Goal: Transaction & Acquisition: Purchase product/service

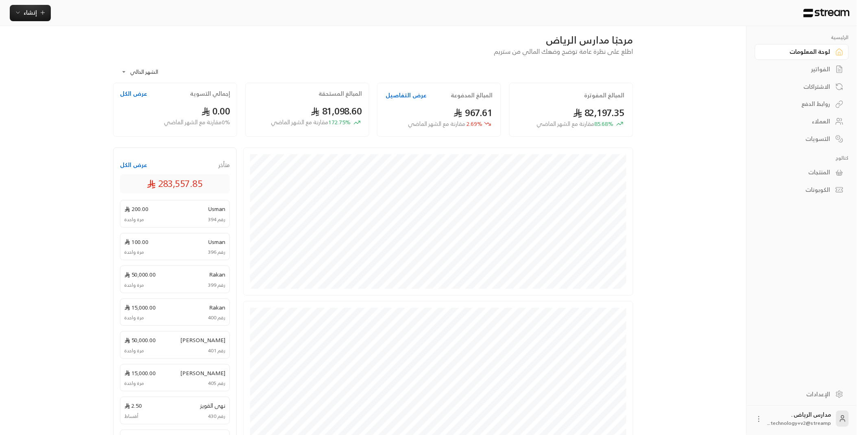
scroll to position [5, 0]
click at [28, 15] on span "إنشاء" at bounding box center [30, 12] width 13 height 10
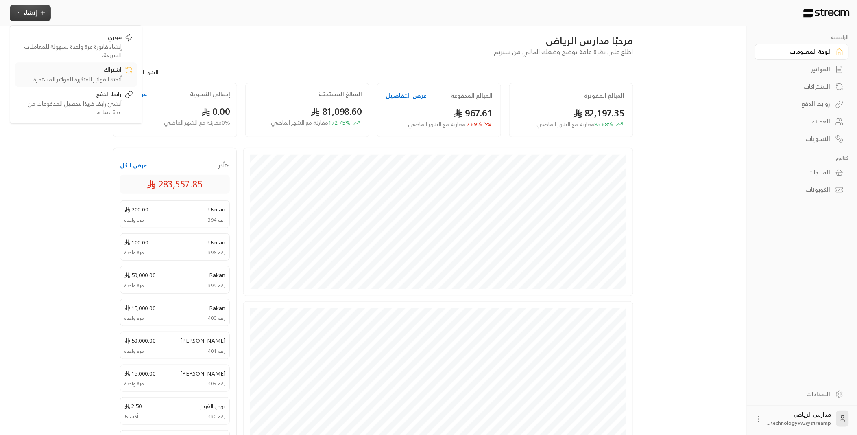
click at [92, 72] on div "اشتراك" at bounding box center [70, 71] width 103 height 10
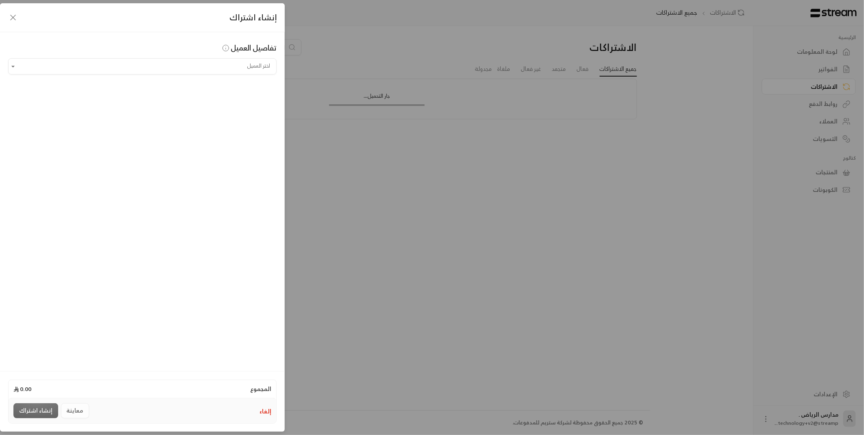
click at [9, 18] on icon "button" at bounding box center [13, 18] width 10 height 10
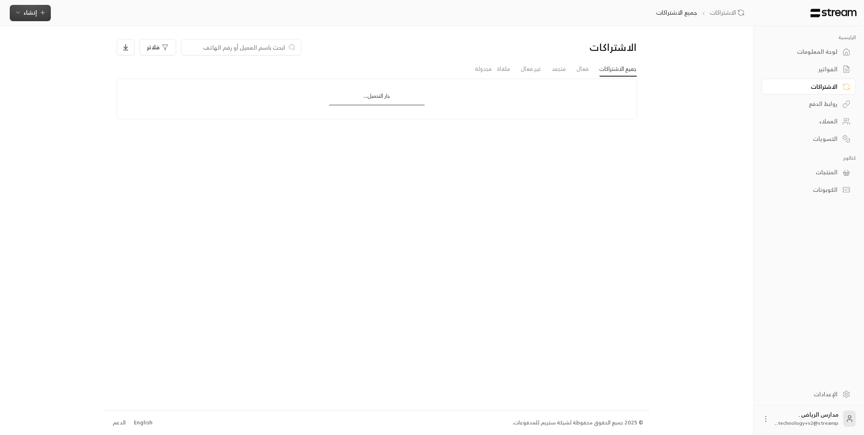
click at [33, 14] on span "إنشاء" at bounding box center [30, 12] width 13 height 10
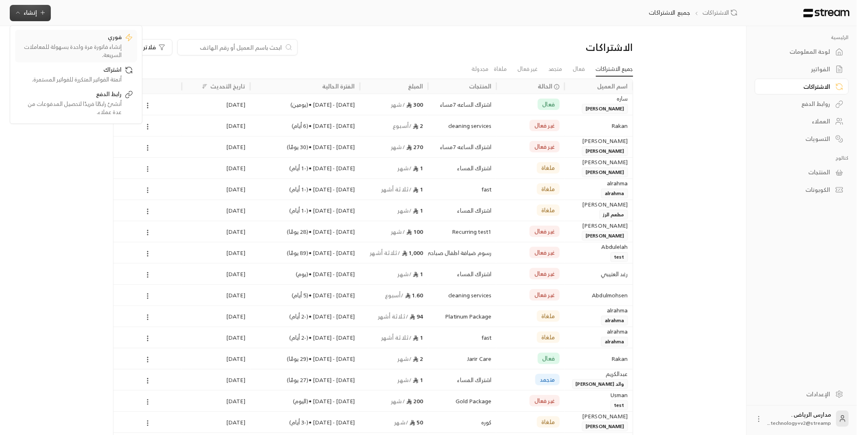
click at [108, 42] on div "فوري" at bounding box center [70, 38] width 103 height 10
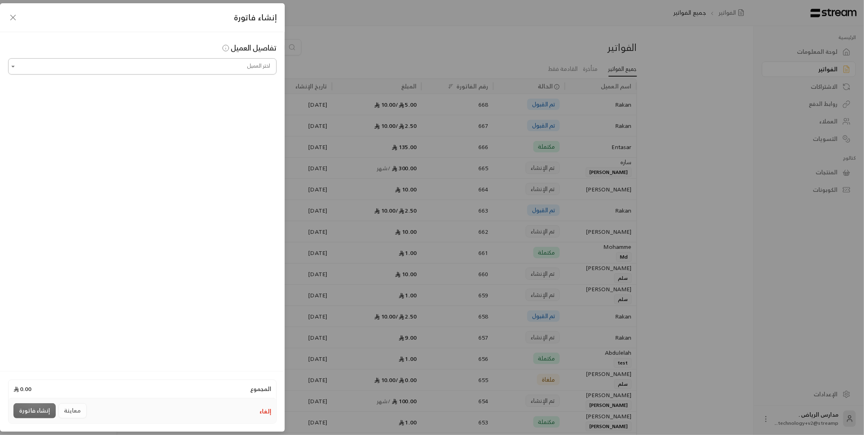
click at [141, 68] on input "اختر العميل" at bounding box center [142, 66] width 269 height 14
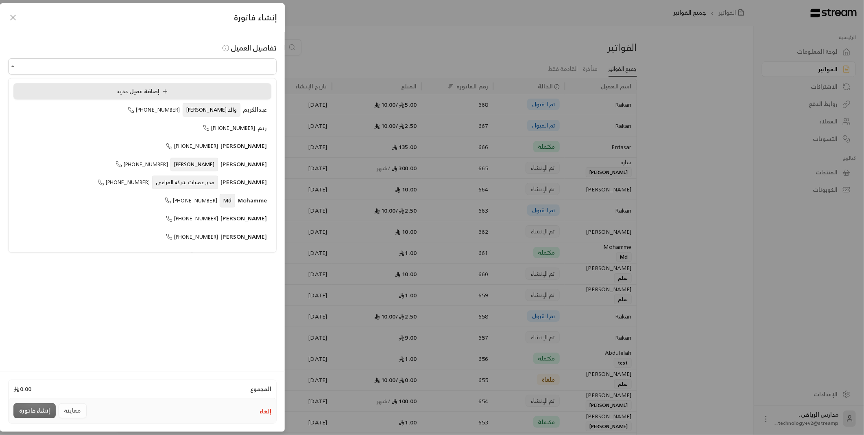
click at [186, 88] on div "إضافة عميل جديد" at bounding box center [142, 91] width 249 height 9
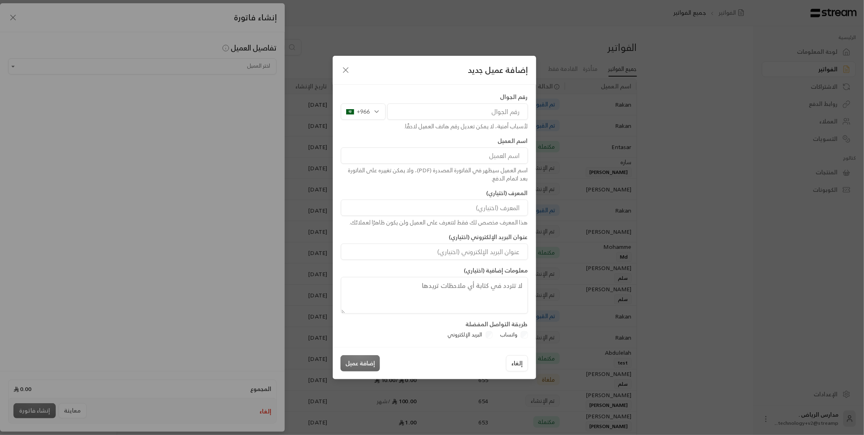
click at [341, 68] on icon "button" at bounding box center [346, 70] width 10 height 10
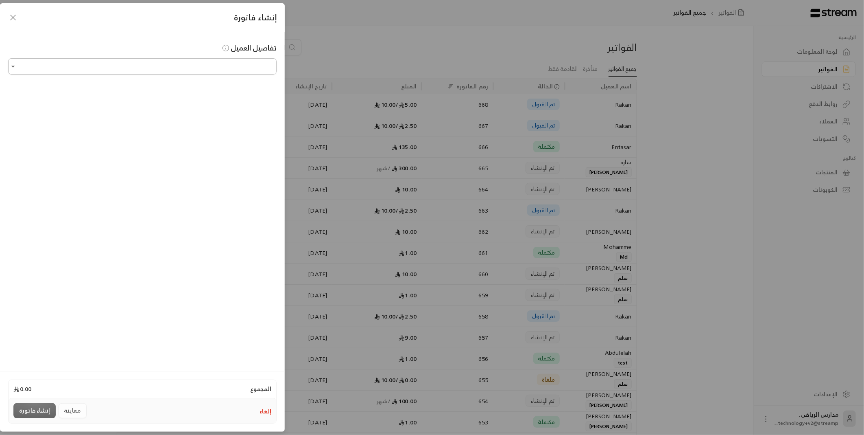
click at [208, 70] on input "اختر العميل" at bounding box center [142, 66] width 269 height 14
click at [223, 111] on span "[PHONE_NUMBER]" at bounding box center [216, 109] width 52 height 9
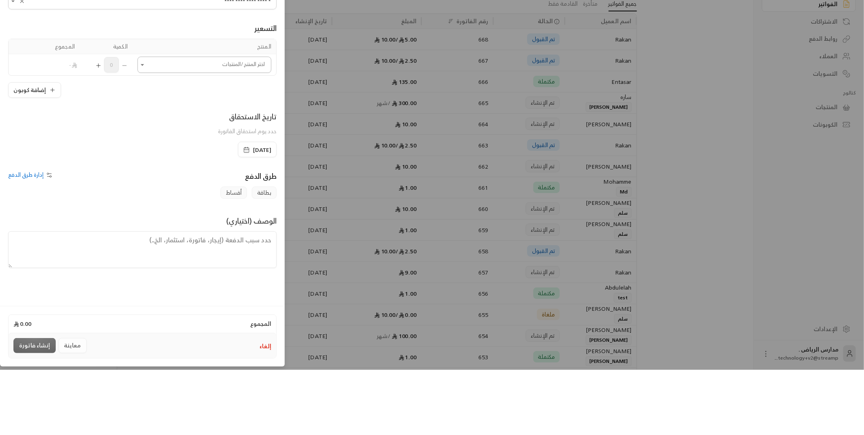
type input "**********"
click at [177, 133] on input "اختر العميل" at bounding box center [205, 130] width 134 height 14
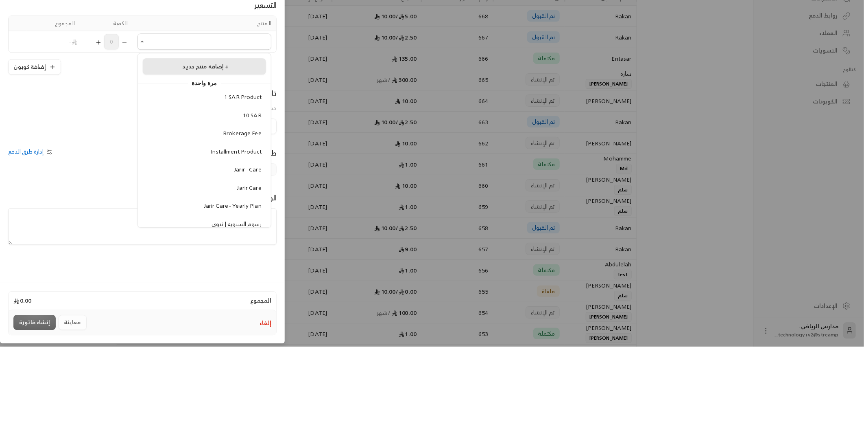
click at [208, 156] on span "إضافة منتج جديد +" at bounding box center [205, 154] width 46 height 10
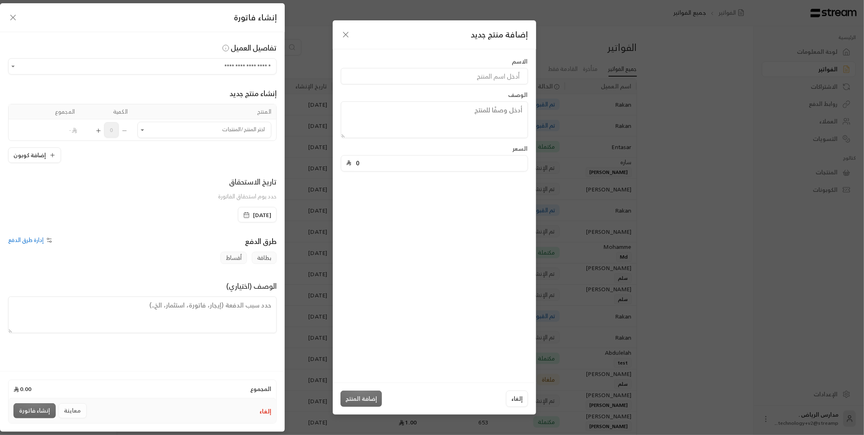
click at [336, 37] on div "إضافة منتج جديد" at bounding box center [434, 34] width 203 height 29
click at [345, 35] on icon "button" at bounding box center [345, 34] width 5 height 5
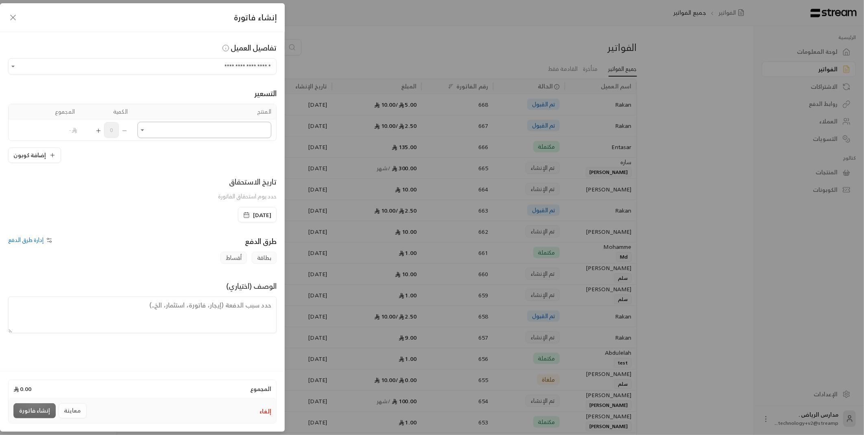
click at [197, 128] on input "اختر العميل" at bounding box center [205, 130] width 134 height 14
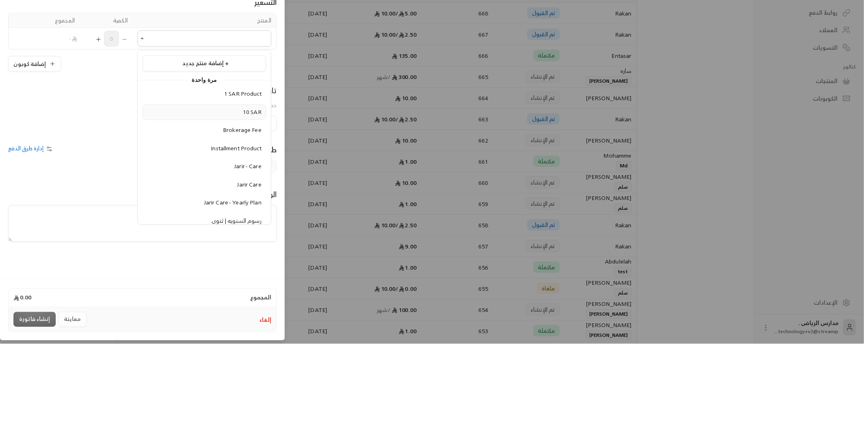
click at [251, 208] on span "10 SAR" at bounding box center [252, 203] width 19 height 10
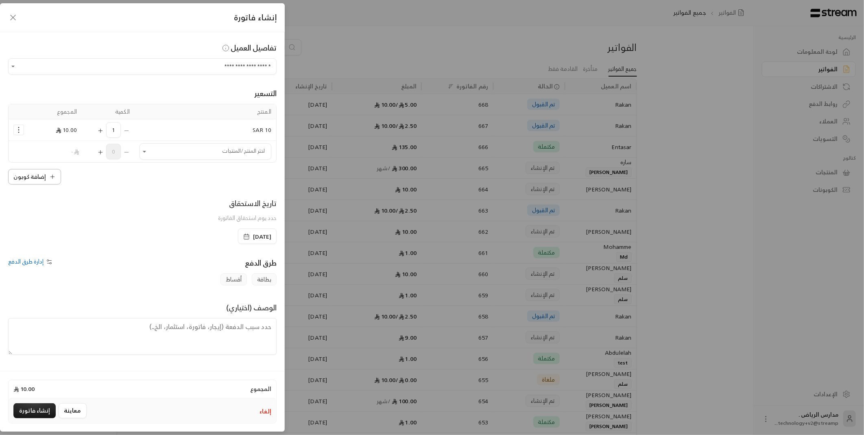
click at [29, 177] on button "إضافة كوبون" at bounding box center [34, 176] width 53 height 15
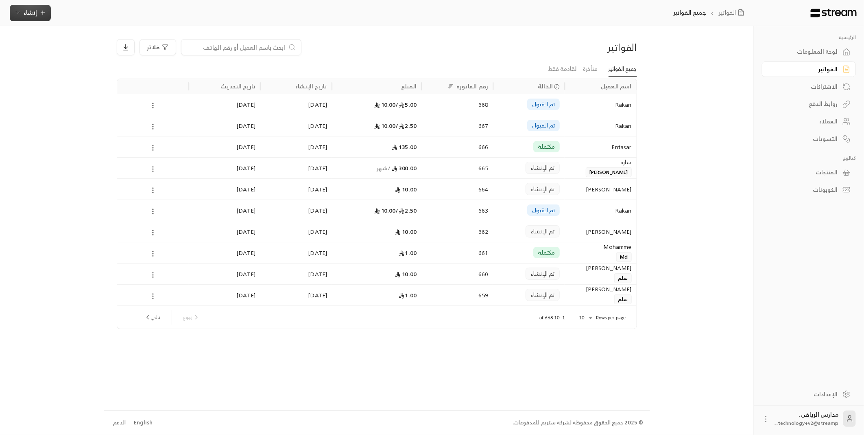
click at [28, 13] on span "إنشاء" at bounding box center [30, 12] width 13 height 10
click at [87, 39] on div "فوري" at bounding box center [70, 38] width 103 height 10
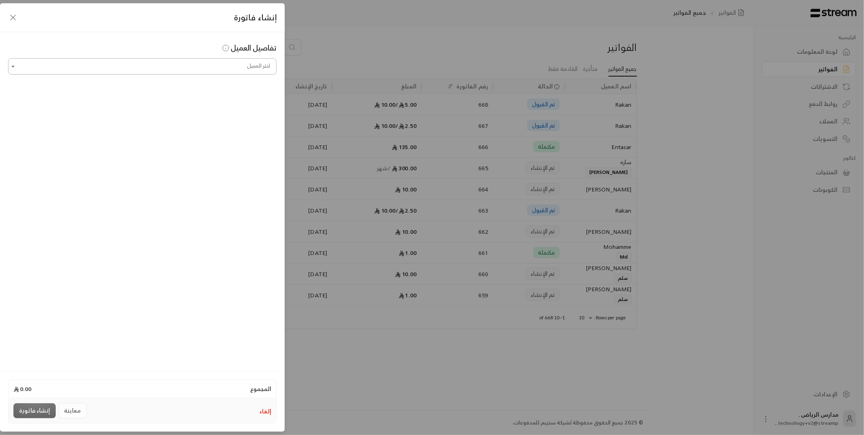
click at [151, 67] on input "اختر العميل" at bounding box center [142, 66] width 269 height 14
click at [249, 108] on span "Rakan" at bounding box center [257, 109] width 17 height 10
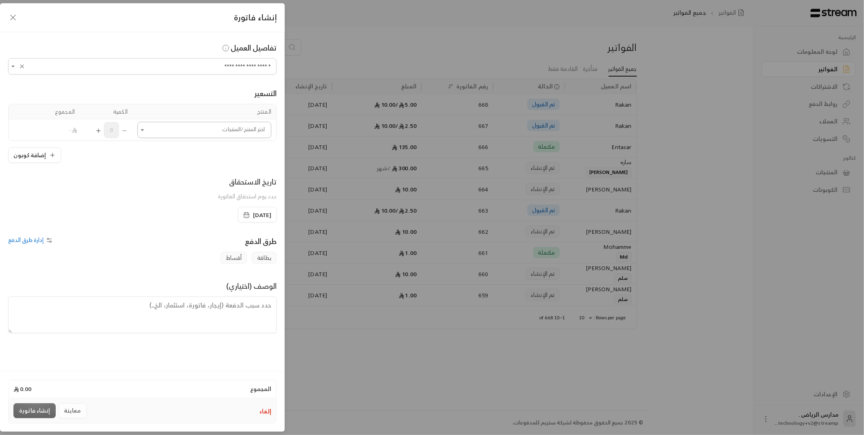
type input "**********"
click at [197, 133] on input "اختر العميل" at bounding box center [205, 130] width 134 height 14
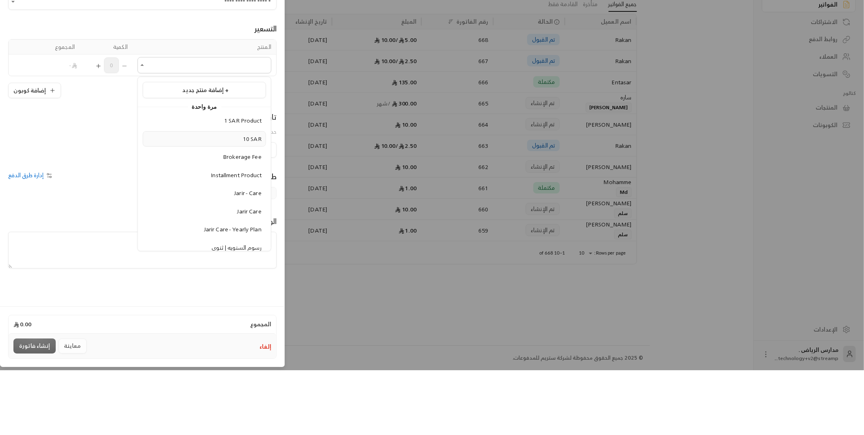
click at [252, 206] on span "10 SAR" at bounding box center [252, 203] width 19 height 10
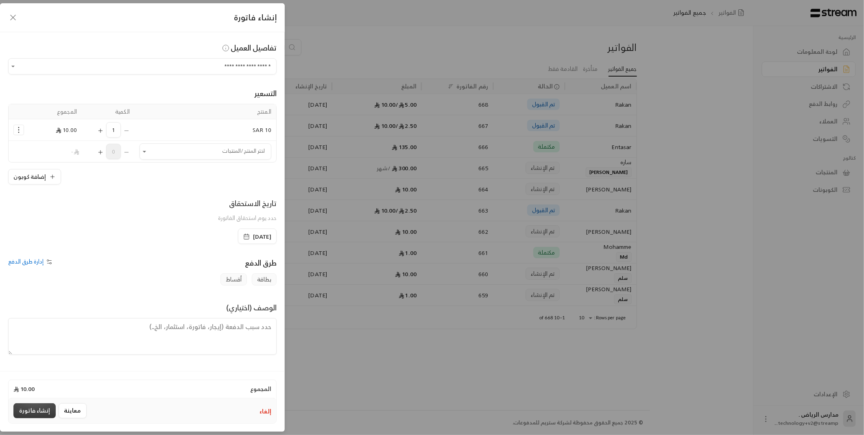
click at [27, 411] on button "إنشاء فاتورة" at bounding box center [34, 410] width 42 height 15
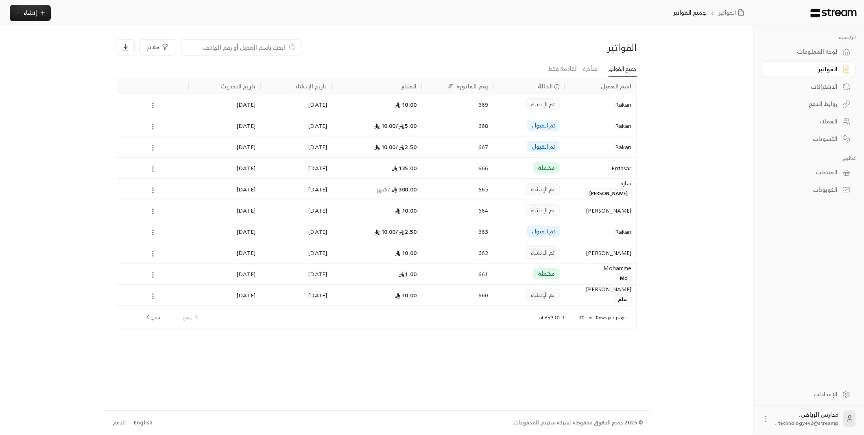
click at [521, 118] on div "تم القبول" at bounding box center [529, 125] width 62 height 21
click at [362, 107] on div "10.00" at bounding box center [377, 104] width 80 height 21
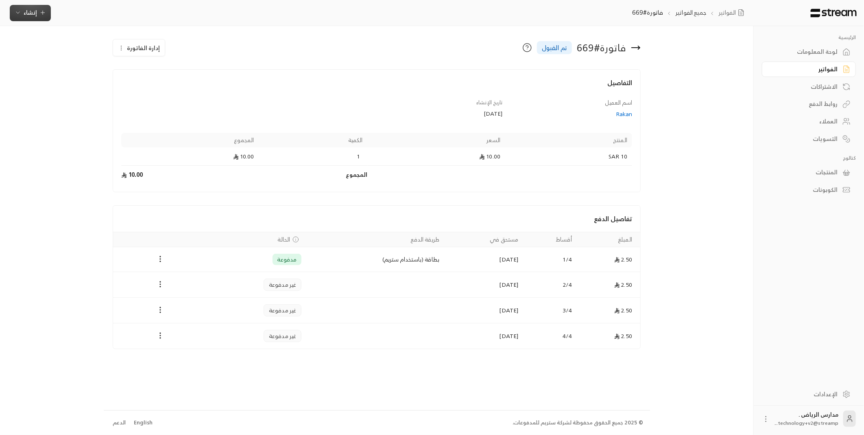
click at [24, 9] on span "إنشاء" at bounding box center [30, 12] width 13 height 10
click at [87, 67] on div "اشتراك" at bounding box center [70, 71] width 103 height 10
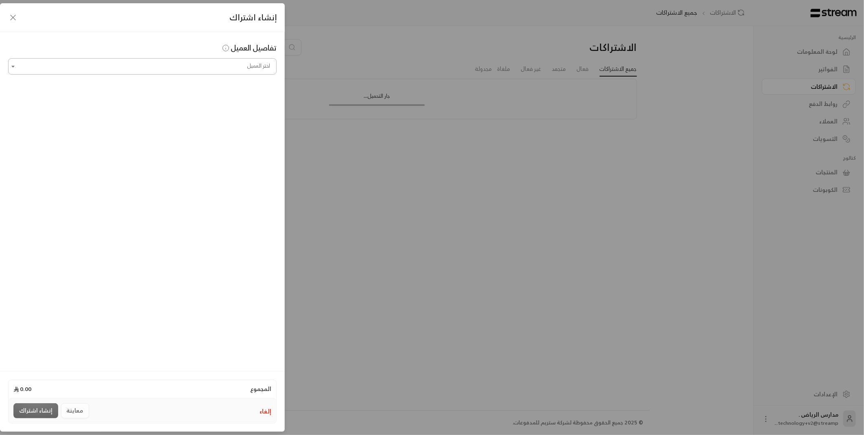
click at [217, 66] on input "اختر العميل" at bounding box center [142, 66] width 269 height 14
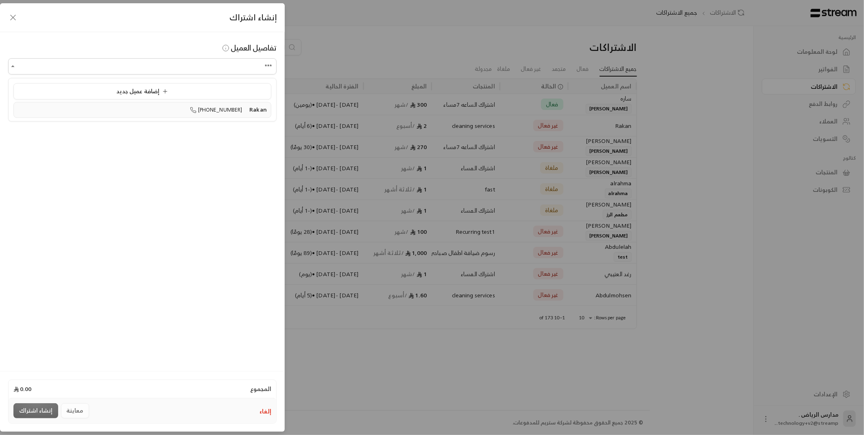
click at [249, 113] on span "Rakan" at bounding box center [257, 109] width 17 height 10
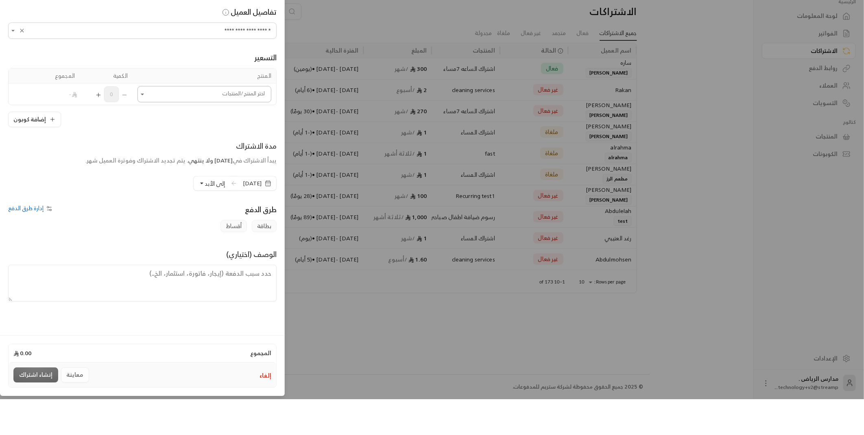
type input "**********"
click at [221, 132] on input "اختر العميل" at bounding box center [205, 130] width 134 height 14
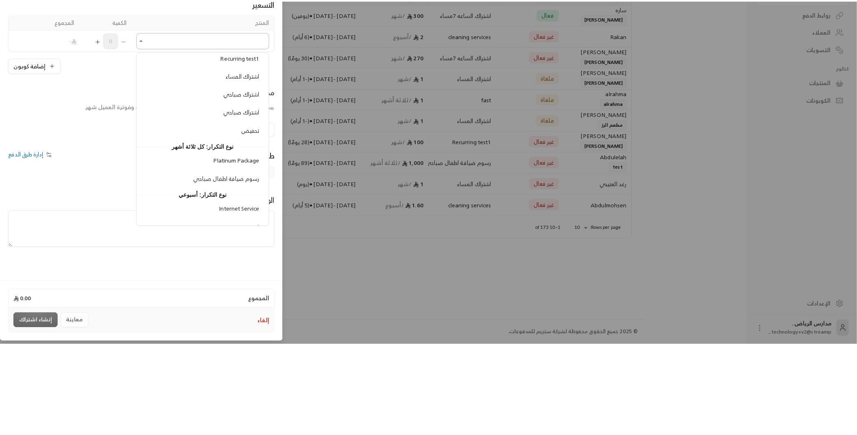
scroll to position [286, 0]
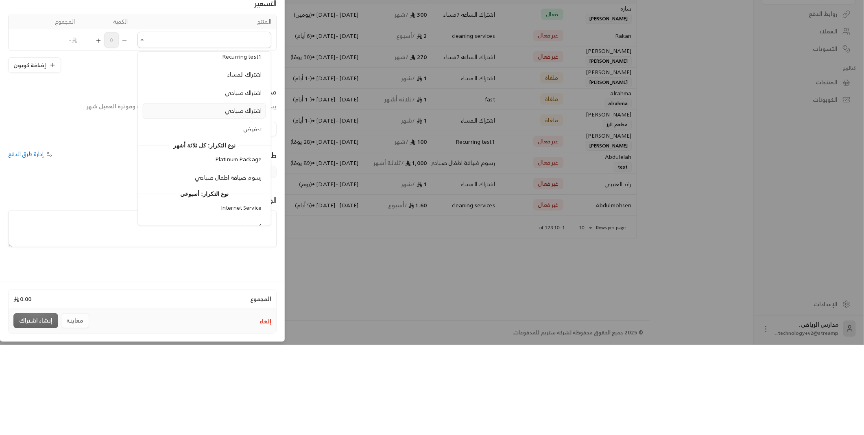
click at [245, 198] on span "اشتراك صباحي" at bounding box center [243, 200] width 36 height 10
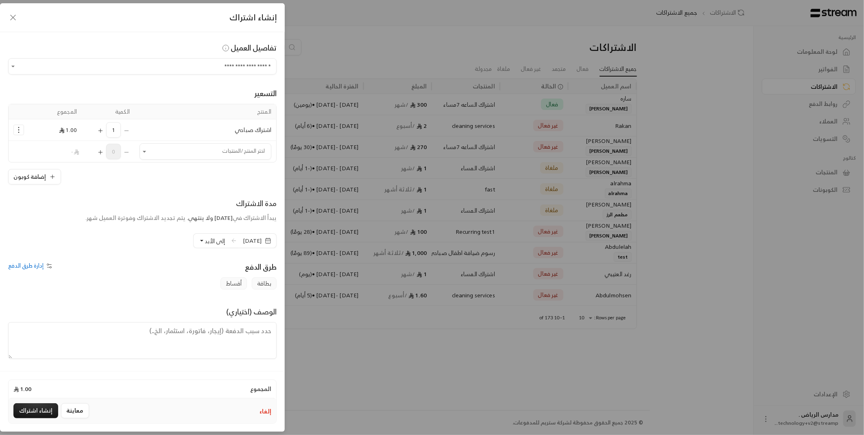
click at [199, 240] on button "إلى الأبد" at bounding box center [212, 241] width 26 height 14
click at [194, 222] on span "مخصص" at bounding box center [205, 220] width 22 height 7
click at [138, 282] on div "بطاقة أقساط" at bounding box center [142, 283] width 277 height 12
click at [72, 409] on button "معاينة" at bounding box center [75, 410] width 28 height 15
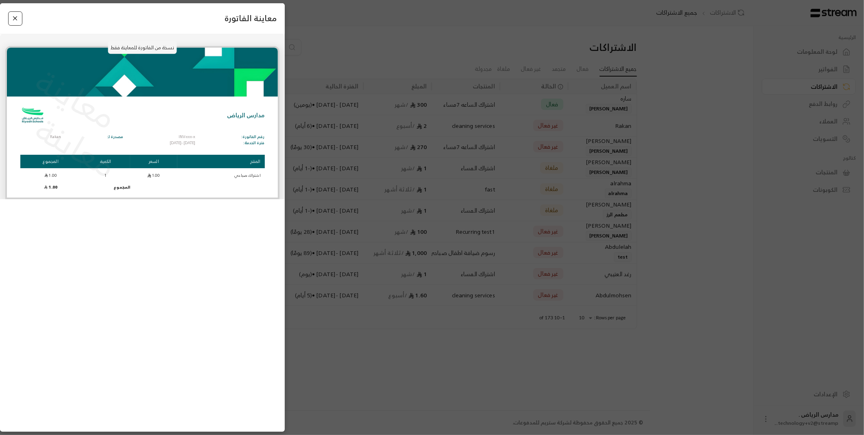
click at [12, 20] on button "Close" at bounding box center [15, 18] width 14 height 14
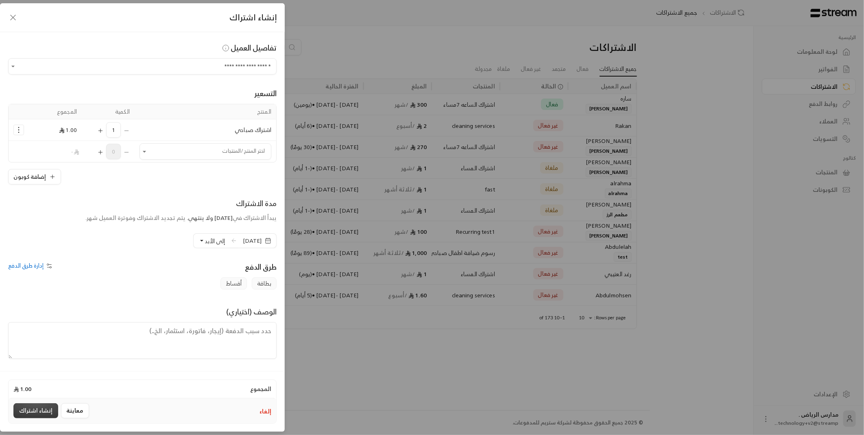
click at [36, 412] on button "إنشاء اشتراك" at bounding box center [35, 410] width 45 height 15
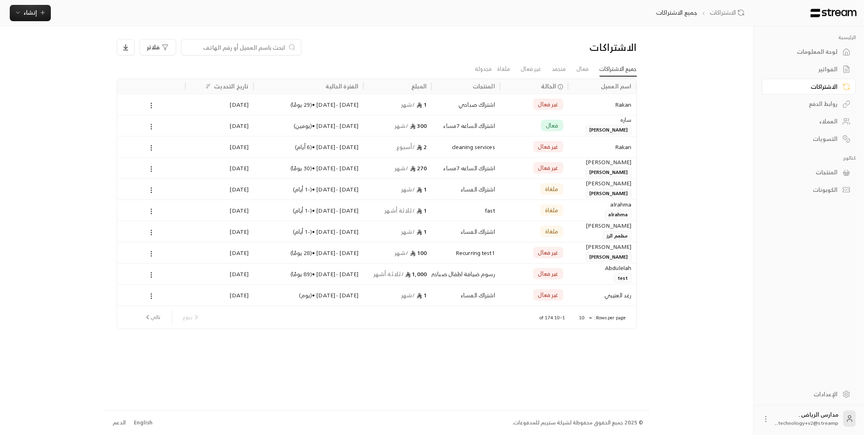
click at [600, 111] on div "Rakan" at bounding box center [602, 104] width 59 height 21
click at [831, 10] on img at bounding box center [834, 13] width 48 height 9
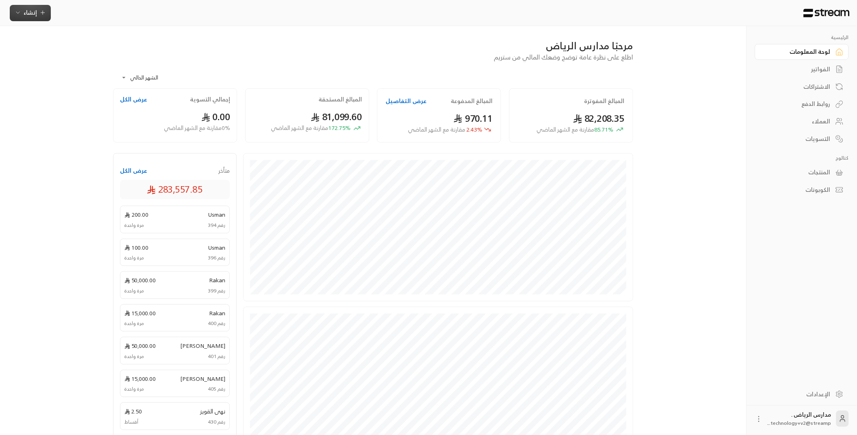
click at [24, 13] on span "إنشاء" at bounding box center [30, 12] width 13 height 10
click at [106, 50] on div "إنشاء فاتورة مرة واحدة بسهولة للمعاملات السريعة." at bounding box center [70, 51] width 103 height 16
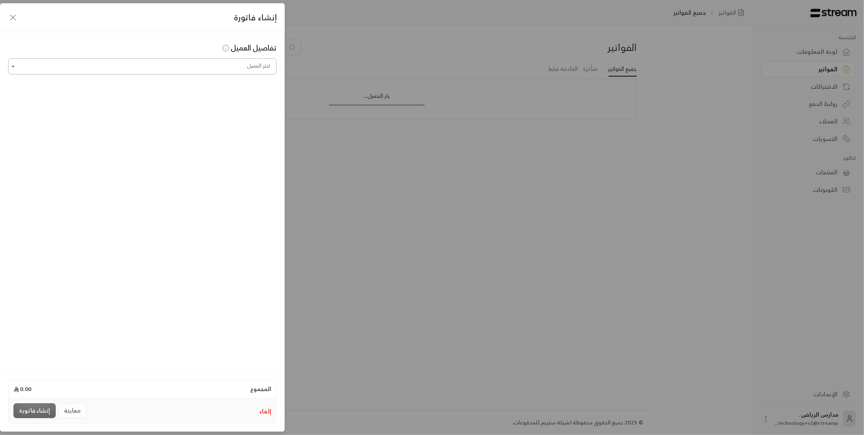
click at [146, 70] on input "اختر العميل" at bounding box center [142, 66] width 269 height 14
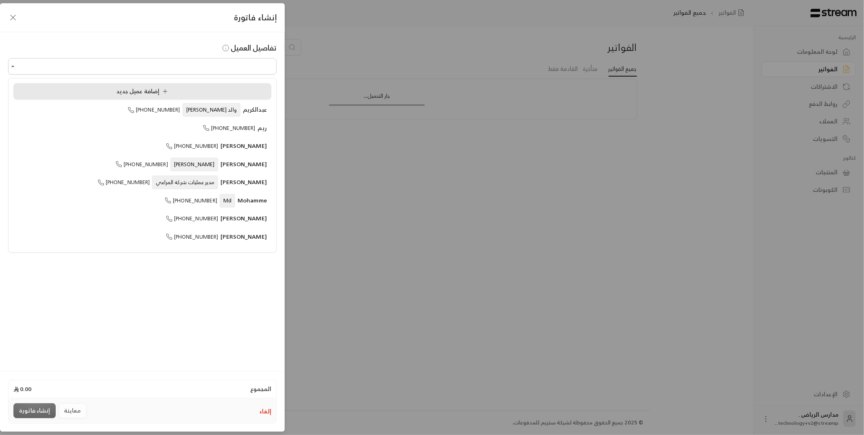
click at [128, 90] on span "إضافة عميل جديد" at bounding box center [143, 91] width 55 height 10
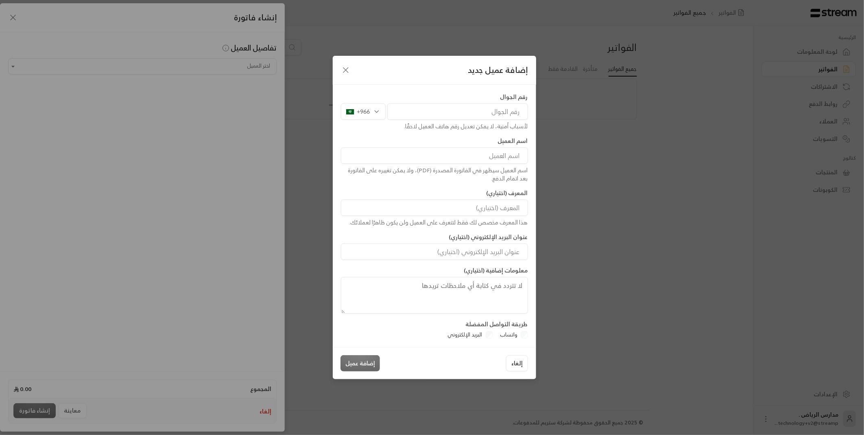
click at [457, 112] on input "tel" at bounding box center [457, 111] width 141 height 16
type input "555598519"
click at [467, 155] on input at bounding box center [434, 155] width 187 height 16
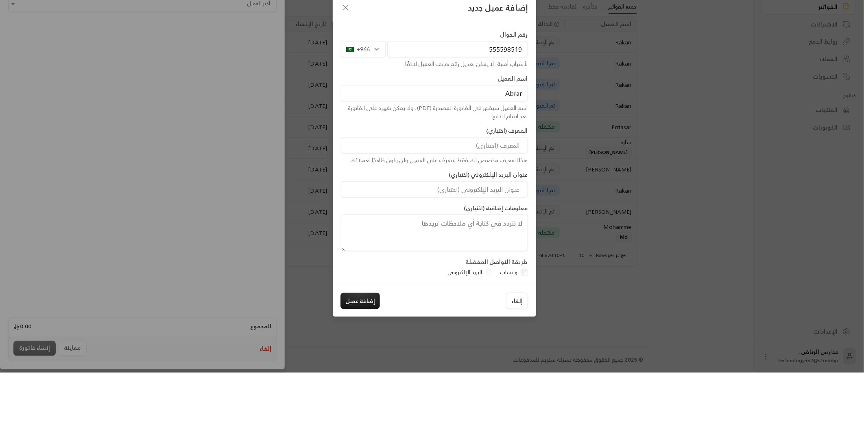
type input "Abrar"
click at [459, 210] on input at bounding box center [434, 207] width 187 height 16
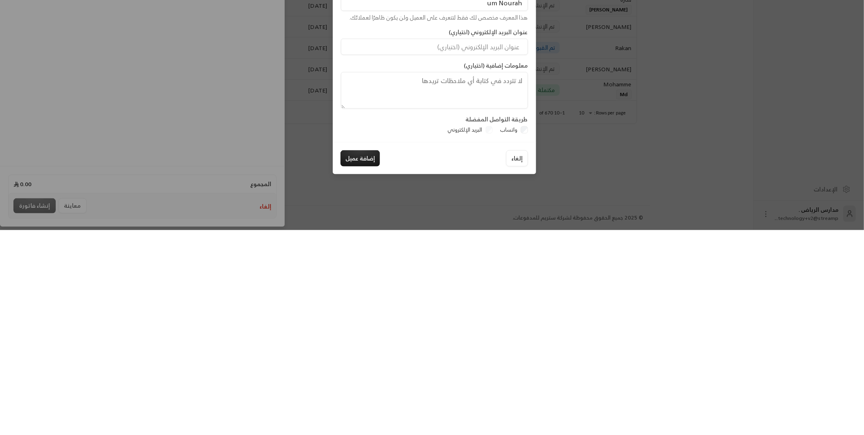
type input "um Nourah"
click at [512, 346] on div "رقم الجوال +966 555598519 لأسباب أمنية، لا يمكن تعديل رقم هاتف العميل لاحقًا. ا…" at bounding box center [434, 216] width 203 height 262
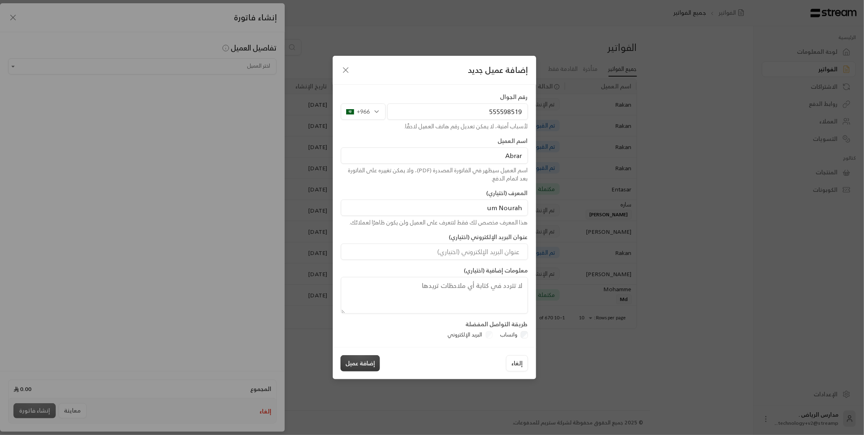
click at [355, 359] on button "إضافة عميل" at bounding box center [360, 363] width 39 height 16
click at [357, 356] on button "إضافة عميل" at bounding box center [360, 363] width 39 height 16
click at [361, 358] on button "إضافة عميل" at bounding box center [360, 363] width 39 height 16
click at [352, 360] on button "إضافة عميل" at bounding box center [360, 363] width 39 height 16
click at [352, 363] on button "إضافة عميل" at bounding box center [360, 363] width 39 height 16
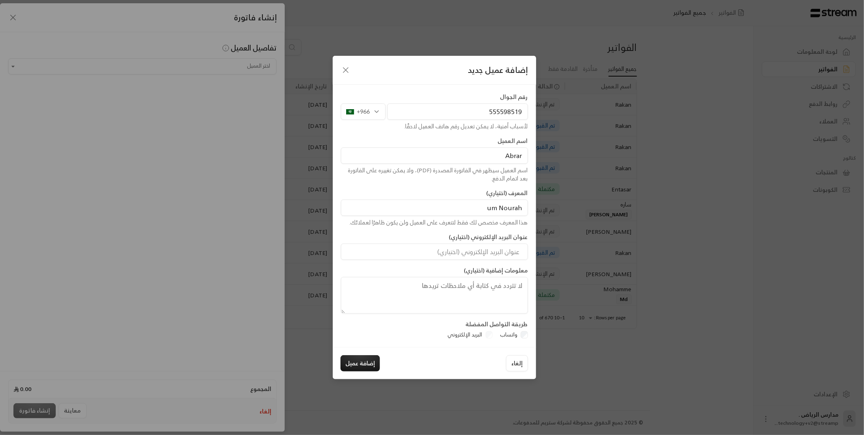
click at [420, 277] on textarea at bounding box center [434, 295] width 187 height 37
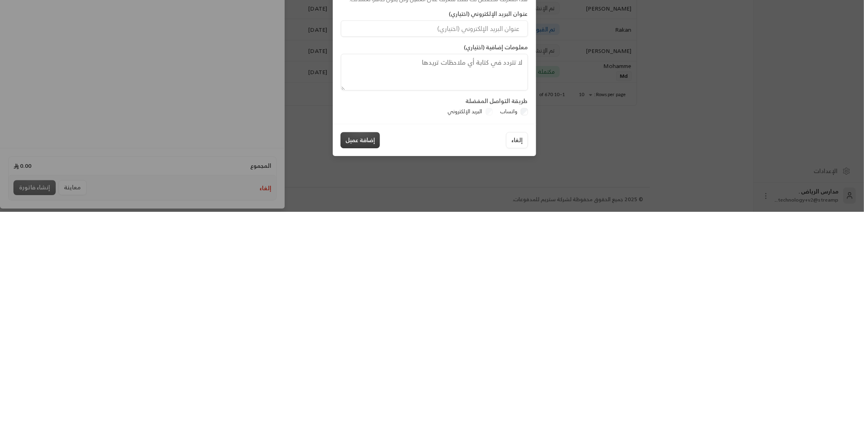
click at [363, 364] on button "إضافة عميل" at bounding box center [360, 363] width 39 height 16
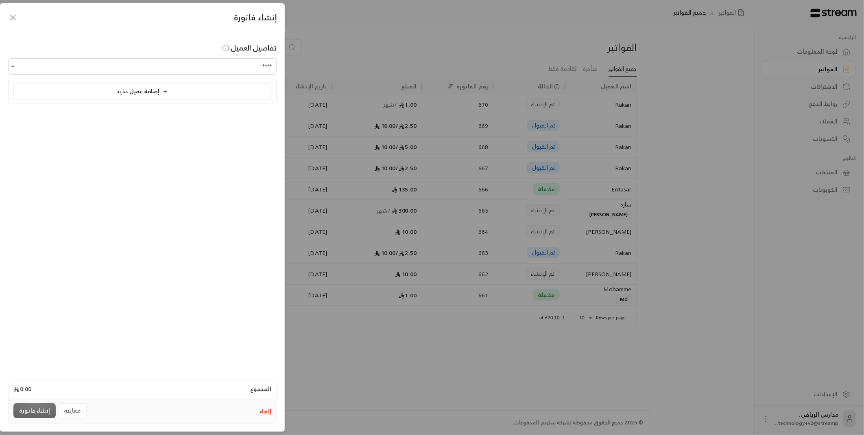
click at [184, 100] on ul "إضافة عميل جديد" at bounding box center [143, 90] width 268 height 24
click at [175, 93] on div "إضافة عميل جديد" at bounding box center [142, 91] width 249 height 9
type input "**********"
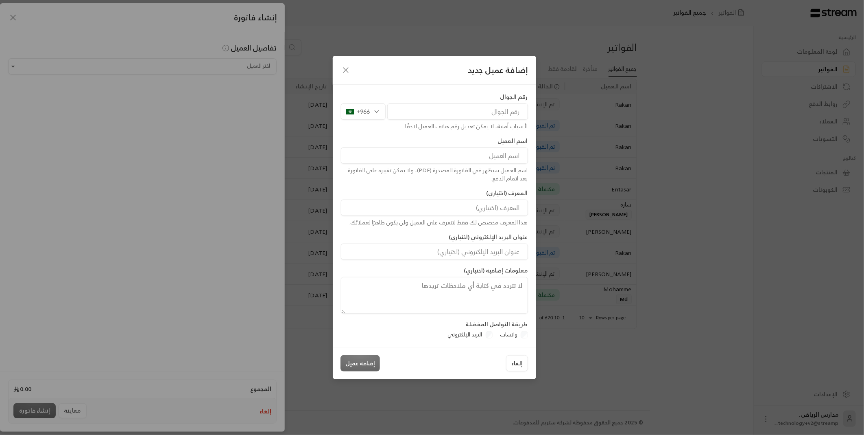
click at [457, 116] on input "tel" at bounding box center [457, 111] width 141 height 16
click at [464, 109] on input "tel" at bounding box center [457, 111] width 141 height 16
type input "0555598519"
type input "Abrar"
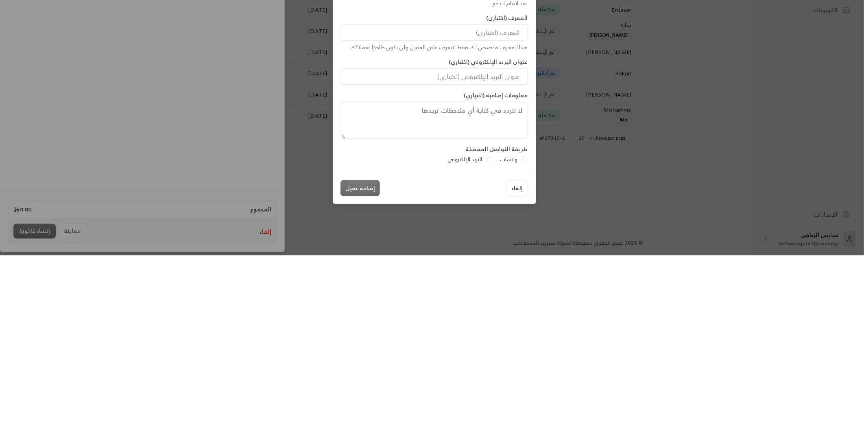
click at [521, 343] on div "واتساب" at bounding box center [512, 339] width 31 height 8
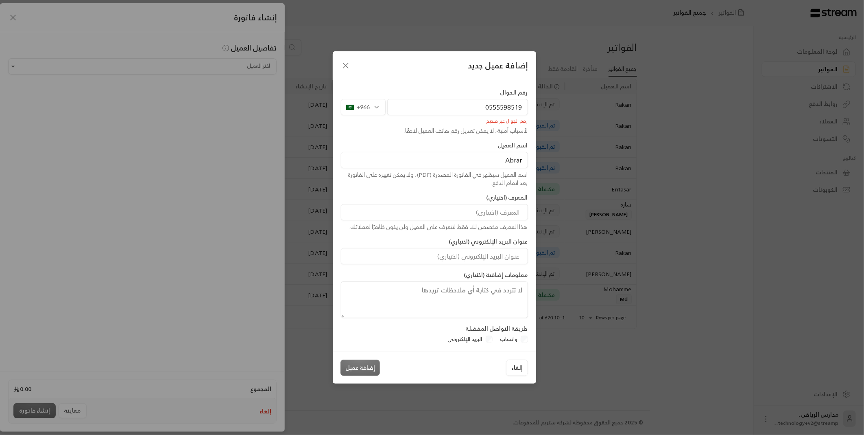
click at [451, 111] on input "0555598519" at bounding box center [457, 107] width 141 height 16
click at [491, 108] on input "0555598519" at bounding box center [457, 107] width 141 height 16
click at [494, 107] on input "0555598519" at bounding box center [457, 107] width 141 height 16
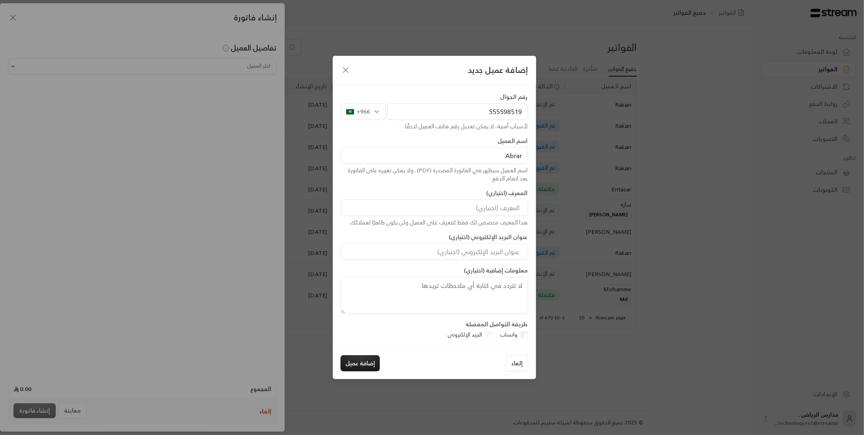
type input "555598519"
click at [450, 93] on div "رقم الجوال +966 555598519 لأسباب أمنية، لا يمكن تعديل رقم هاتف العميل لاحقًا." at bounding box center [434, 111] width 195 height 37
click at [359, 367] on button "إضافة عميل" at bounding box center [360, 363] width 39 height 16
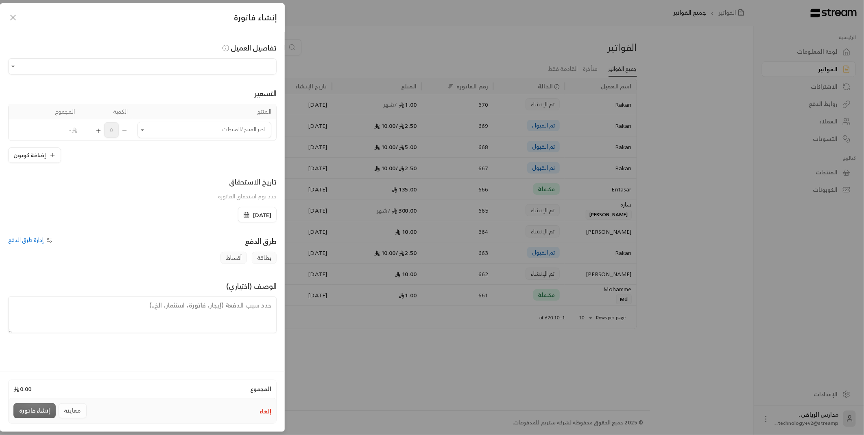
type input "**********"
click at [258, 161] on div "إضافة كوبون" at bounding box center [142, 154] width 269 height 15
click at [257, 134] on input "اختر العميل" at bounding box center [205, 130] width 134 height 14
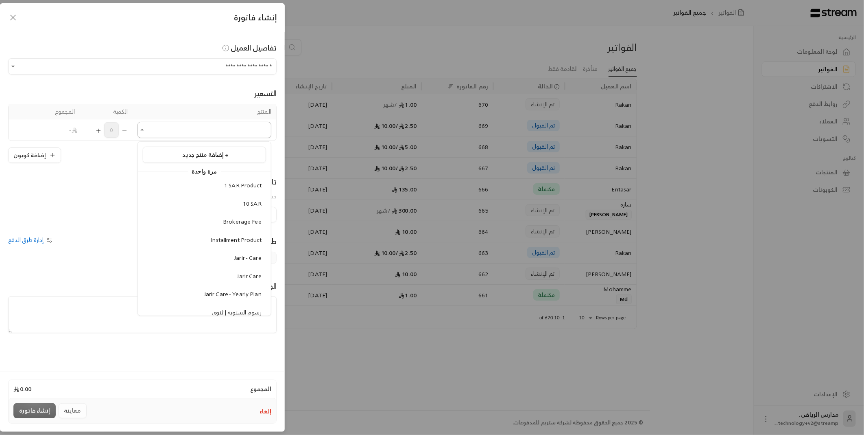
type input "*"
click at [201, 128] on input "*" at bounding box center [205, 130] width 134 height 14
click at [261, 131] on input "*" at bounding box center [205, 130] width 134 height 14
click at [260, 132] on input "*" at bounding box center [205, 130] width 134 height 14
click at [122, 177] on div "تاريخ الاستحقاق حدد يوم استحقاق الفاتورة" at bounding box center [142, 191] width 277 height 31
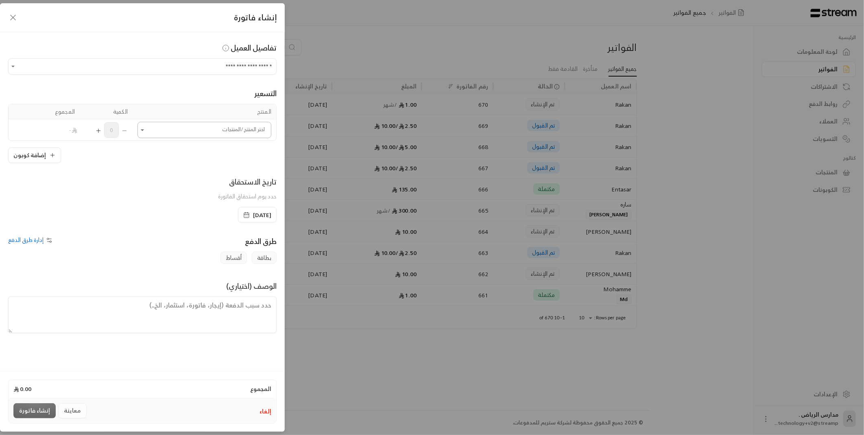
click at [239, 130] on input "اختر العميل" at bounding box center [205, 130] width 134 height 14
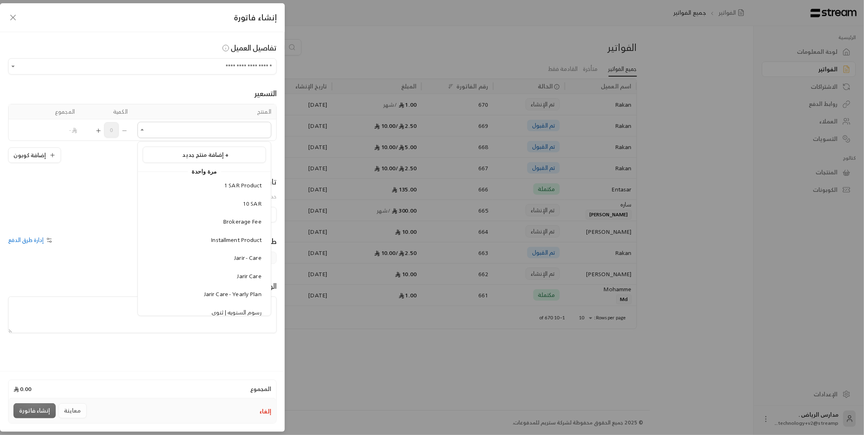
click at [429, 234] on div "**********" at bounding box center [432, 217] width 864 height 435
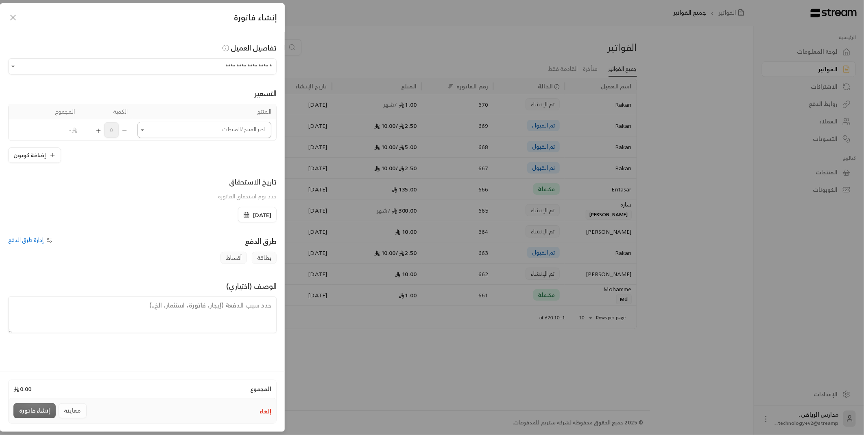
click at [225, 133] on input "اختر العميل" at bounding box center [205, 130] width 134 height 14
click at [251, 157] on span "10 SAR" at bounding box center [252, 156] width 19 height 10
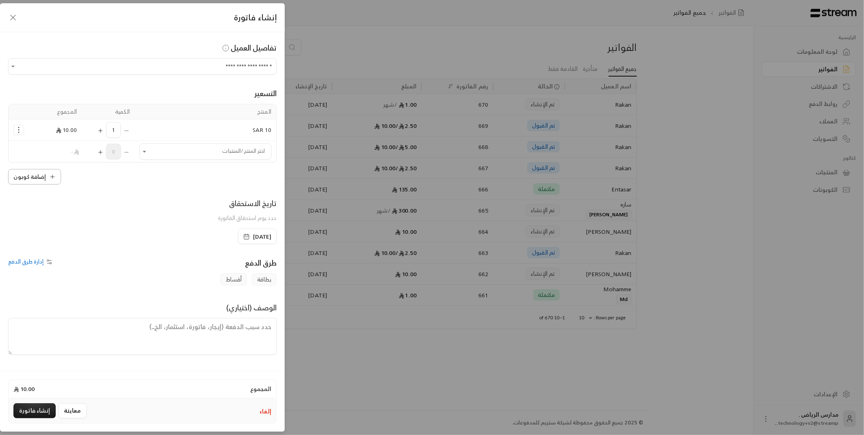
click at [52, 176] on icon "button" at bounding box center [52, 177] width 0 height 4
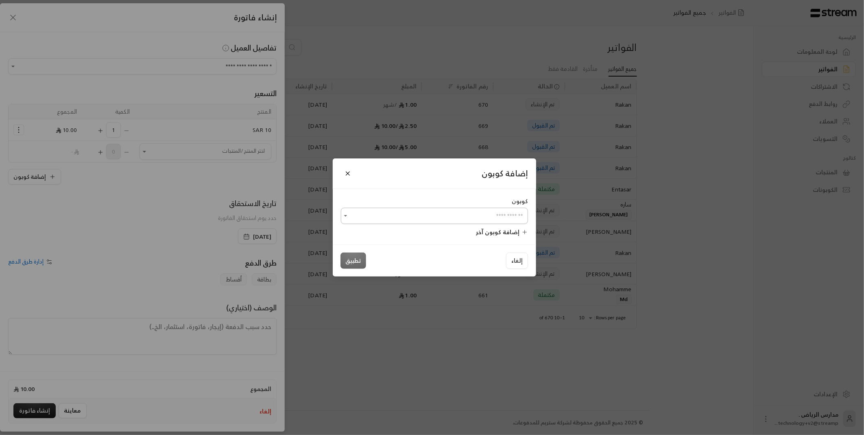
click at [488, 214] on input "اختر العميل" at bounding box center [434, 216] width 187 height 14
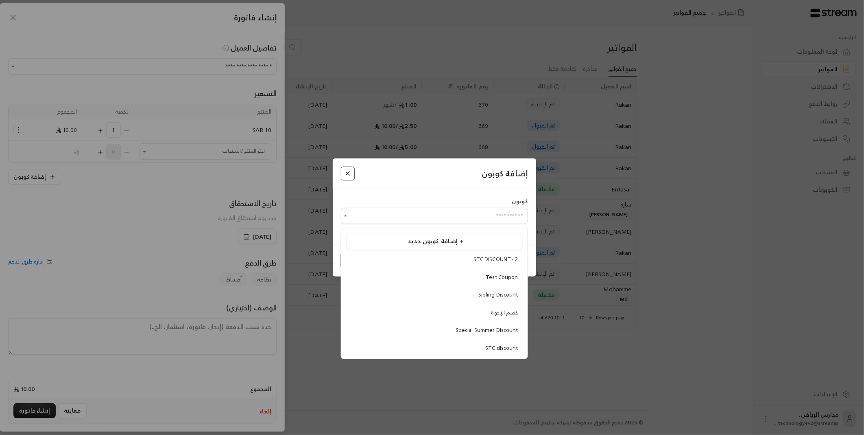
click at [351, 172] on button "Close" at bounding box center [348, 173] width 14 height 14
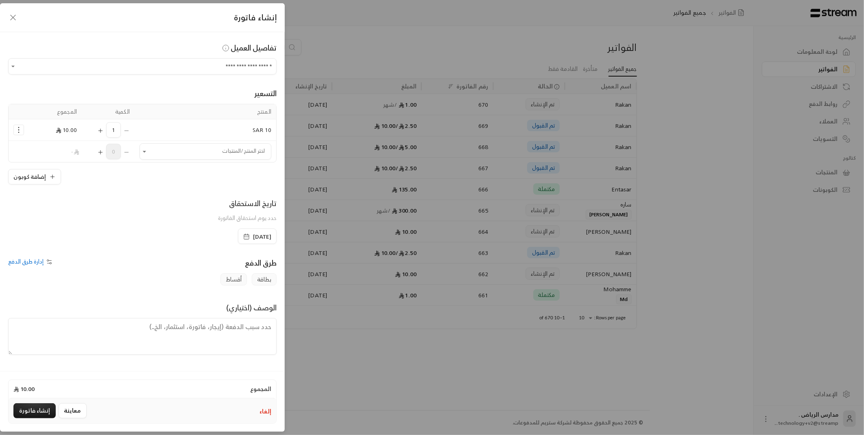
click at [253, 234] on span "20/08/2025" at bounding box center [262, 236] width 18 height 8
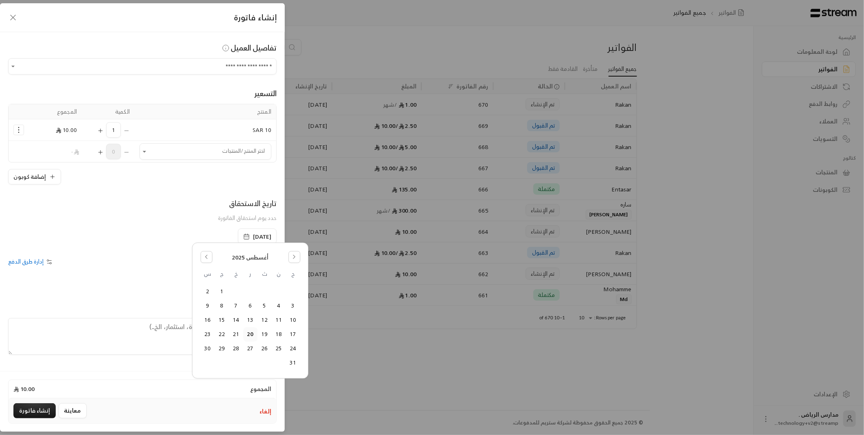
click at [146, 262] on div "طرق الدفع" at bounding box center [211, 265] width 138 height 16
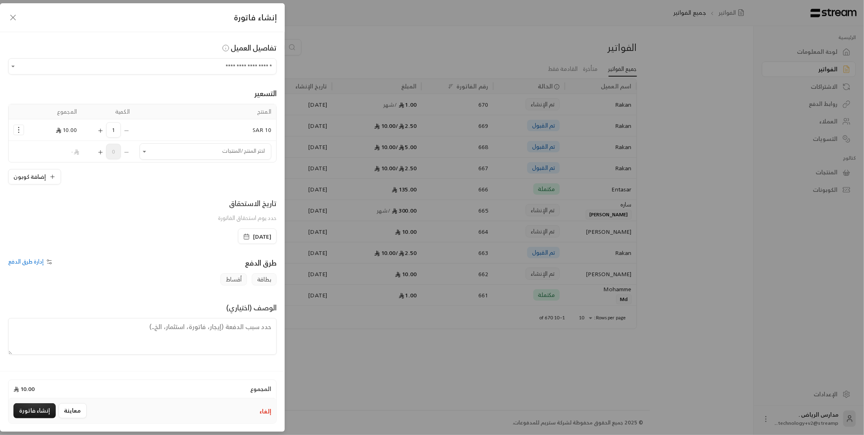
click at [43, 274] on div "بطاقة أقساط" at bounding box center [142, 279] width 277 height 12
click at [43, 262] on span "إدارة طرق الدفع" at bounding box center [25, 261] width 35 height 10
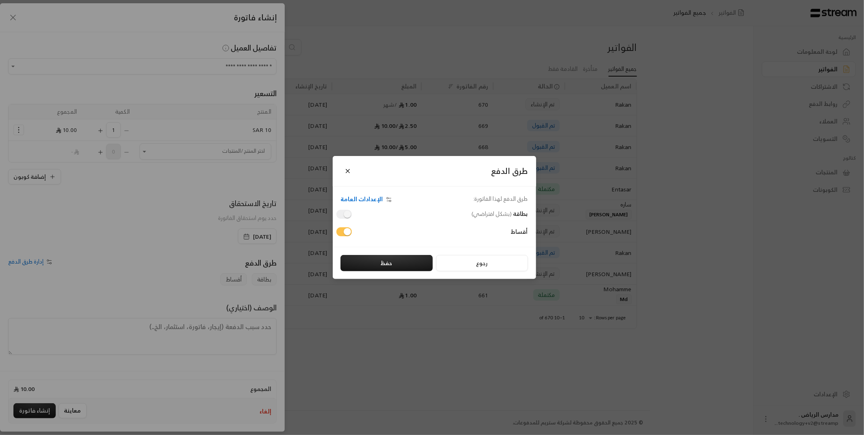
click at [339, 166] on div "طرق الدفع" at bounding box center [434, 171] width 203 height 31
click at [351, 170] on button "Close" at bounding box center [348, 171] width 14 height 14
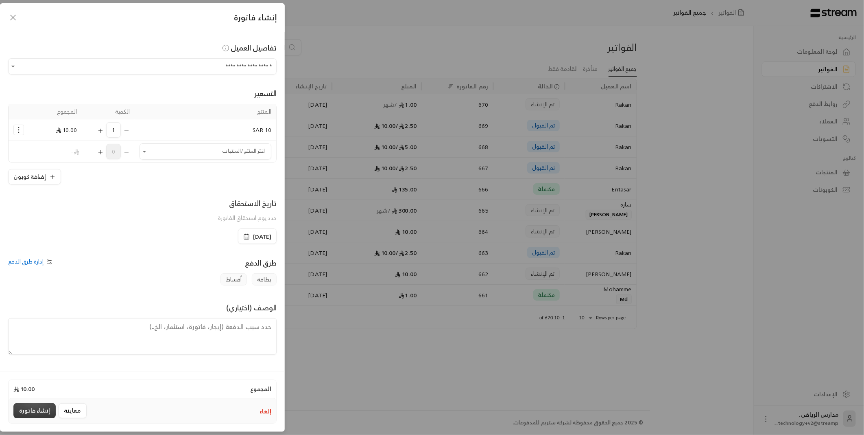
click at [43, 404] on button "إنشاء فاتورة" at bounding box center [34, 410] width 42 height 15
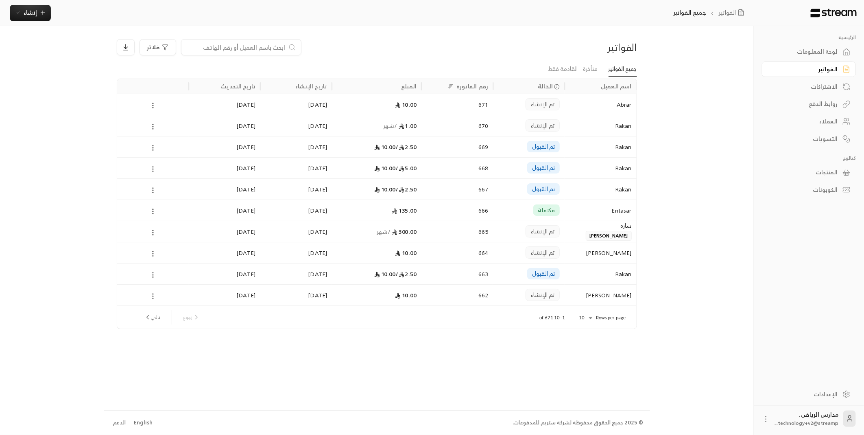
click at [234, 43] on input at bounding box center [235, 47] width 99 height 9
click at [813, 50] on div "لوحة المعلومات" at bounding box center [805, 52] width 66 height 8
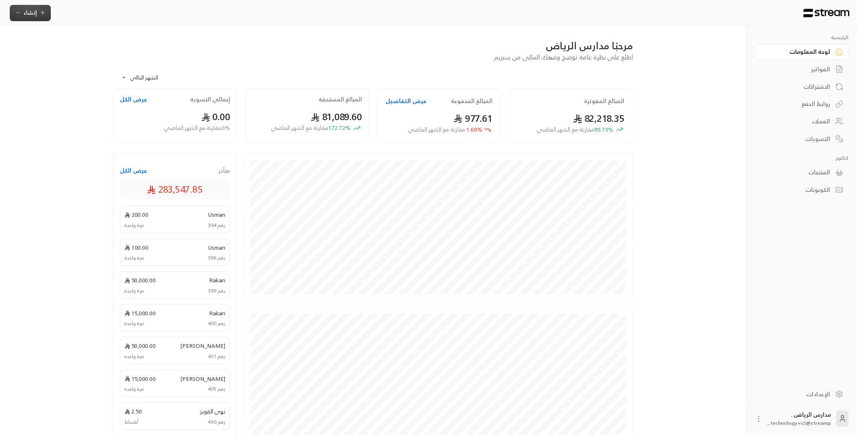
click at [33, 16] on span "إنشاء" at bounding box center [30, 12] width 13 height 10
click at [815, 393] on div "الإعدادات" at bounding box center [798, 394] width 66 height 8
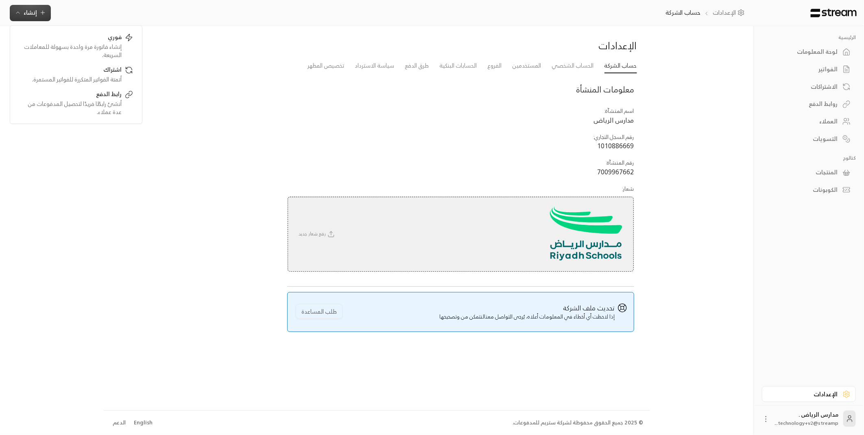
click at [405, 83] on div "معلومات المنشأة" at bounding box center [461, 89] width 355 height 12
click at [409, 66] on link "طرق الدفع" at bounding box center [417, 66] width 24 height 15
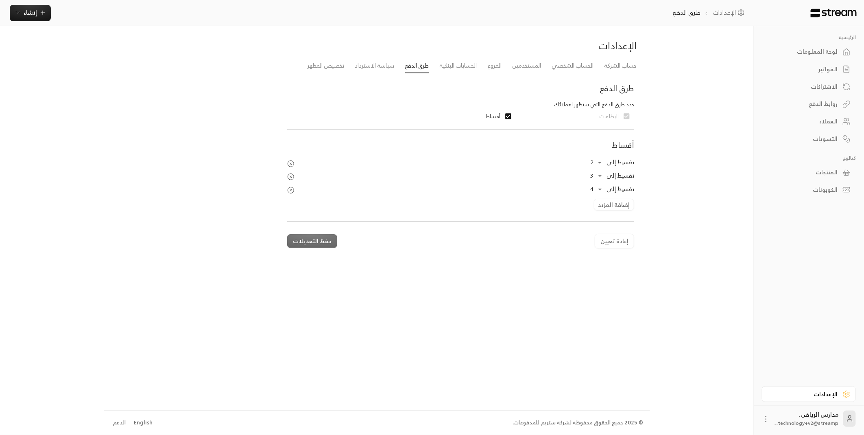
click at [594, 188] on body "الرئيسية لوحة المعلومات الفواتير الاشتراكات روابط الدفع العملاء التسويات كتالوج…" at bounding box center [432, 217] width 864 height 435
click at [433, 346] on div at bounding box center [432, 217] width 864 height 435
click at [43, 12] on icon "button" at bounding box center [43, 13] width 0 height 4
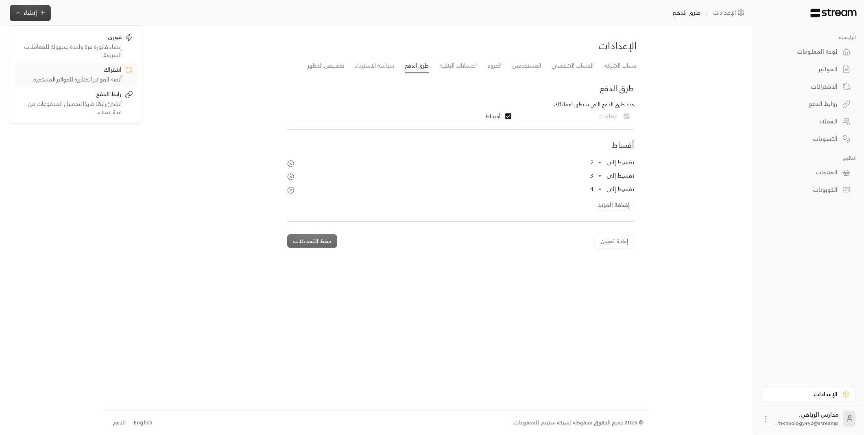
click at [117, 73] on div "اشتراك" at bounding box center [70, 71] width 103 height 10
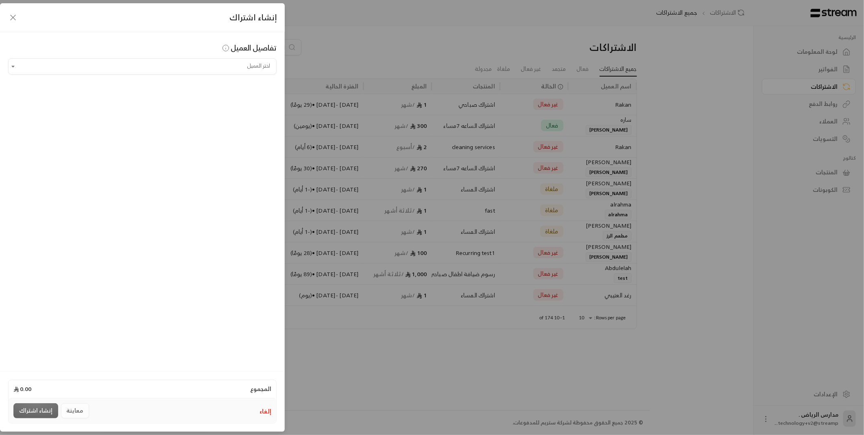
click at [453, 166] on div "إنشاء اشتراك تفاصيل العميل اختر العميل اختر العميل المجموع 0.00 إلغاء معاينة إن…" at bounding box center [432, 217] width 864 height 435
click at [382, 133] on div "إنشاء اشتراك تفاصيل العميل اختر العميل اختر العميل المجموع 0.00 إلغاء معاينة إن…" at bounding box center [432, 217] width 864 height 435
click at [25, 15] on div "إنشاء اشتراك" at bounding box center [142, 17] width 285 height 29
click at [13, 18] on icon "button" at bounding box center [13, 17] width 5 height 5
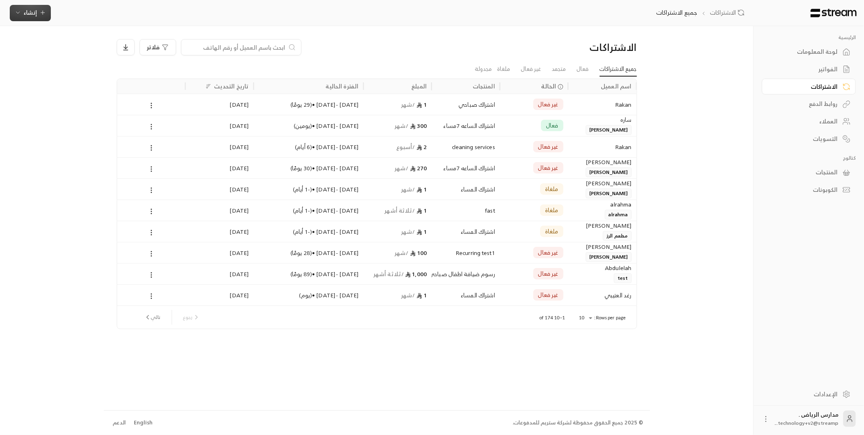
click at [13, 19] on button "إنشاء" at bounding box center [30, 13] width 41 height 16
click at [118, 96] on div "رابط الدفع" at bounding box center [70, 95] width 103 height 10
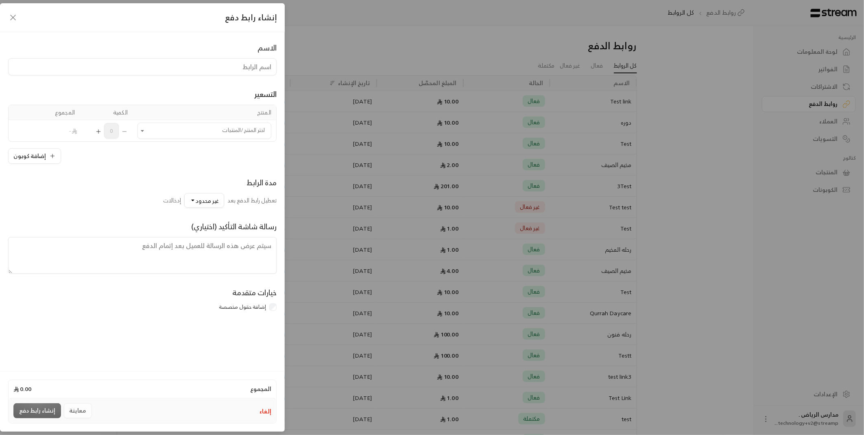
click at [262, 63] on input at bounding box center [142, 66] width 269 height 17
click at [260, 67] on input at bounding box center [142, 66] width 269 height 17
type input "Entasar"
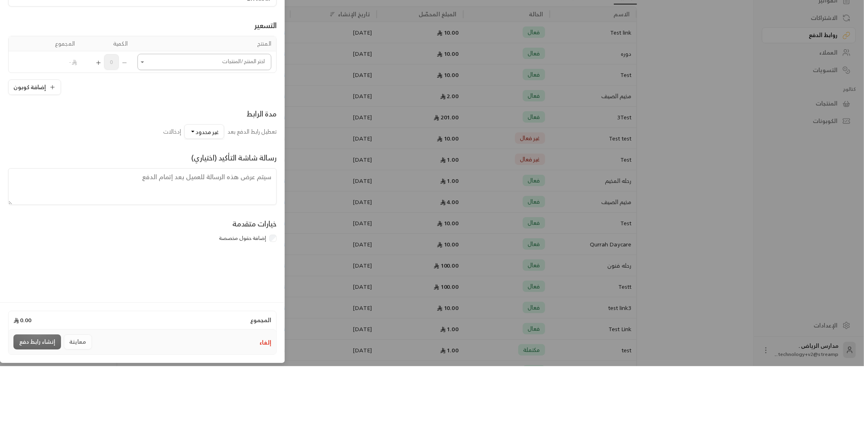
click at [260, 133] on input "اختر المنتج/المنتجات" at bounding box center [205, 131] width 134 height 14
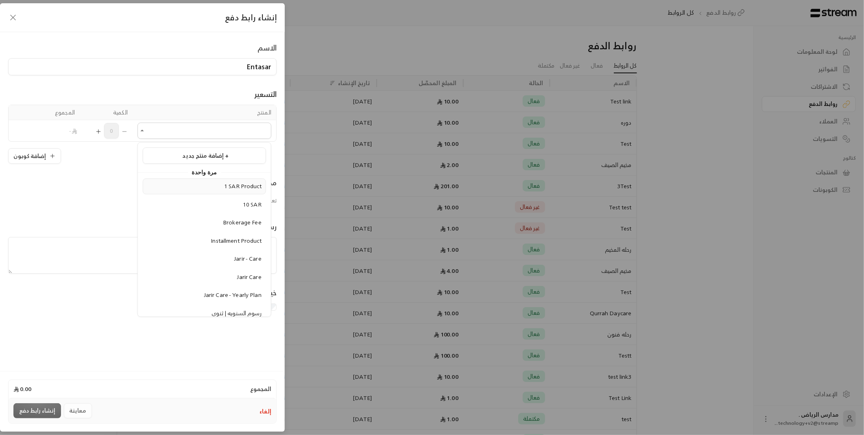
click at [257, 185] on span "1 SAR Product" at bounding box center [242, 186] width 37 height 10
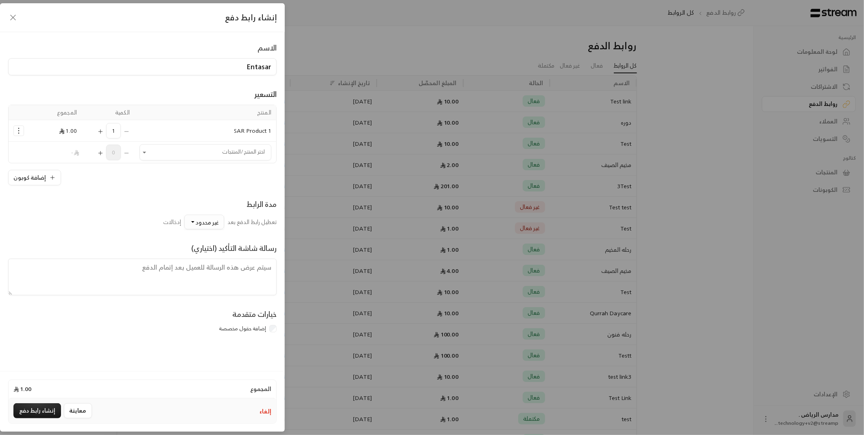
click at [208, 223] on span "غير محدود" at bounding box center [207, 222] width 23 height 10
click at [264, 271] on textarea at bounding box center [142, 276] width 269 height 37
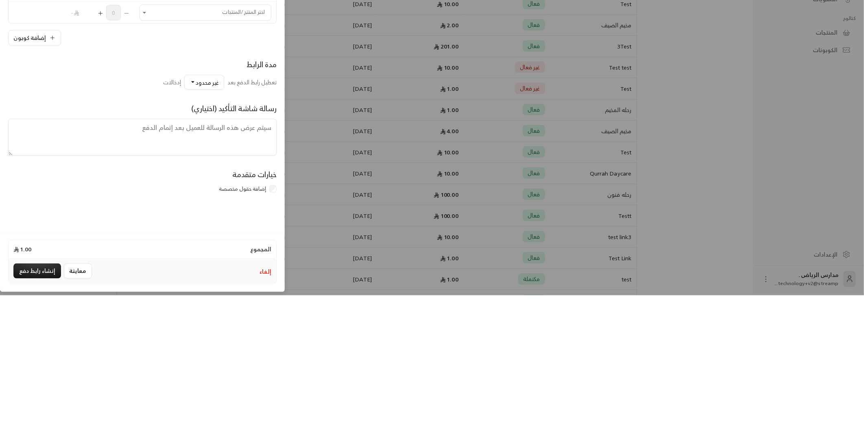
click at [262, 356] on div "الاسم Entasar التسعير المنتج الكمية المجموع 1 SAR Product 1 1.00 اختر المنتج/ال…" at bounding box center [142, 200] width 285 height 336
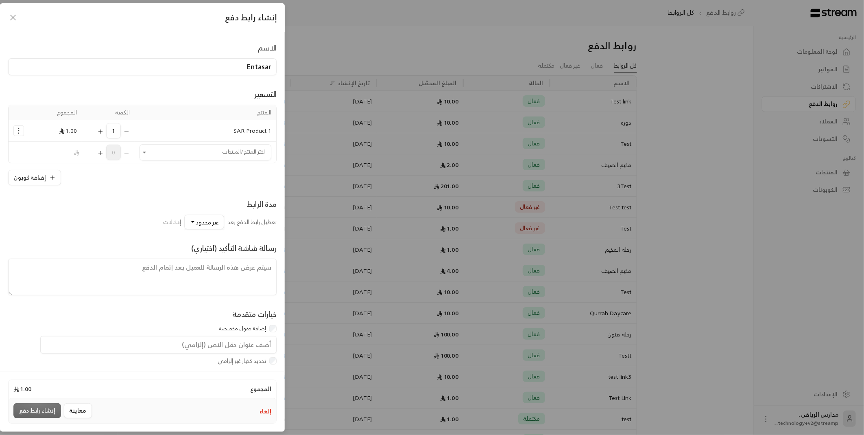
click at [618, 241] on div "إنشاء رابط دفع الاسم Entasar التسعير المنتج الكمية المجموع 1 SAR Product 1 1.00…" at bounding box center [432, 217] width 864 height 435
click at [11, 17] on icon "button" at bounding box center [13, 18] width 10 height 10
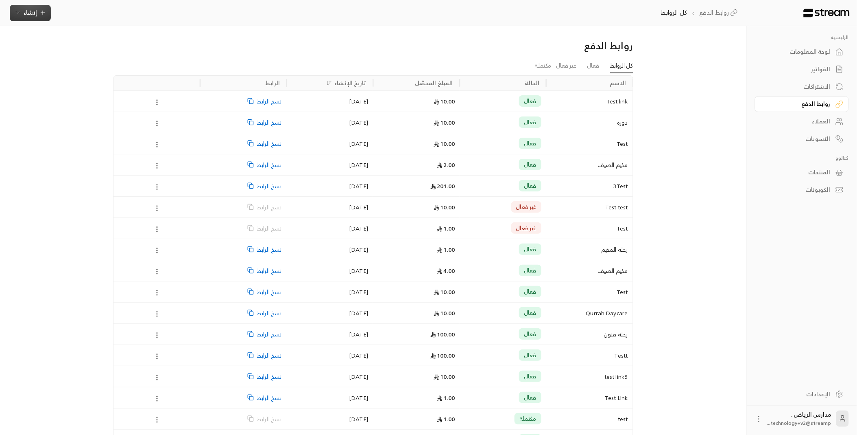
click at [24, 15] on span "إنشاء" at bounding box center [30, 12] width 13 height 10
click at [830, 104] on div "روابط الدفع" at bounding box center [798, 104] width 66 height 8
click at [367, 105] on div "20/08/2025" at bounding box center [330, 101] width 77 height 21
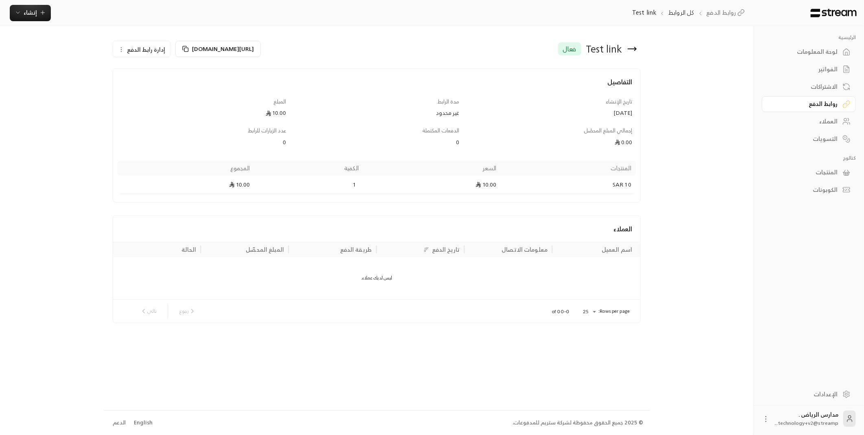
click at [143, 46] on span "إدارة رابط الدفع" at bounding box center [146, 49] width 38 height 10
click at [297, 58] on div "https://streampay.sa/s/6oAjP إدارة رابط الدفع تعطيل" at bounding box center [243, 49] width 260 height 20
click at [837, 87] on div "الاشتراكات" at bounding box center [805, 87] width 66 height 8
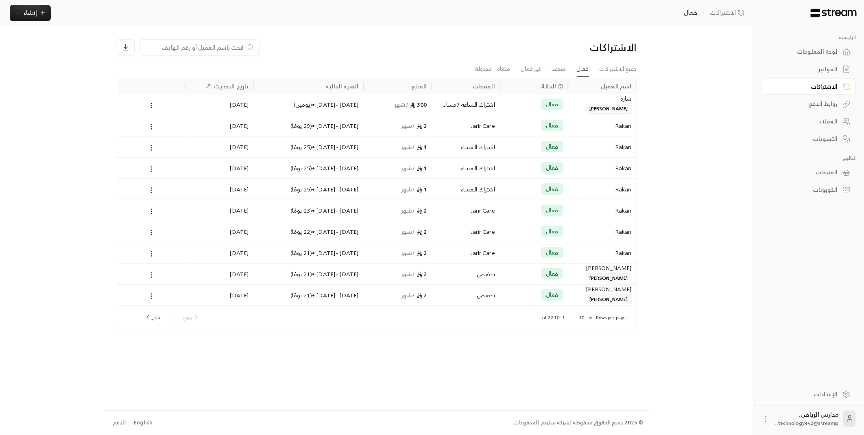
click at [473, 111] on div "اشتراك الساعه 7مساء" at bounding box center [466, 104] width 59 height 21
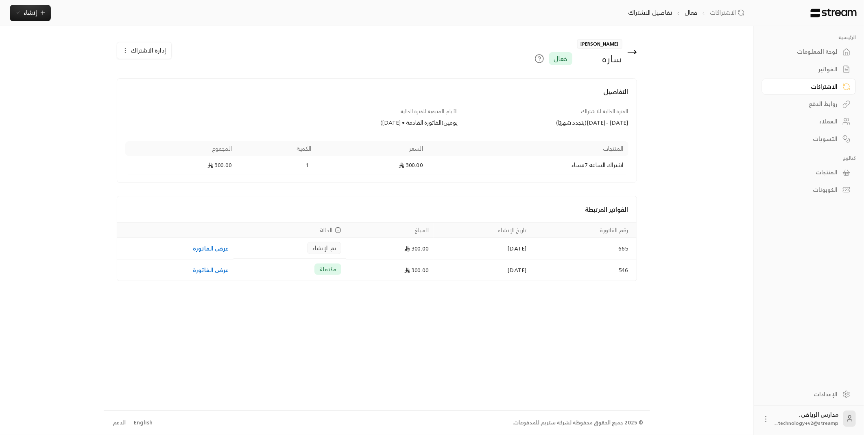
click at [476, 140] on div "المنتجات السعر الكمية المجموع اشتراك الساعه 7مساء 300.00 1 300.00" at bounding box center [376, 155] width 503 height 38
click at [144, 58] on button "إدارة الاشتراك" at bounding box center [144, 50] width 54 height 16
click at [837, 68] on div "الفواتير" at bounding box center [805, 69] width 66 height 8
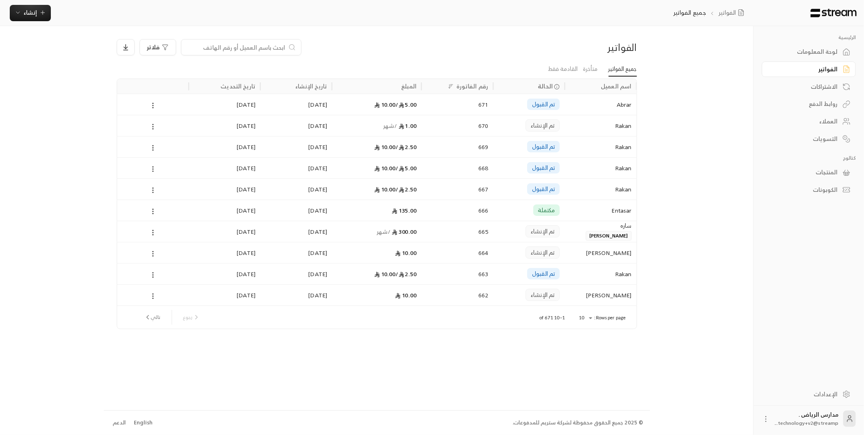
click at [848, 105] on icon at bounding box center [847, 104] width 8 height 8
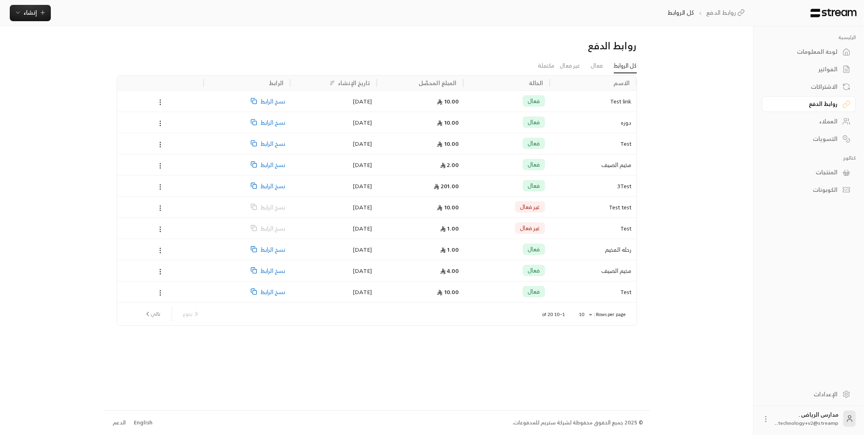
click at [849, 66] on icon at bounding box center [847, 69] width 8 height 8
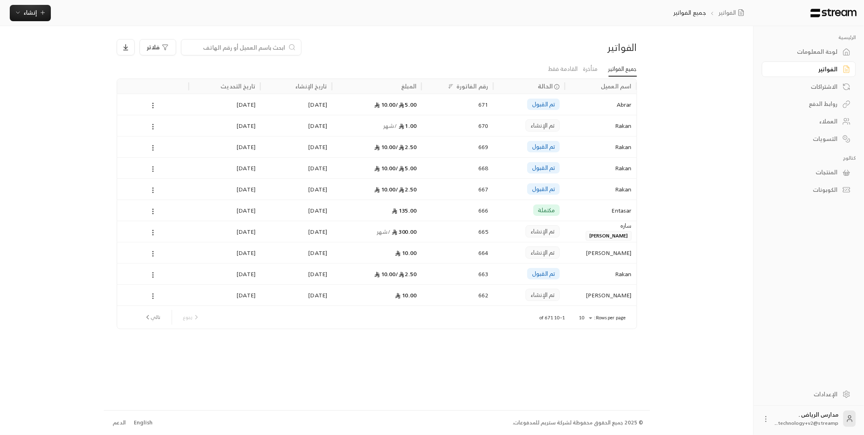
click at [415, 107] on span "5.00 /" at bounding box center [405, 104] width 21 height 10
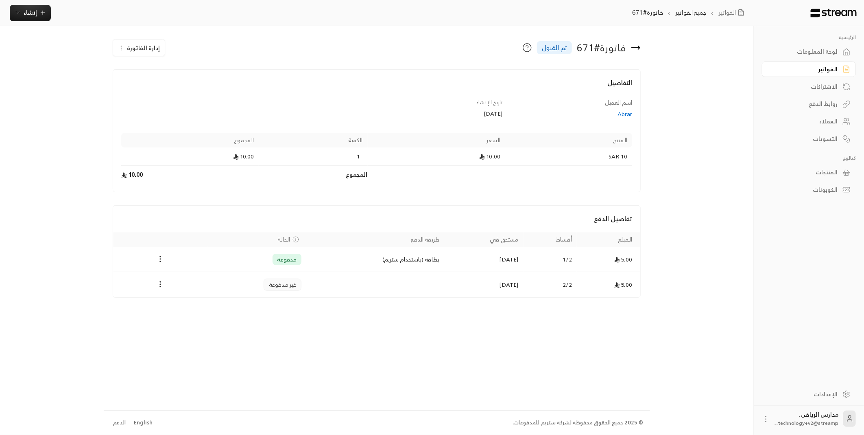
click at [130, 51] on span "إدارة الفاتورة" at bounding box center [143, 48] width 33 height 10
click at [387, 326] on div "فاتورة # 671 تم القبول إدارة الفاتورة إلغاء التفاصيل اسم العميل Abrar تاريخ الإ…" at bounding box center [377, 217] width 546 height 383
click at [160, 284] on circle "Payments" at bounding box center [160, 284] width 1 height 1
click at [420, 361] on div at bounding box center [432, 217] width 864 height 435
click at [186, 297] on td "Payments" at bounding box center [160, 284] width 95 height 25
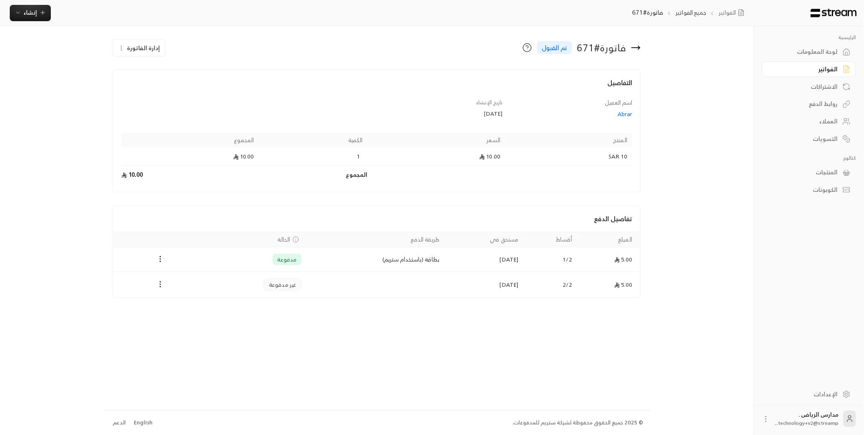
click at [203, 295] on td "Payments" at bounding box center [160, 284] width 95 height 25
click at [160, 259] on circle "Payments" at bounding box center [160, 258] width 1 height 1
click at [188, 296] on li "استرداد" at bounding box center [179, 294] width 39 height 15
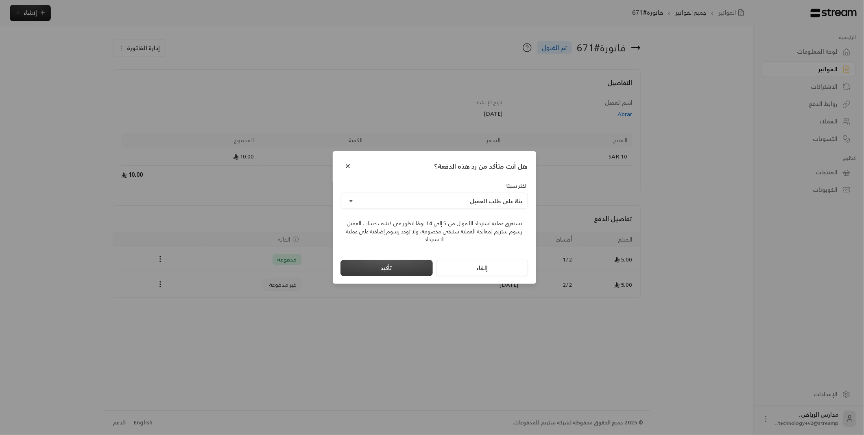
click at [407, 269] on button "تأكيد" at bounding box center [387, 268] width 92 height 16
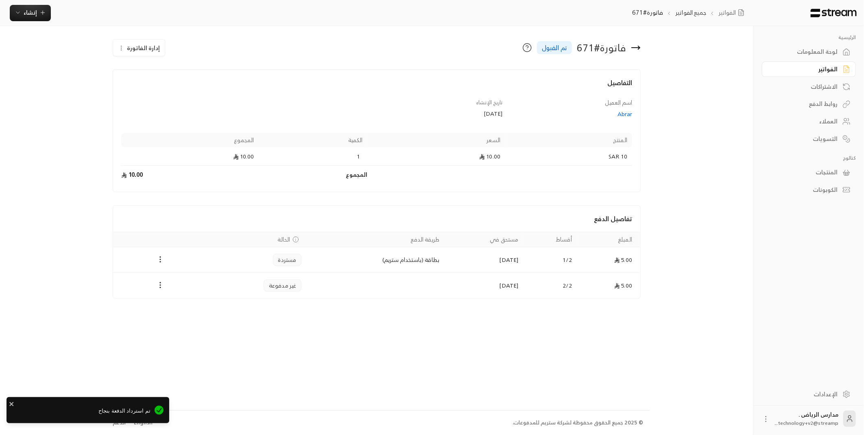
click at [152, 45] on span "إدارة الفاتورة" at bounding box center [143, 48] width 33 height 10
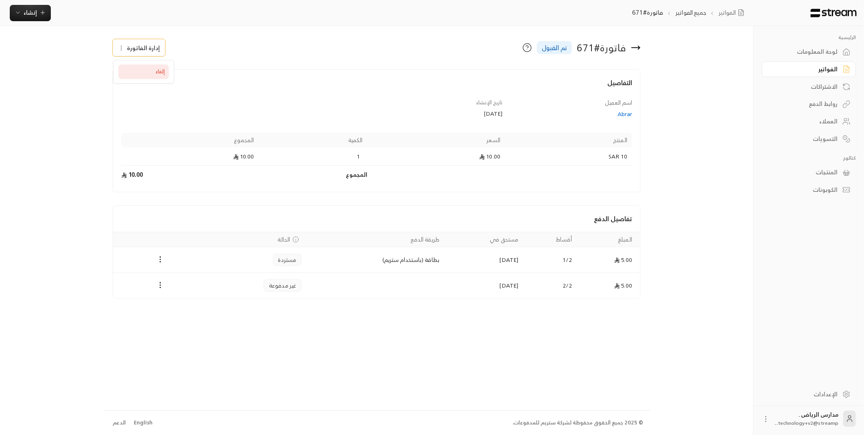
click at [159, 74] on span "إلغاء" at bounding box center [160, 71] width 9 height 7
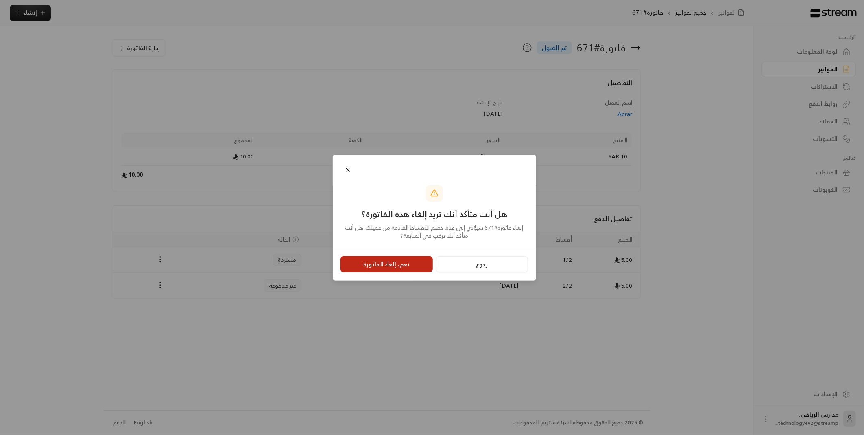
click at [385, 263] on button "نعم، إلغاء الفاتورة" at bounding box center [387, 264] width 92 height 16
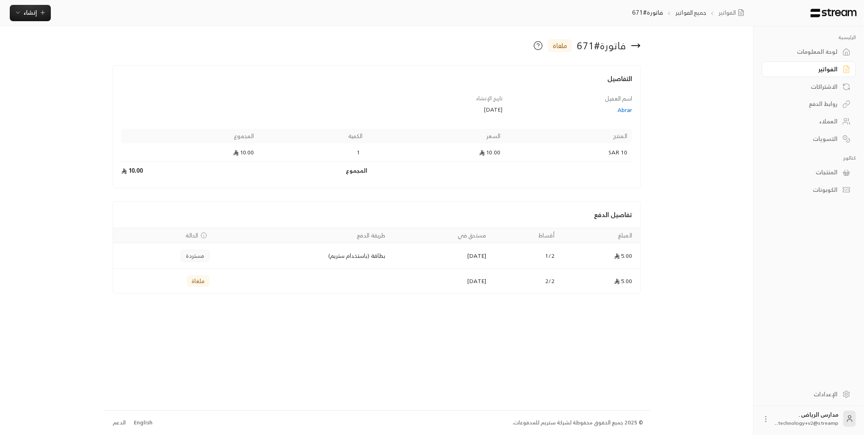
click at [45, 343] on div "الرئيسية لوحة المعلومات الفواتير الاشتراكات روابط الدفع العملاء التسويات كتالوج…" at bounding box center [432, 217] width 864 height 435
click at [33, 346] on div "الرئيسية لوحة المعلومات الفواتير الاشتراكات روابط الدفع العملاء التسويات كتالوج…" at bounding box center [432, 217] width 864 height 435
click at [805, 87] on div "الاشتراكات" at bounding box center [805, 87] width 66 height 8
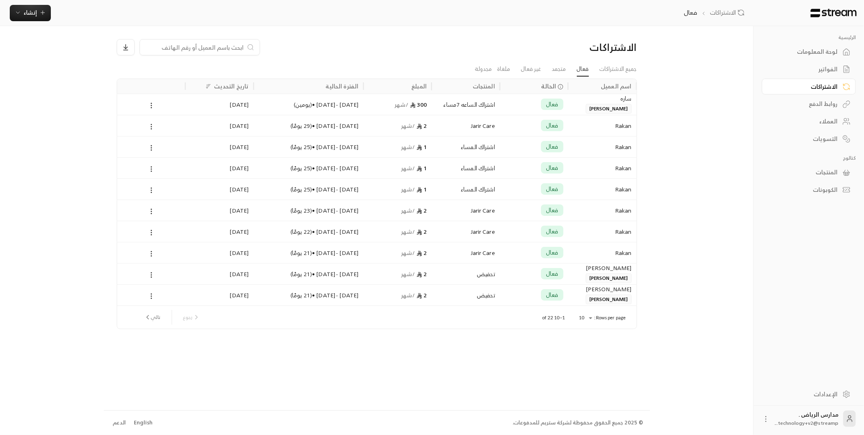
click at [828, 122] on div "العملاء" at bounding box center [805, 121] width 66 height 8
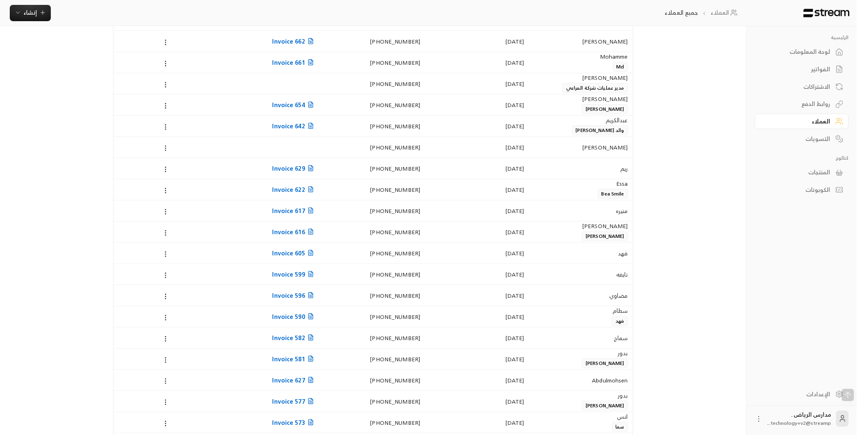
scroll to position [127, 0]
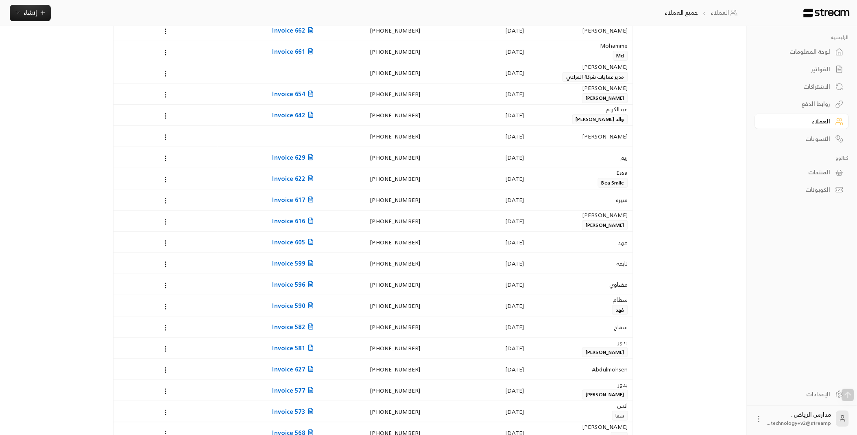
click at [42, 24] on div "العملاء جميع العملاء إنشاء" at bounding box center [375, 13] width 750 height 26
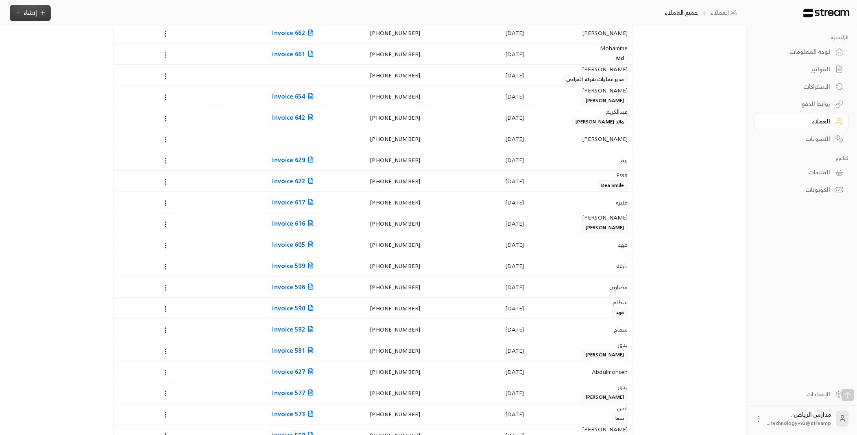
click at [34, 14] on span "إنشاء" at bounding box center [30, 12] width 13 height 10
click at [104, 108] on div "أنشئ رابطًا فريدًا لتحصيل المدفوعات من عدة عملاء." at bounding box center [70, 108] width 103 height 16
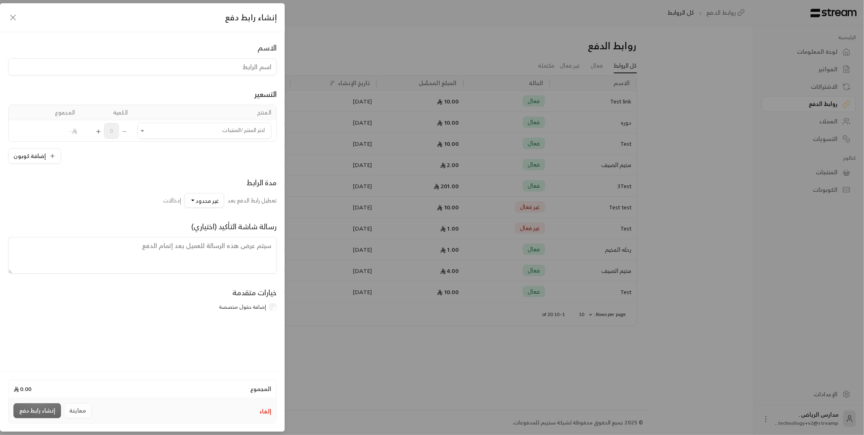
click at [261, 69] on input at bounding box center [142, 66] width 269 height 17
type input "G1"
click at [215, 133] on input "اختر المنتج/المنتجات" at bounding box center [205, 131] width 134 height 14
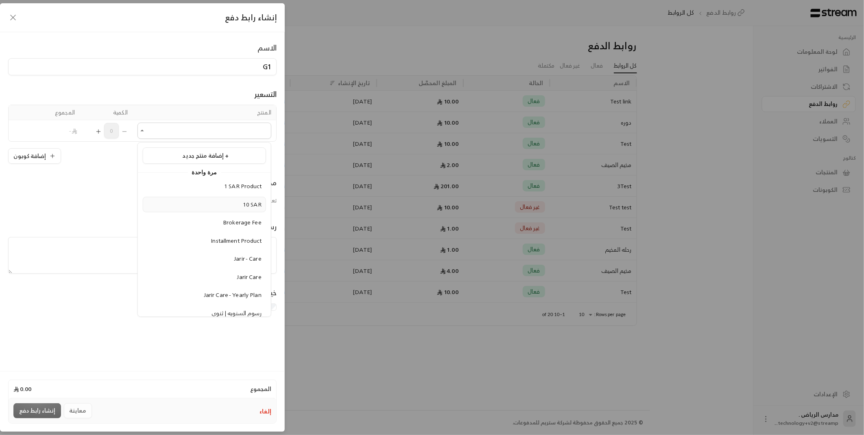
click at [243, 202] on span "10 SAR" at bounding box center [252, 204] width 19 height 10
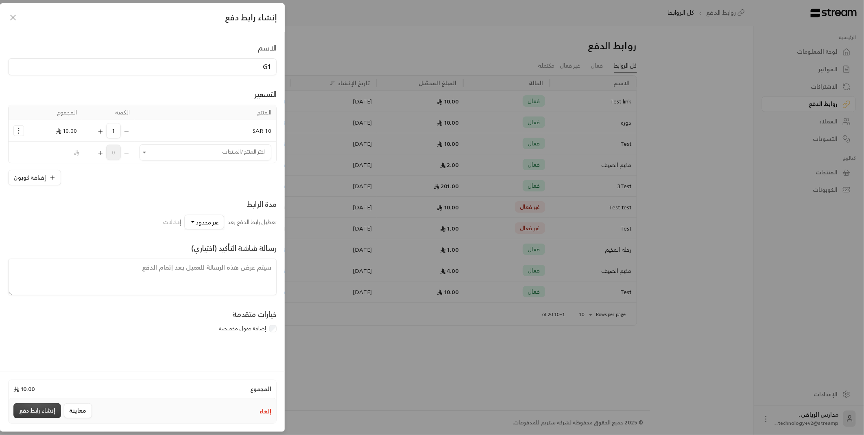
click at [41, 409] on button "إنشاء رابط دفع" at bounding box center [37, 410] width 48 height 15
click at [39, 407] on div "معاينة إنشاء رابط دفع" at bounding box center [53, 410] width 81 height 15
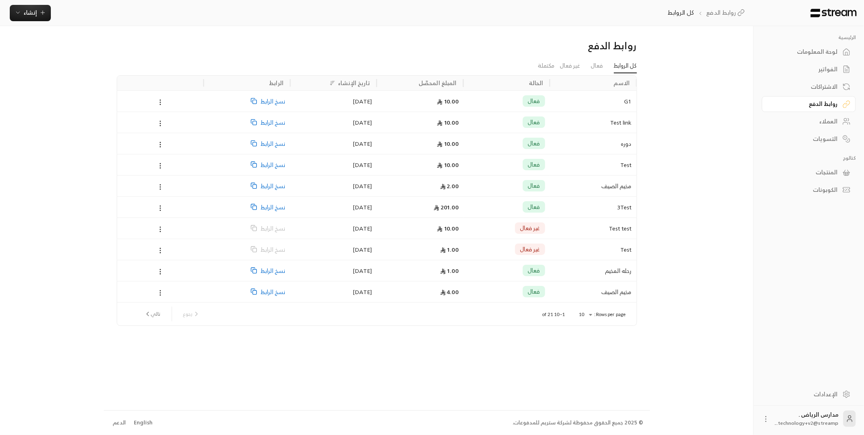
click at [382, 105] on div "10.00" at bounding box center [420, 101] width 77 height 21
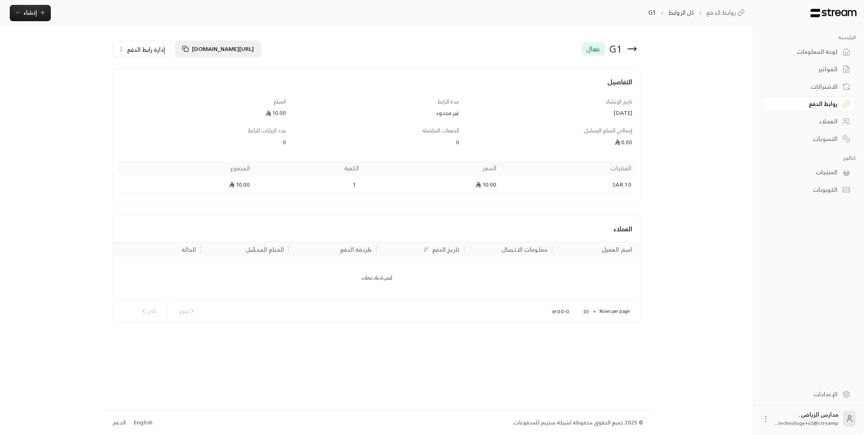
click at [197, 52] on span "[URL][DOMAIN_NAME]" at bounding box center [223, 49] width 62 height 10
click at [35, 142] on div "الرئيسية لوحة المعلومات الفواتير الاشتراكات روابط الدفع العملاء التسويات كتالوج…" at bounding box center [432, 217] width 864 height 435
click at [154, 105] on div "المبلغ" at bounding box center [203, 102] width 165 height 8
click at [43, 12] on icon "button" at bounding box center [43, 13] width 0 height 4
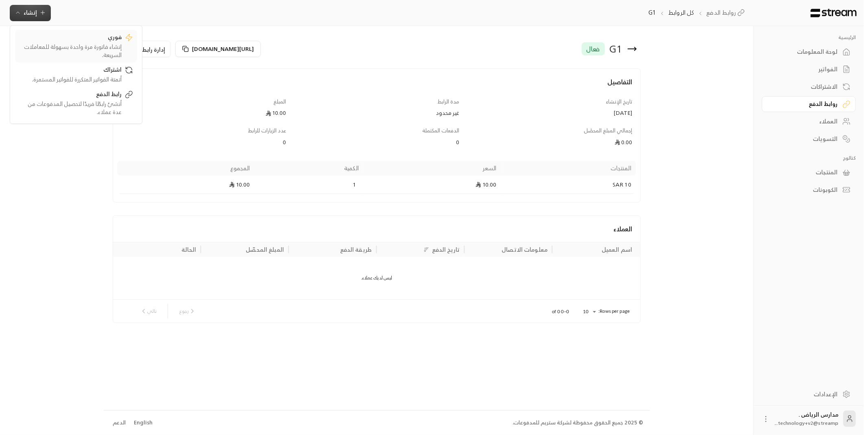
click at [118, 44] on div "إنشاء فاتورة مرة واحدة بسهولة للمعاملات السريعة." at bounding box center [70, 51] width 103 height 16
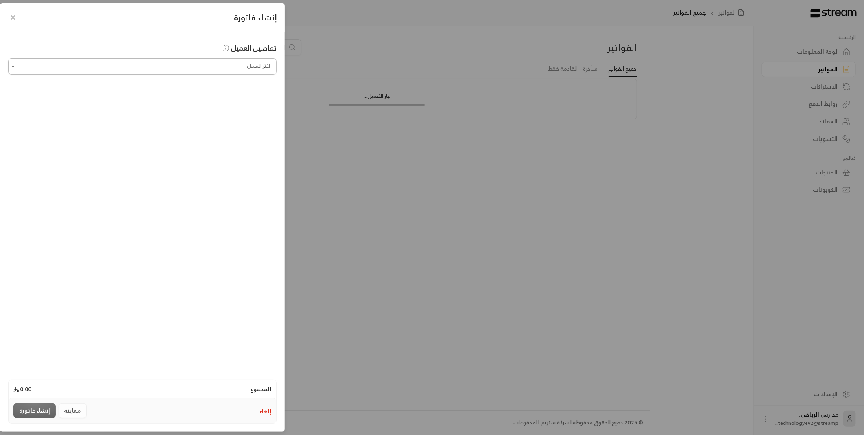
click at [202, 73] on input "اختر العميل" at bounding box center [142, 66] width 269 height 14
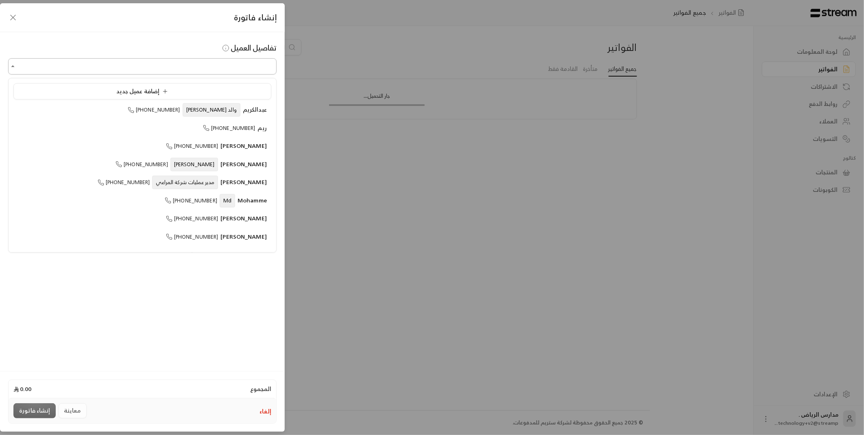
click at [206, 64] on input "اختر العميل" at bounding box center [142, 66] width 269 height 14
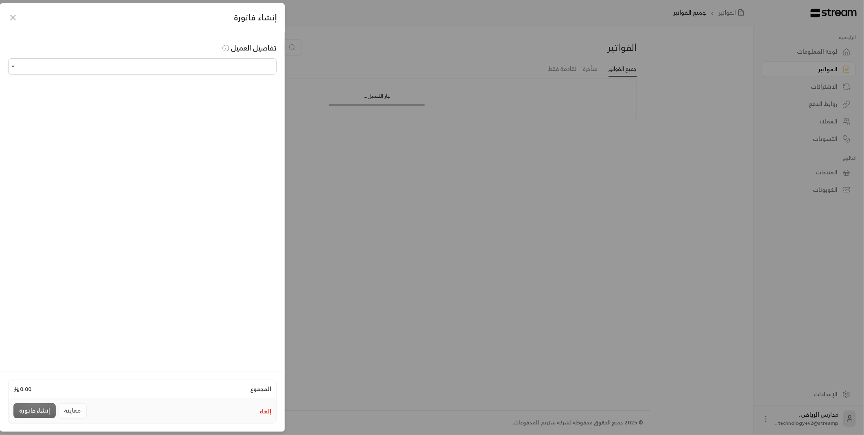
click at [10, 19] on icon "button" at bounding box center [13, 18] width 10 height 10
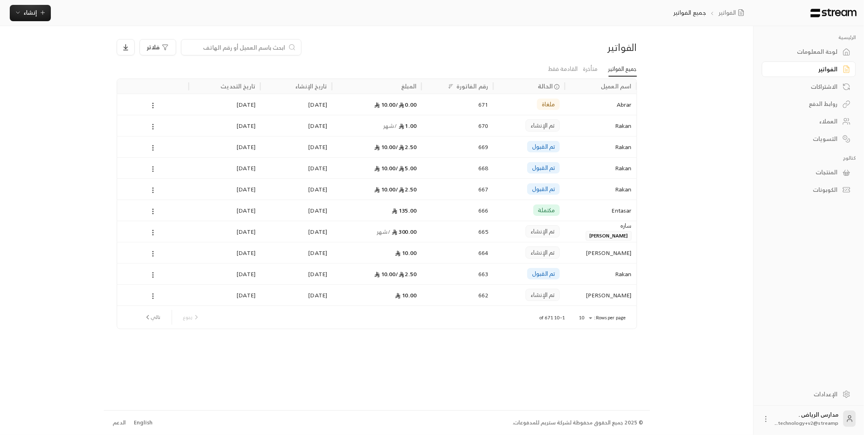
click at [819, 136] on div "التسويات" at bounding box center [805, 139] width 66 height 8
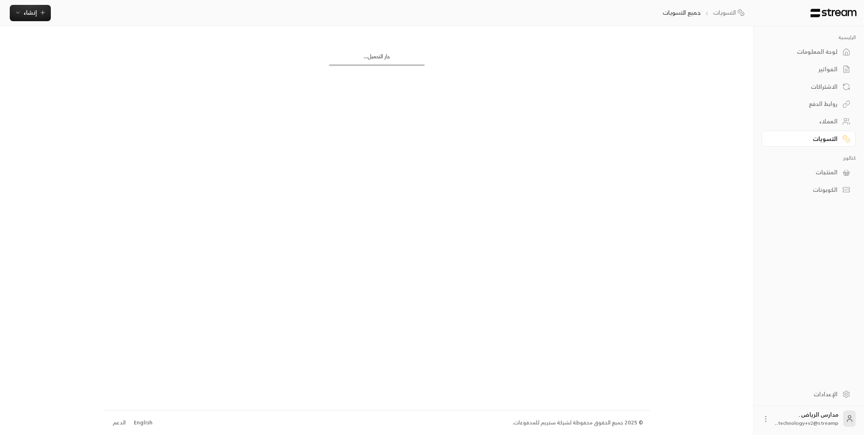
click at [825, 123] on div "العملاء" at bounding box center [805, 121] width 66 height 8
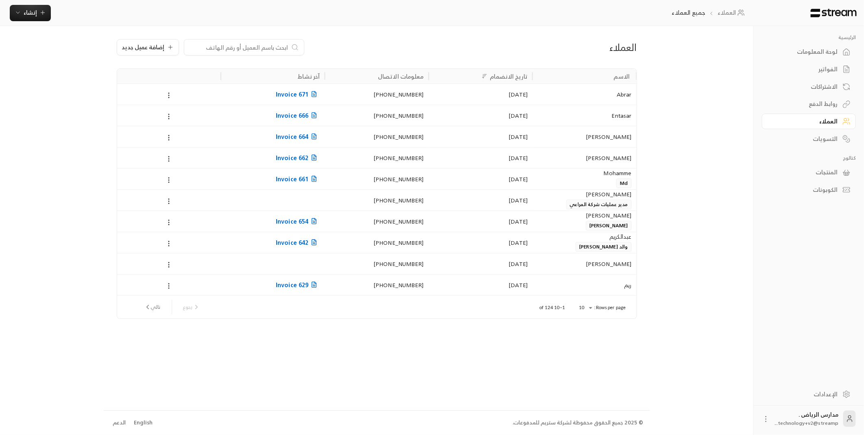
click at [98, 107] on div "الرئيسية لوحة المعلومات الفواتير الاشتراكات روابط الدفع العملاء التسويات كتالوج…" at bounding box center [432, 217] width 864 height 435
click at [835, 62] on link "الفواتير" at bounding box center [809, 69] width 94 height 16
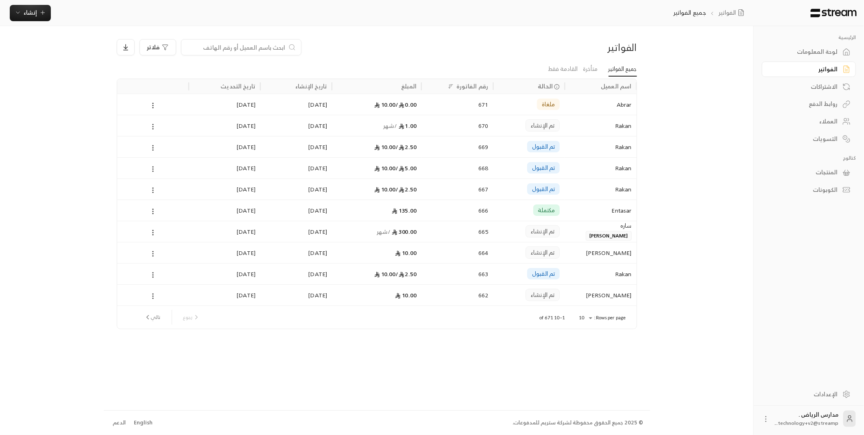
click at [836, 54] on div "لوحة المعلومات" at bounding box center [805, 52] width 66 height 8
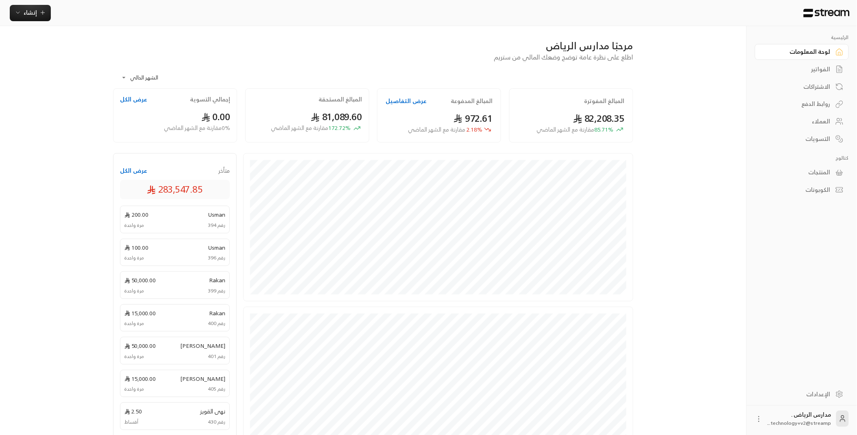
click at [824, 85] on div "الاشتراكات" at bounding box center [798, 87] width 66 height 8
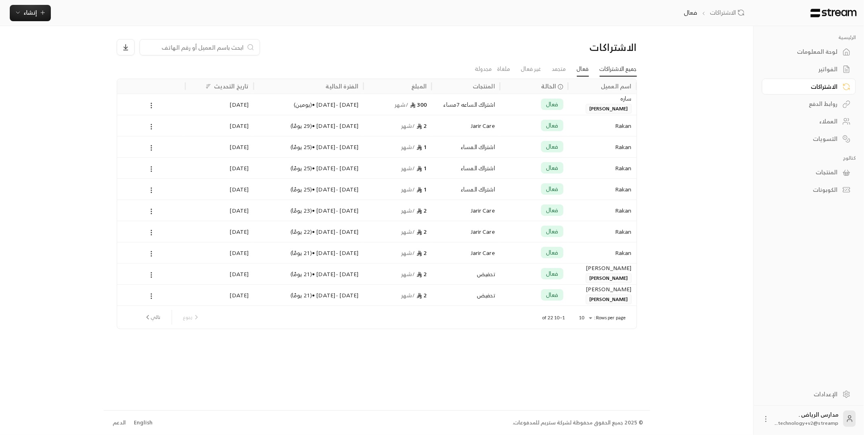
click at [629, 70] on link "جميع الاشتراكات" at bounding box center [618, 69] width 37 height 15
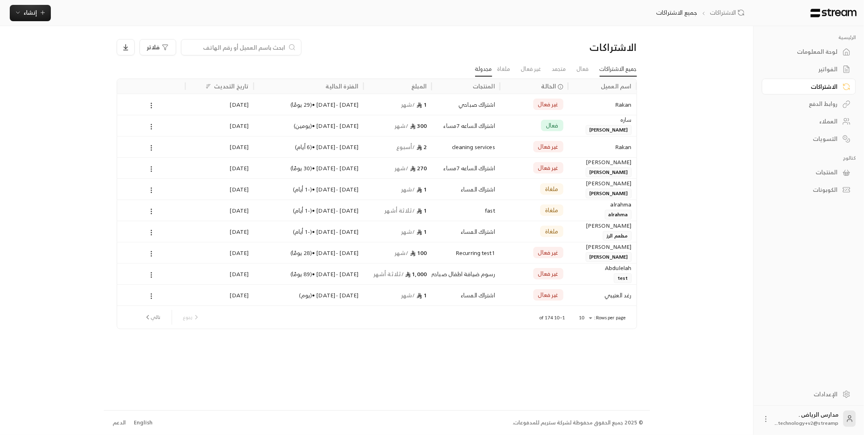
click at [475, 66] on link "مجدولة" at bounding box center [483, 69] width 17 height 15
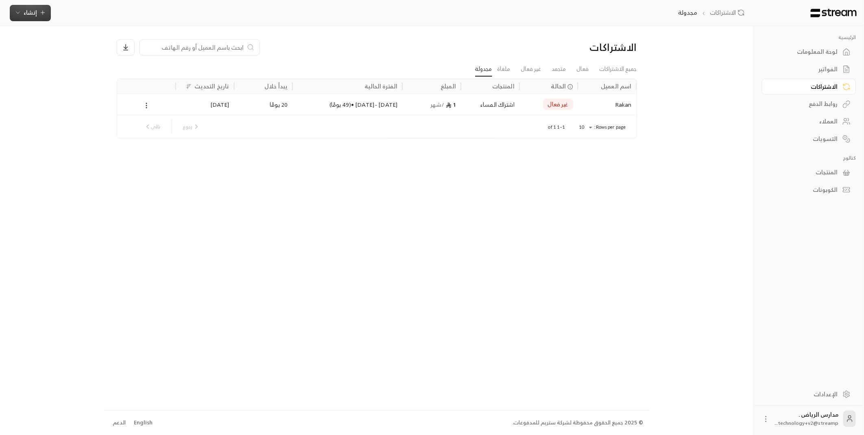
click at [32, 13] on span "إنشاء" at bounding box center [30, 12] width 13 height 10
click at [101, 75] on div "أتمتة الفواتير المتكررة للفواتير المستمرة." at bounding box center [70, 79] width 103 height 8
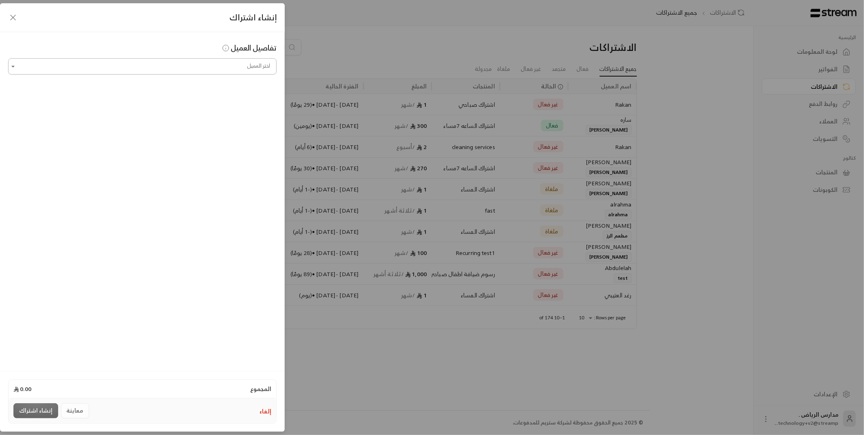
click at [241, 68] on input "اختر العميل" at bounding box center [142, 66] width 269 height 14
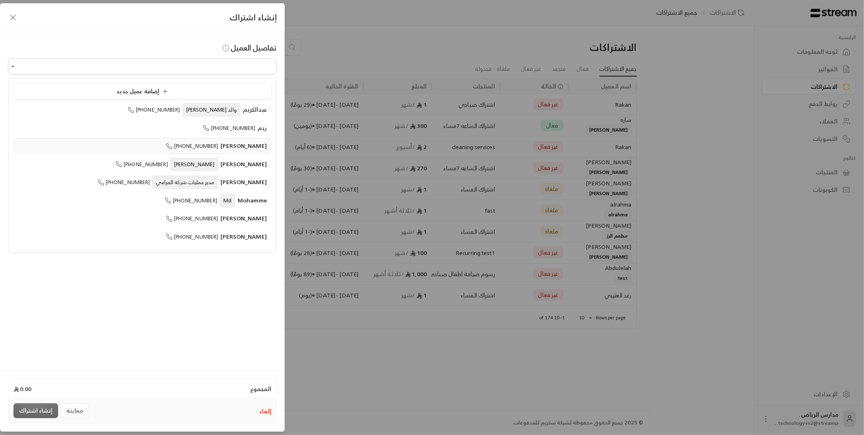
click at [246, 145] on span "محمد صلاح" at bounding box center [244, 145] width 46 height 10
type input "**********"
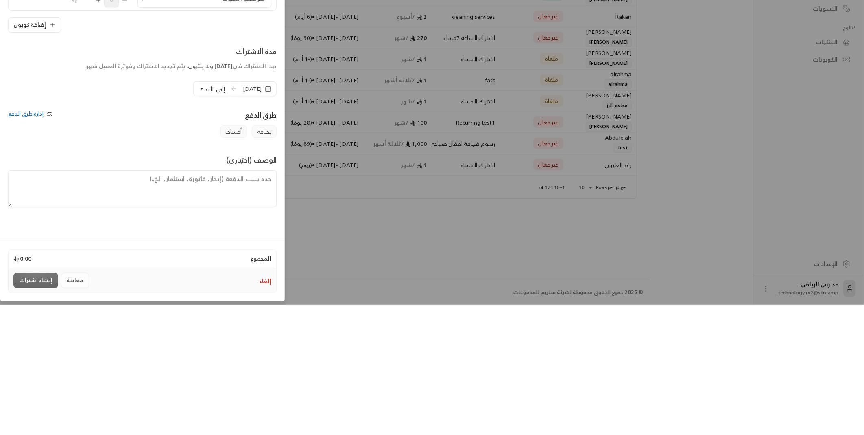
click at [243, 222] on span "20/08/2025" at bounding box center [252, 219] width 19 height 8
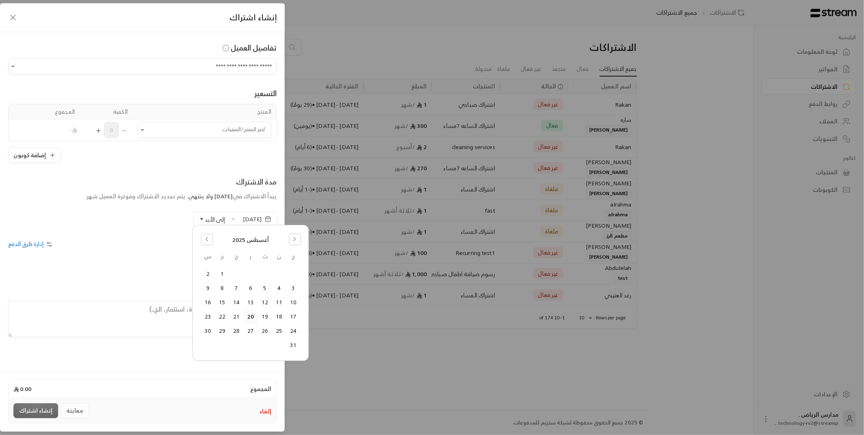
click at [205, 221] on span "إلى الأبد" at bounding box center [215, 219] width 20 height 10
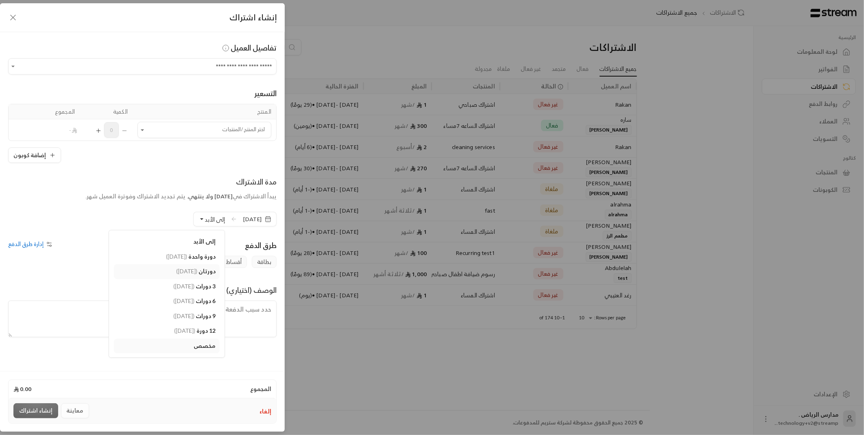
click at [199, 268] on span "دورتان" at bounding box center [207, 271] width 17 height 7
click at [38, 242] on span "إدارة طرق الدفع" at bounding box center [25, 243] width 35 height 10
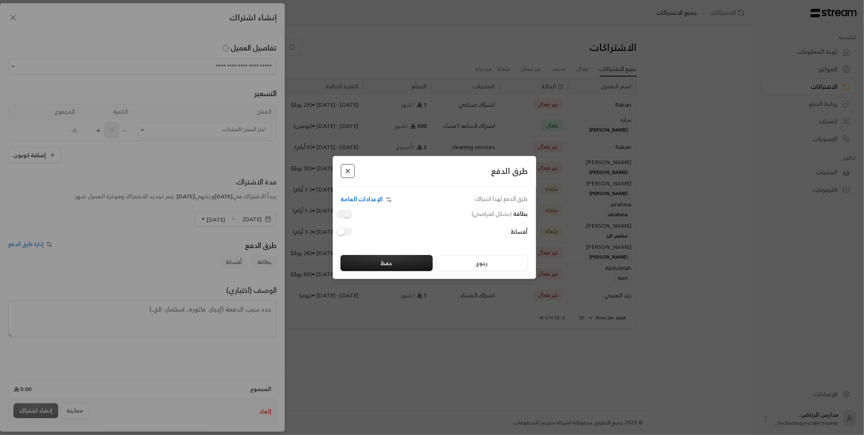
click at [346, 170] on button "Close" at bounding box center [348, 171] width 14 height 14
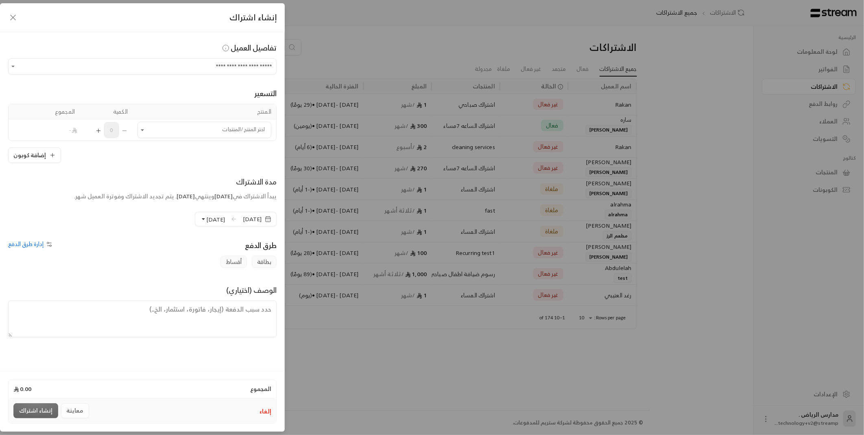
click at [17, 17] on icon "button" at bounding box center [13, 18] width 10 height 10
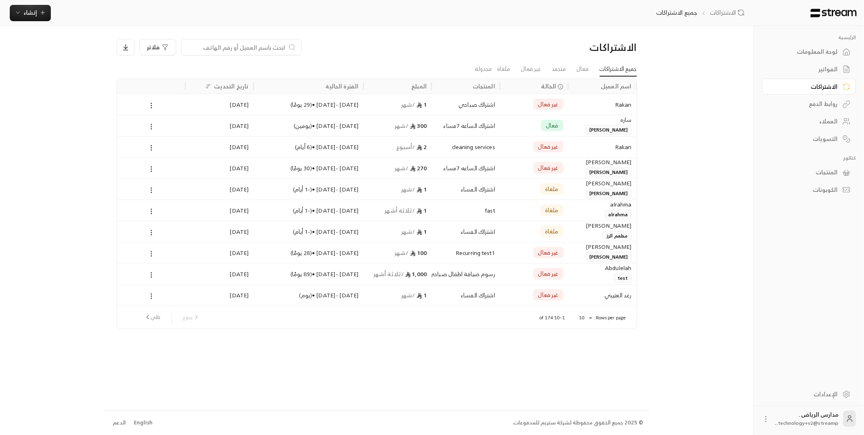
click at [817, 121] on div "العملاء" at bounding box center [805, 121] width 66 height 8
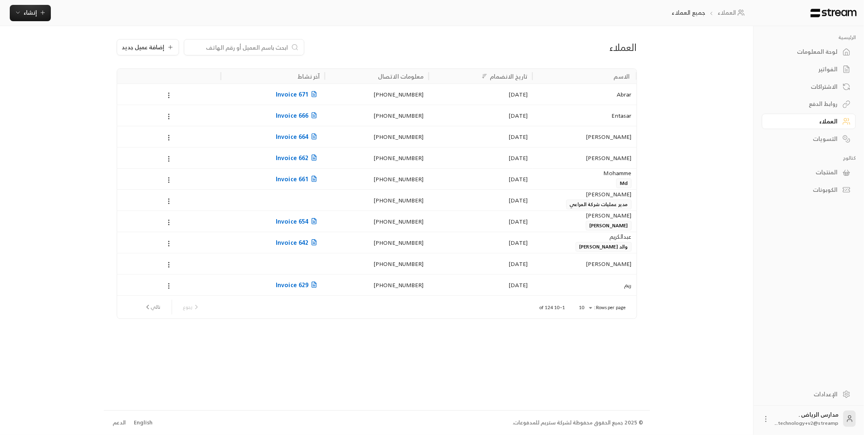
click at [559, 100] on div "Abrar" at bounding box center [585, 94] width 94 height 21
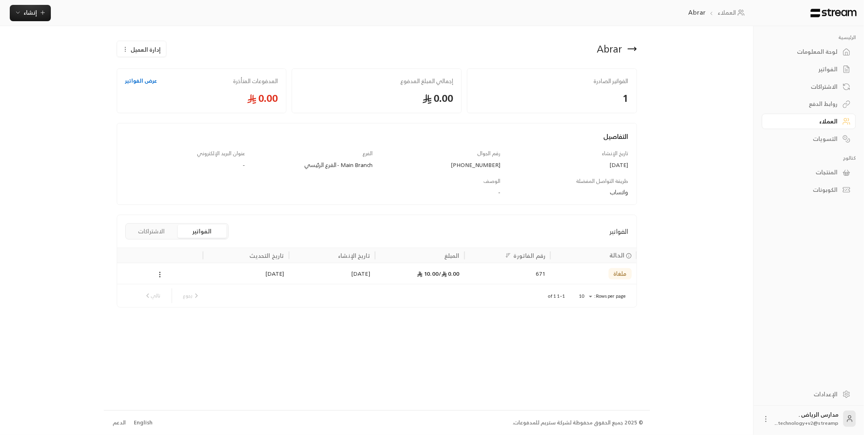
click at [845, 172] on icon at bounding box center [847, 172] width 8 height 8
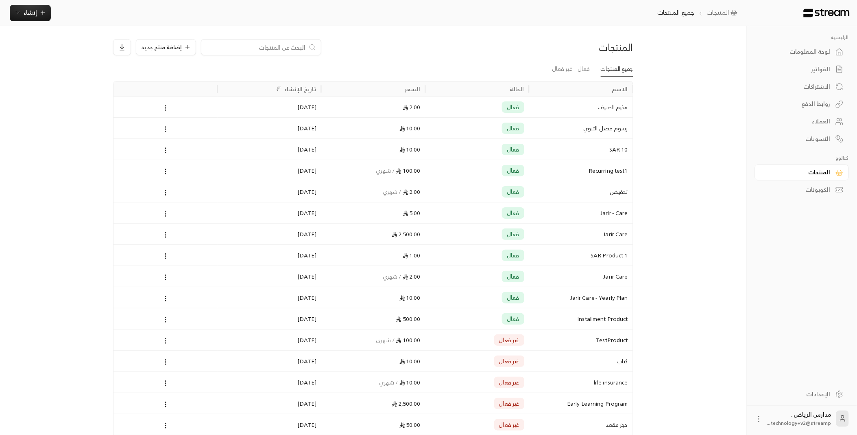
click at [607, 115] on div "مخيم الصيف" at bounding box center [581, 106] width 94 height 21
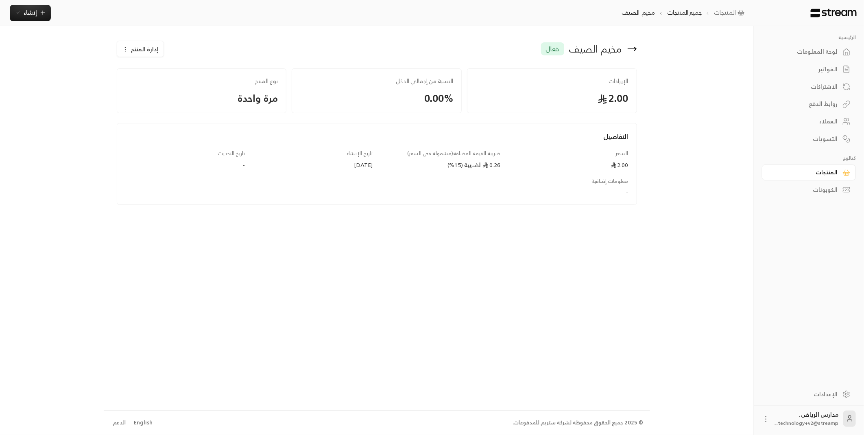
click at [830, 89] on div "الاشتراكات" at bounding box center [805, 87] width 66 height 8
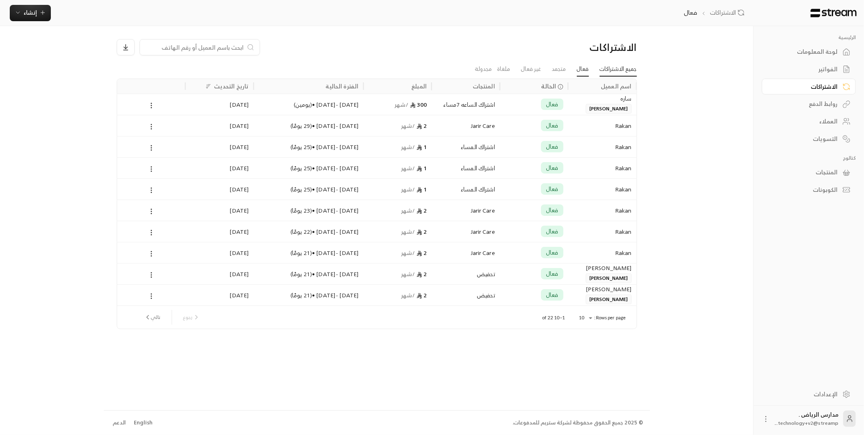
click at [619, 68] on link "جميع الاشتراكات" at bounding box center [618, 69] width 37 height 15
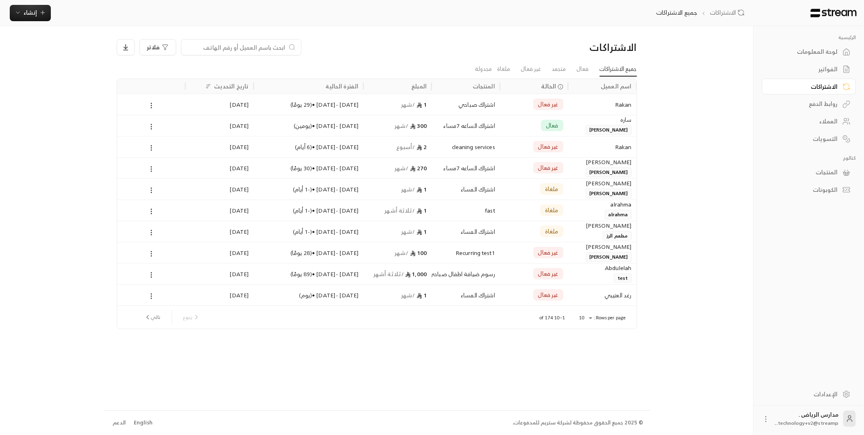
click at [160, 62] on ul "جميع الاشتراكات فعال متجمد غير فعال ملغاة مجدولة" at bounding box center [377, 69] width 520 height 14
click at [159, 51] on button "فلاتر" at bounding box center [158, 47] width 37 height 16
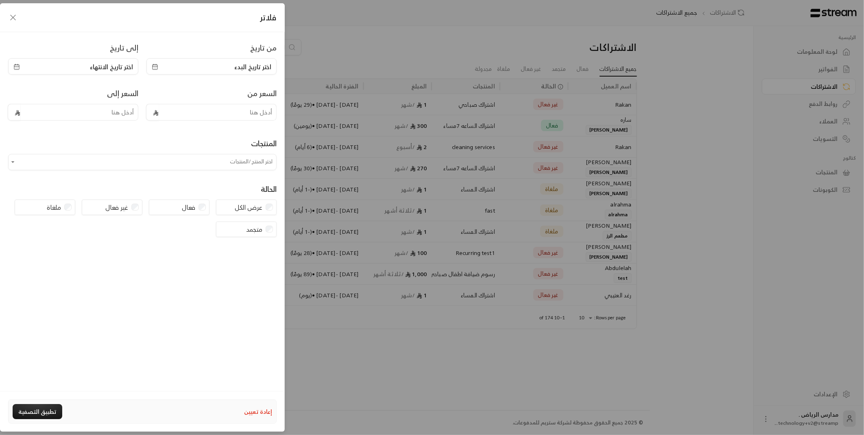
click at [682, 134] on div "فلاتر من تاريخ اختر تاريخ البدء إلى تاريخ اختر تاريخ الانتهاء السعر من السعر إل…" at bounding box center [432, 217] width 864 height 435
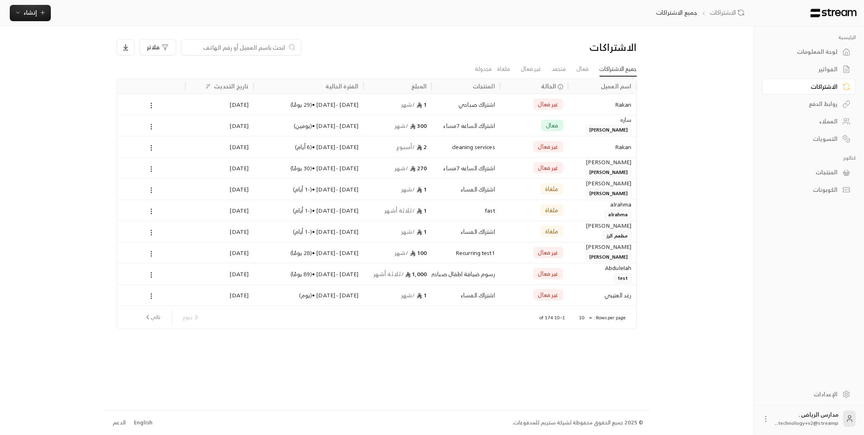
click at [818, 119] on div "العملاء" at bounding box center [805, 121] width 66 height 8
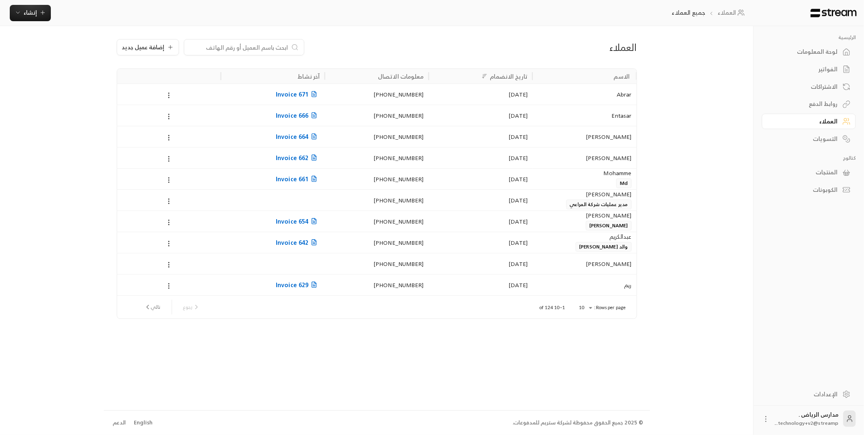
click at [837, 58] on link "لوحة المعلومات" at bounding box center [809, 52] width 94 height 16
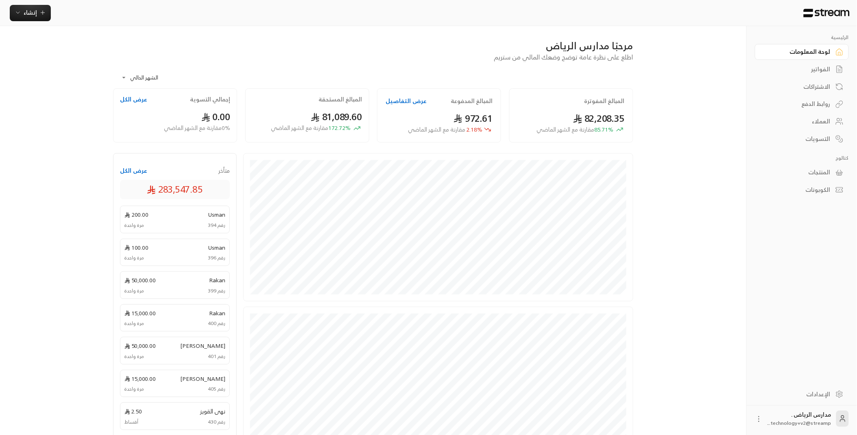
click at [824, 124] on div "العملاء" at bounding box center [798, 121] width 66 height 8
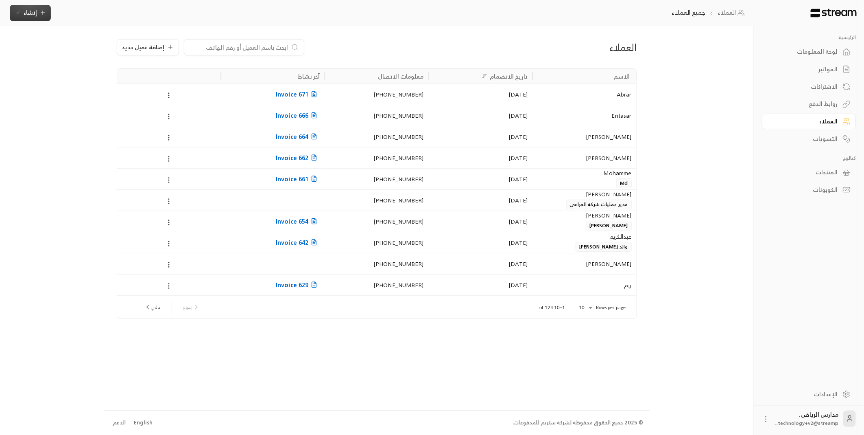
click at [40, 19] on button "إنشاء" at bounding box center [30, 13] width 41 height 16
click at [108, 68] on div "اشتراك" at bounding box center [70, 71] width 103 height 10
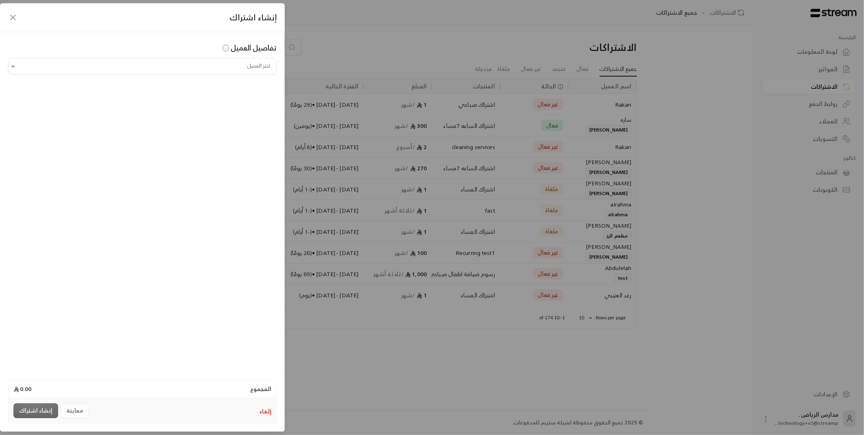
click at [233, 56] on div "تفاصيل العميل" at bounding box center [142, 50] width 269 height 16
click at [236, 70] on input "اختر العميل" at bounding box center [142, 66] width 269 height 14
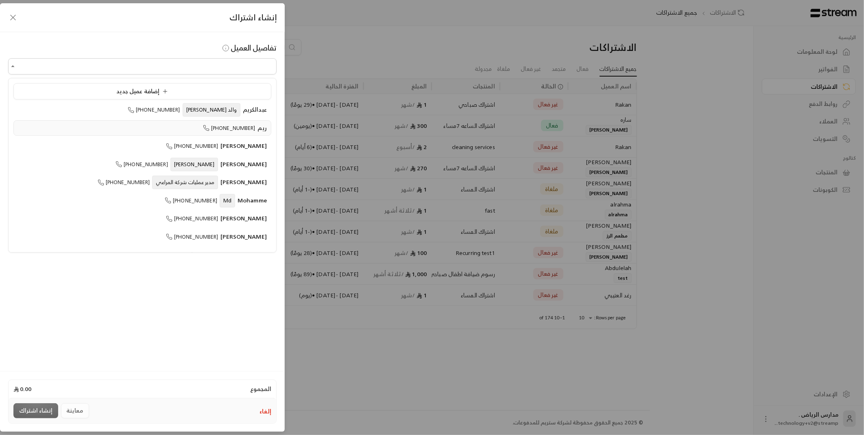
click at [234, 129] on span "+966557004818" at bounding box center [229, 127] width 52 height 9
type input "**********"
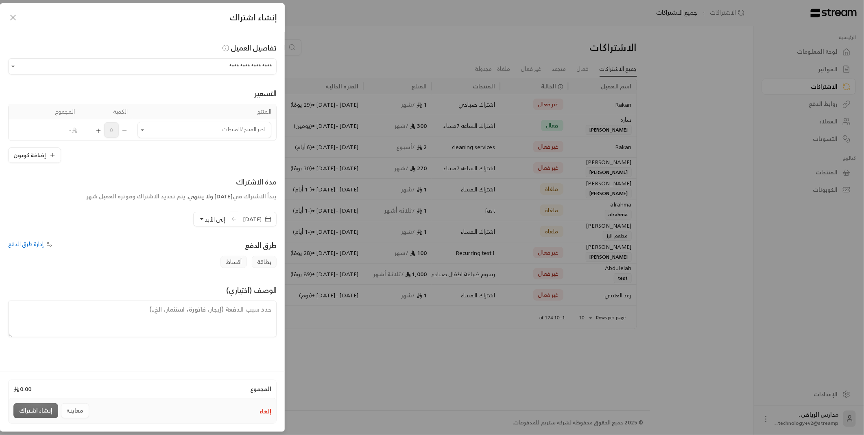
click at [176, 149] on div "إضافة كوبون" at bounding box center [142, 154] width 269 height 15
click at [183, 133] on input "اختر العميل" at bounding box center [205, 130] width 134 height 14
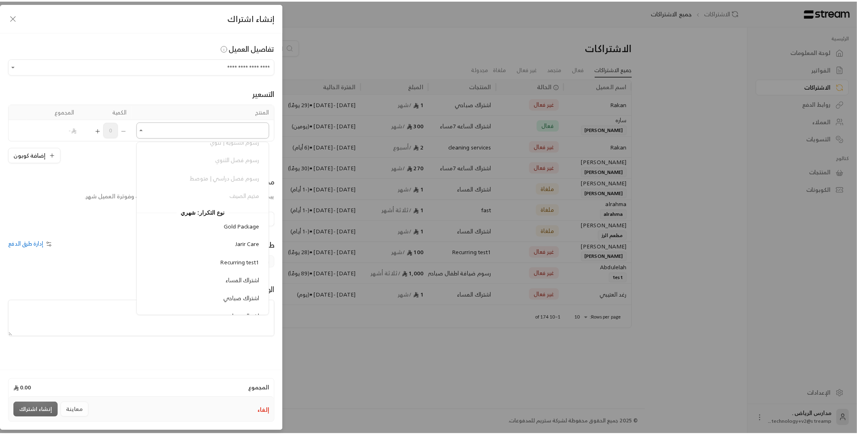
scroll to position [178, 0]
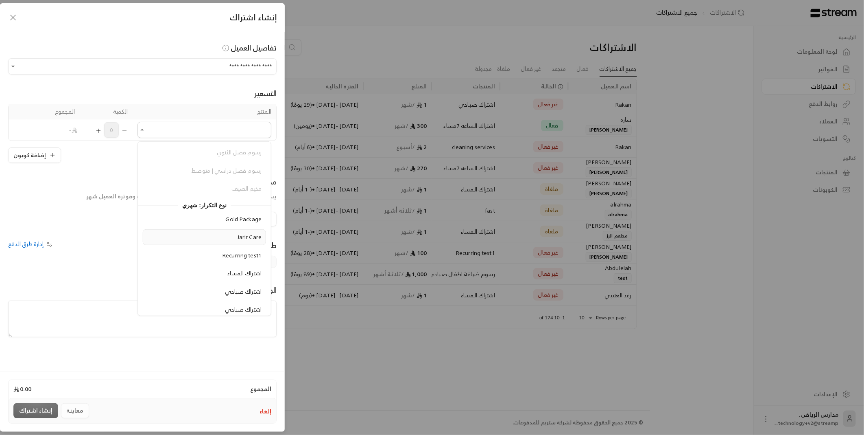
click at [253, 232] on span "Jarir Care" at bounding box center [249, 237] width 24 height 10
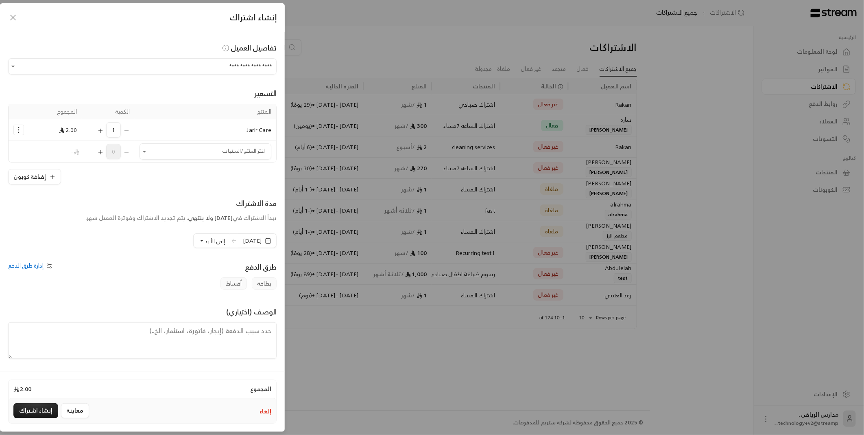
click at [15, 15] on icon "button" at bounding box center [13, 18] width 10 height 10
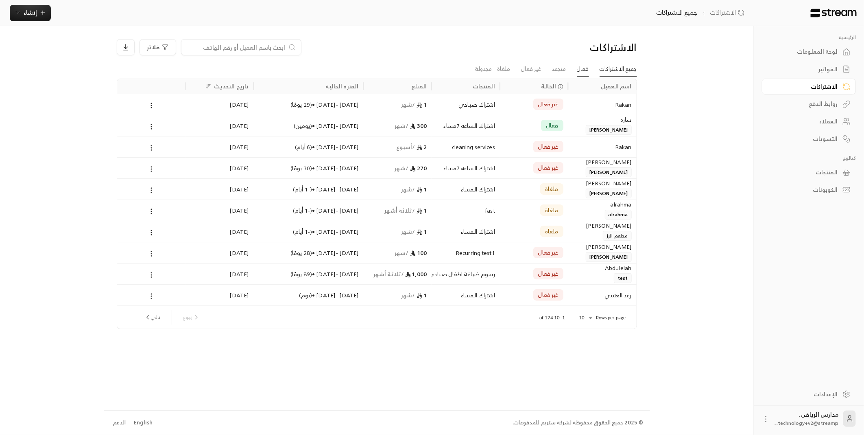
click at [580, 75] on link "فعال" at bounding box center [583, 69] width 12 height 15
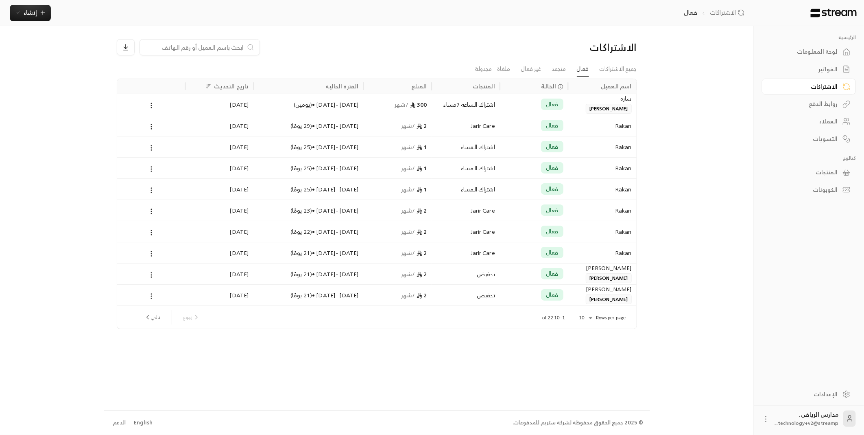
click at [290, 116] on div "20/08/2025 - 19/09/2025 • ( 29 يومًا )" at bounding box center [308, 125] width 100 height 21
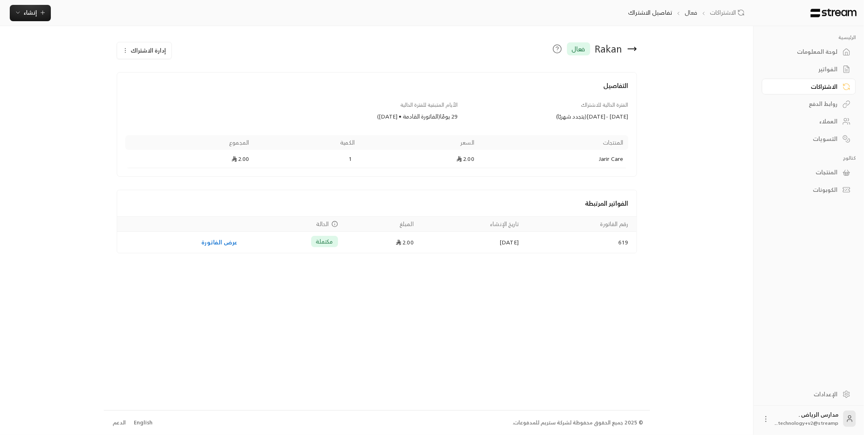
click at [15, 277] on div "الرئيسية لوحة المعلومات الفواتير الاشتراكات روابط الدفع العملاء التسويات كتالوج…" at bounding box center [432, 217] width 864 height 435
click at [827, 90] on div "الاشتراكات" at bounding box center [805, 87] width 66 height 8
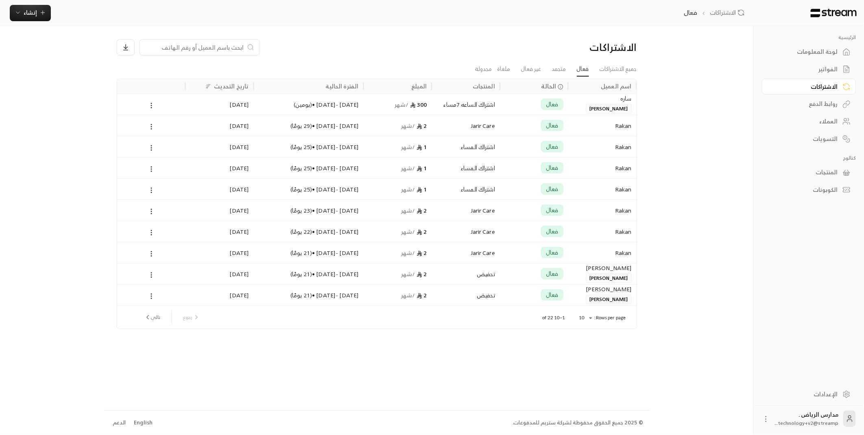
click at [831, 117] on div "العملاء" at bounding box center [805, 121] width 66 height 8
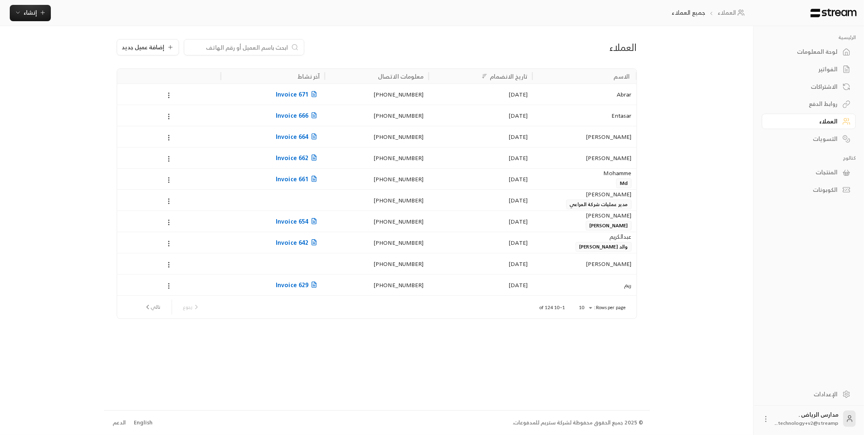
click at [594, 95] on div "Abrar" at bounding box center [585, 94] width 94 height 21
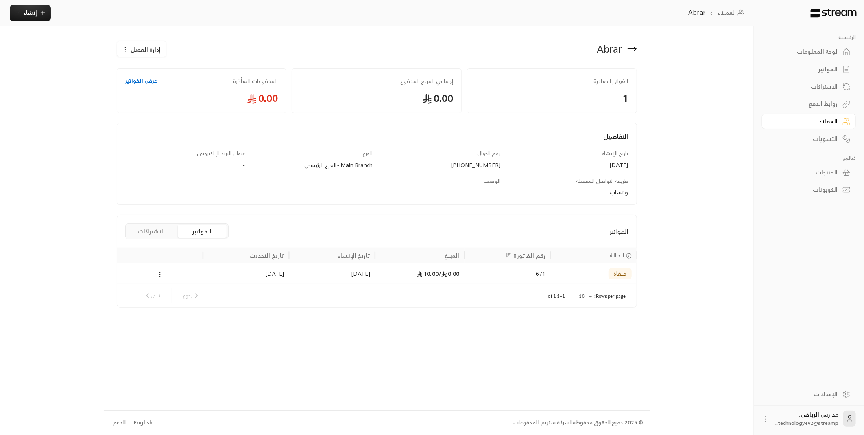
click at [811, 115] on link "العملاء" at bounding box center [809, 122] width 94 height 16
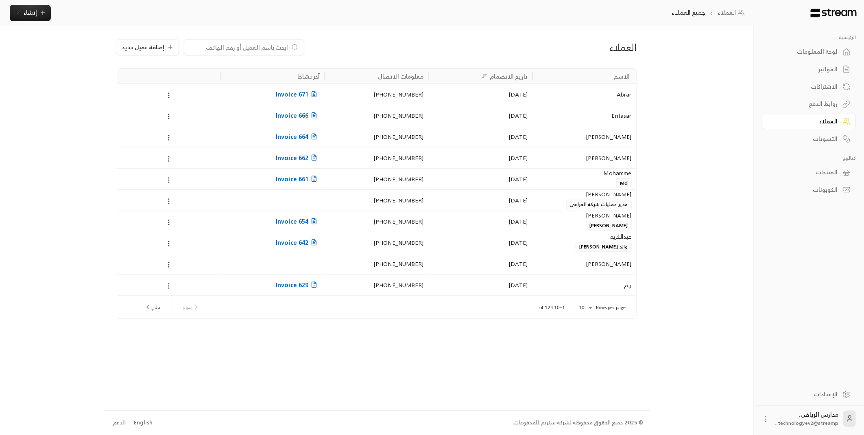
click at [814, 107] on div "روابط الدفع" at bounding box center [805, 104] width 66 height 8
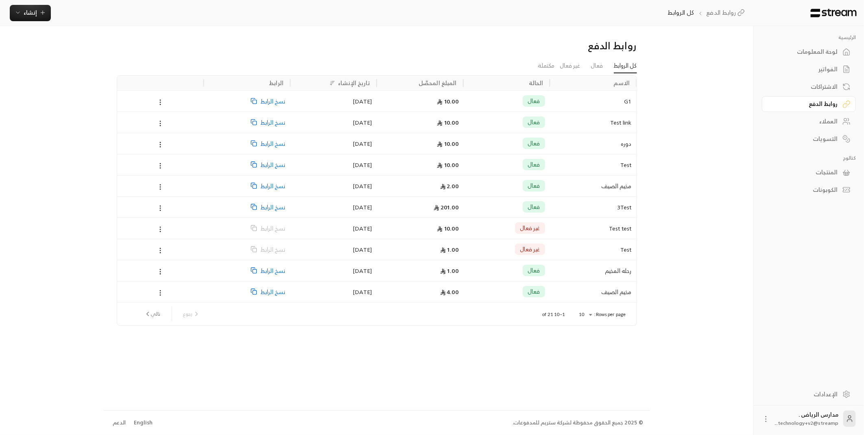
click at [605, 137] on div "دوره" at bounding box center [593, 143] width 77 height 21
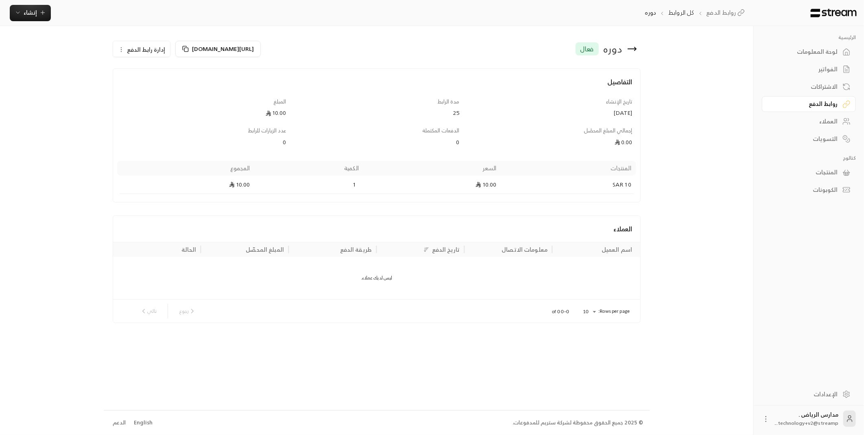
click at [818, 107] on div "روابط الدفع" at bounding box center [805, 104] width 66 height 8
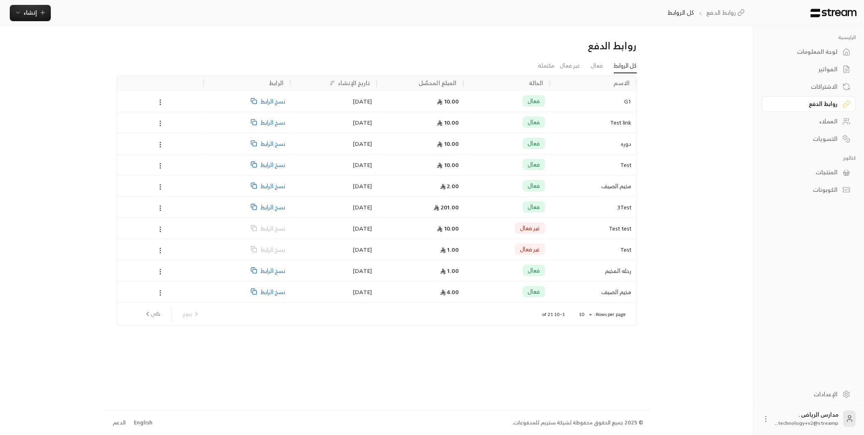
click at [607, 186] on div "مخيم الصيف" at bounding box center [593, 185] width 77 height 21
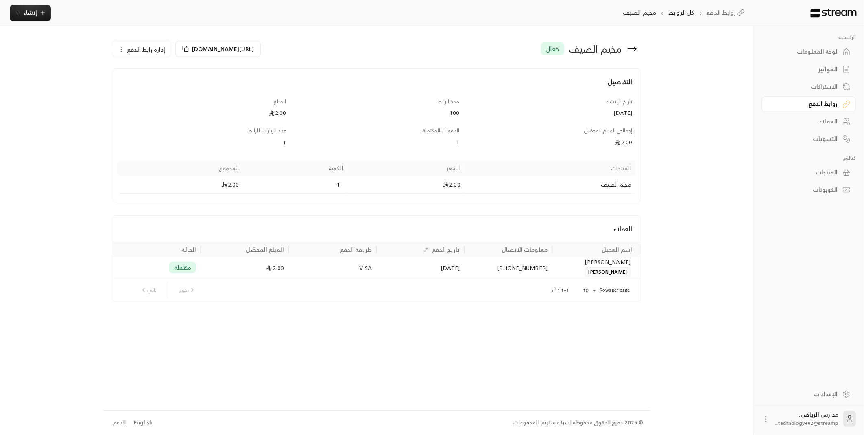
click at [140, 295] on div "رجوع تالي" at bounding box center [168, 289] width 63 height 15
click at [43, 12] on icon "button" at bounding box center [43, 13] width 0 height 4
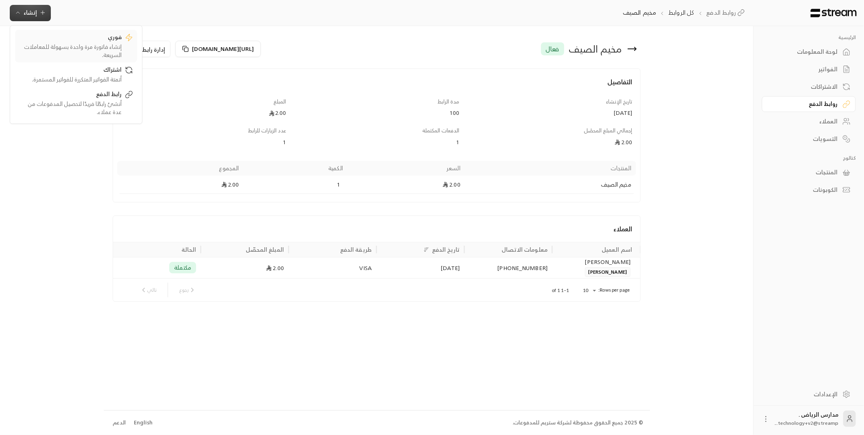
click at [115, 56] on div "إنشاء فاتورة مرة واحدة بسهولة للمعاملات السريعة." at bounding box center [70, 51] width 103 height 16
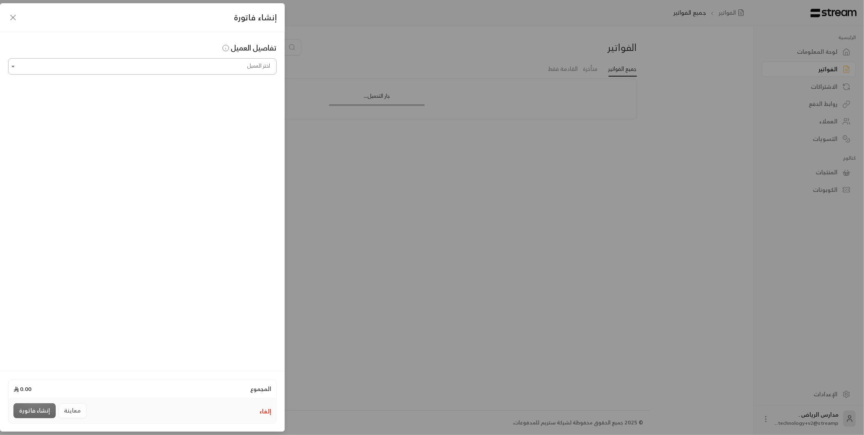
click at [249, 68] on input "اختر العميل" at bounding box center [142, 66] width 269 height 14
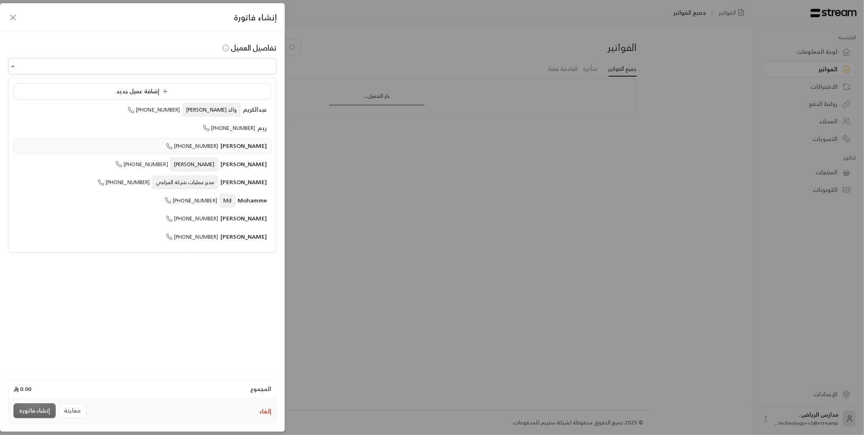
click at [239, 149] on span "محمد صلاح" at bounding box center [244, 145] width 46 height 10
type input "**********"
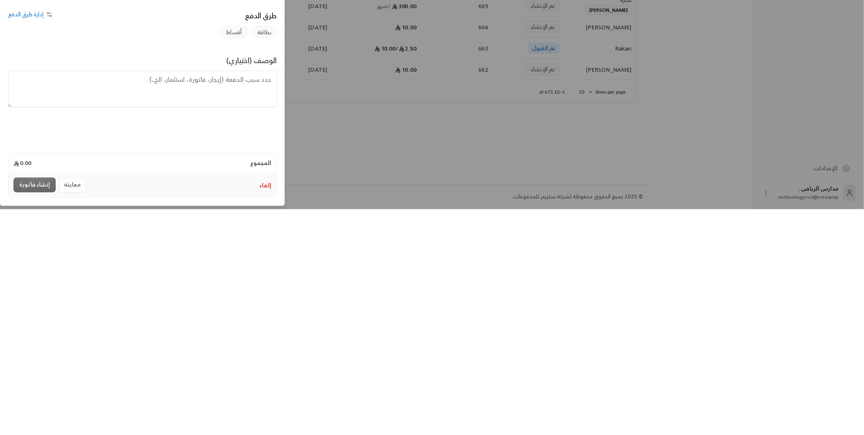
click at [75, 413] on div "معاينة إنشاء فاتورة" at bounding box center [51, 410] width 76 height 15
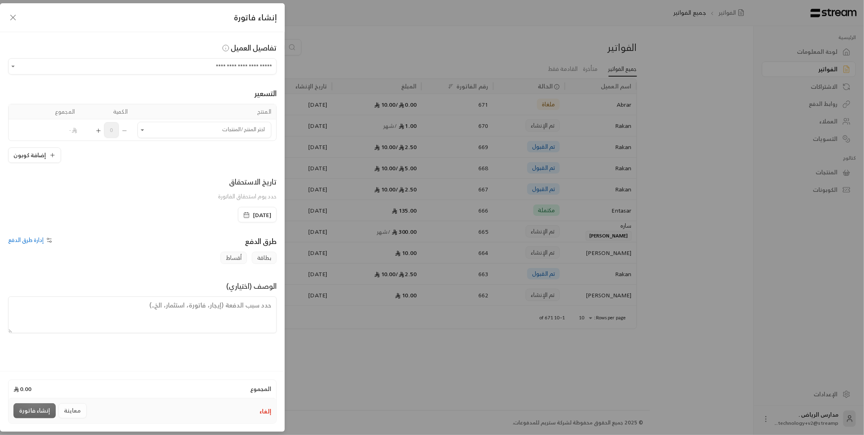
click at [74, 406] on div "معاينة إنشاء فاتورة" at bounding box center [51, 410] width 76 height 15
click at [255, 134] on input "اختر العميل" at bounding box center [205, 130] width 134 height 14
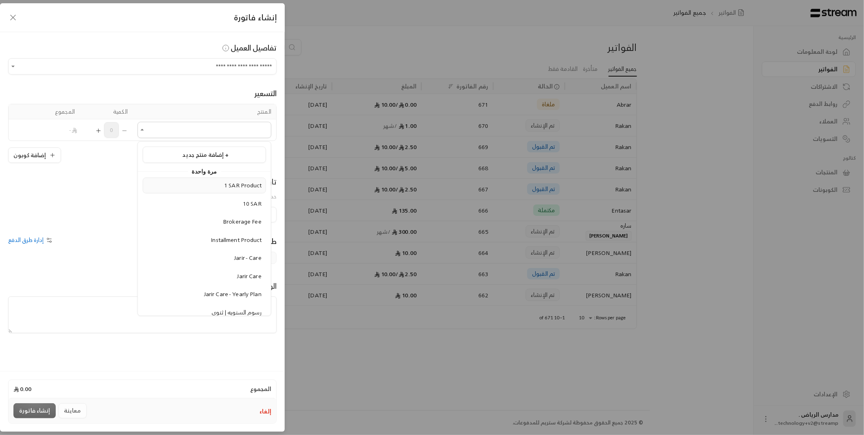
click at [240, 186] on span "1 SAR Product" at bounding box center [242, 185] width 37 height 10
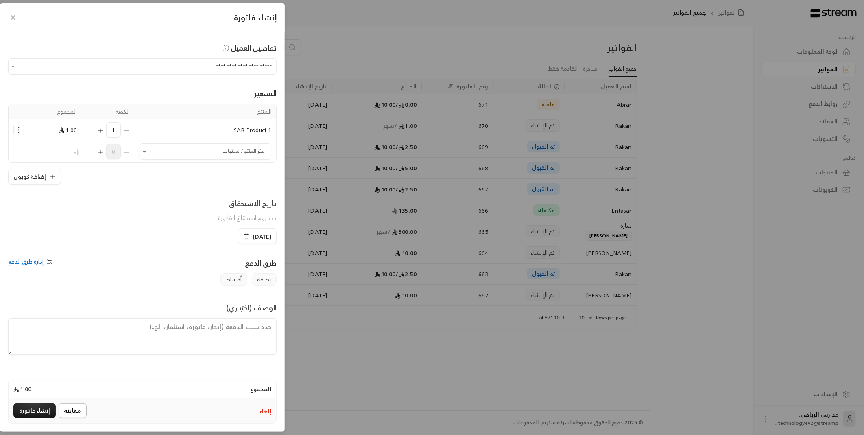
click at [82, 413] on button "معاينة" at bounding box center [73, 410] width 28 height 15
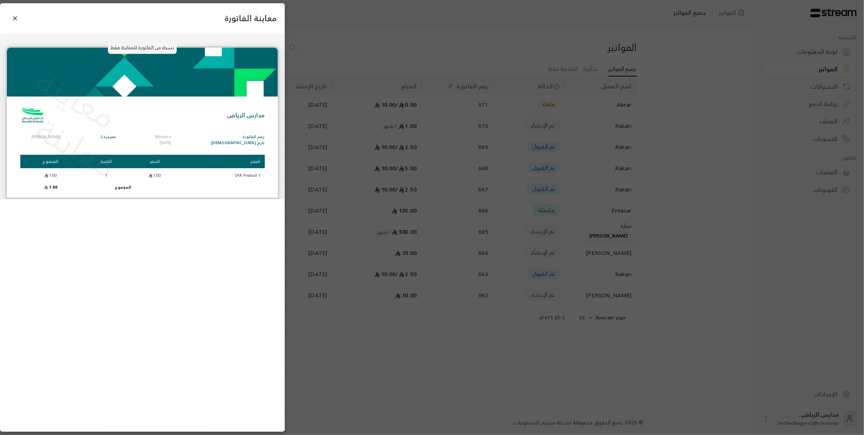
click at [34, 135] on p "معاينة" at bounding box center [76, 146] width 99 height 85
click at [31, 134] on p "محمد صلاح" at bounding box center [40, 137] width 41 height 6
click at [33, 135] on p "معاينة" at bounding box center [76, 146] width 99 height 85
click at [35, 134] on p "معاينة" at bounding box center [76, 146] width 99 height 85
click at [34, 135] on p "معاينة" at bounding box center [76, 146] width 99 height 85
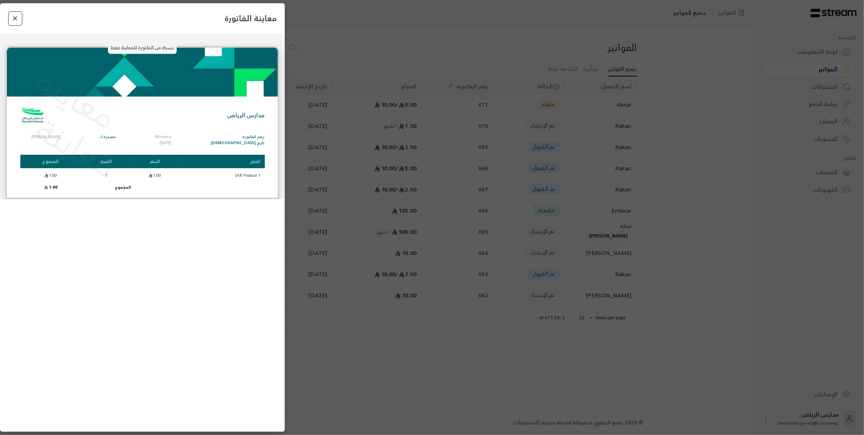
click at [21, 16] on button "Close" at bounding box center [15, 18] width 14 height 14
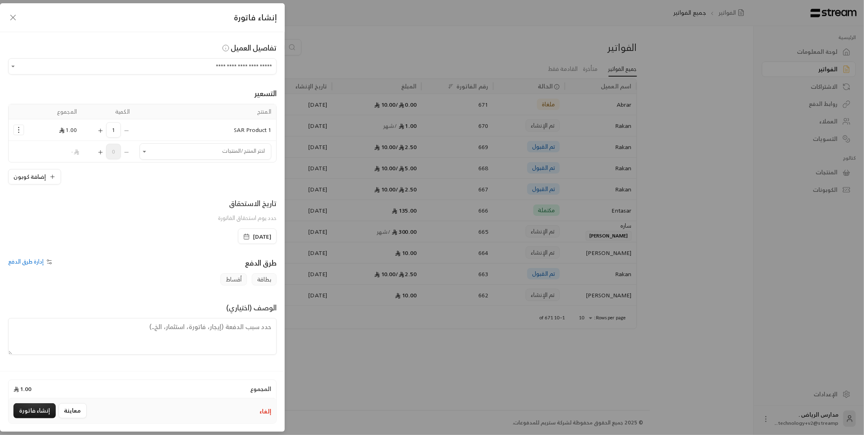
click at [761, 229] on div "**********" at bounding box center [432, 217] width 864 height 435
click at [27, 20] on div "إنشاء فاتورة" at bounding box center [142, 17] width 285 height 29
click at [15, 19] on icon "button" at bounding box center [13, 18] width 10 height 10
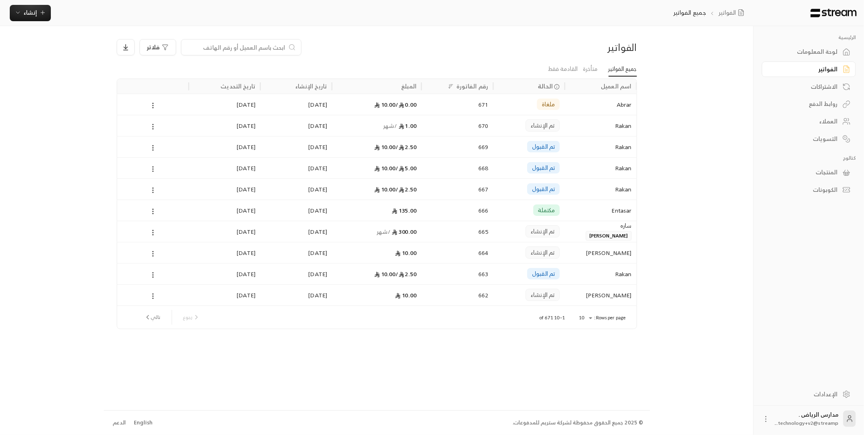
click at [824, 125] on div "العملاء" at bounding box center [805, 121] width 66 height 8
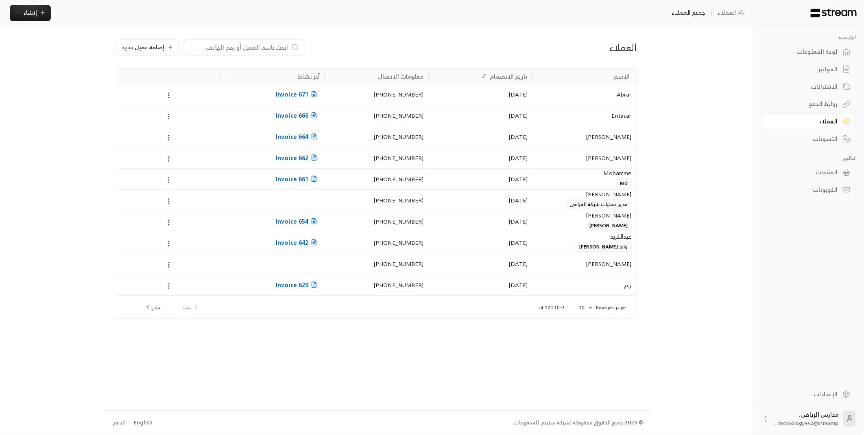
click at [559, 100] on div "Abrar" at bounding box center [585, 94] width 94 height 21
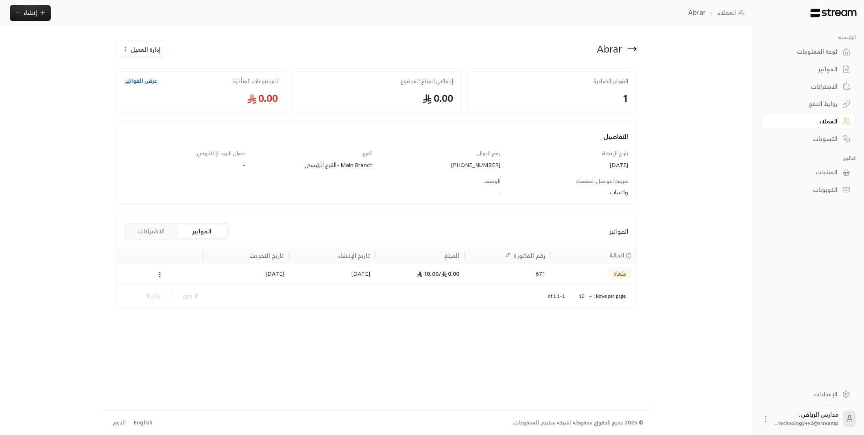
click at [155, 53] on span "إدارة العميل" at bounding box center [146, 49] width 30 height 9
click at [165, 75] on span "تعديل" at bounding box center [162, 73] width 13 height 7
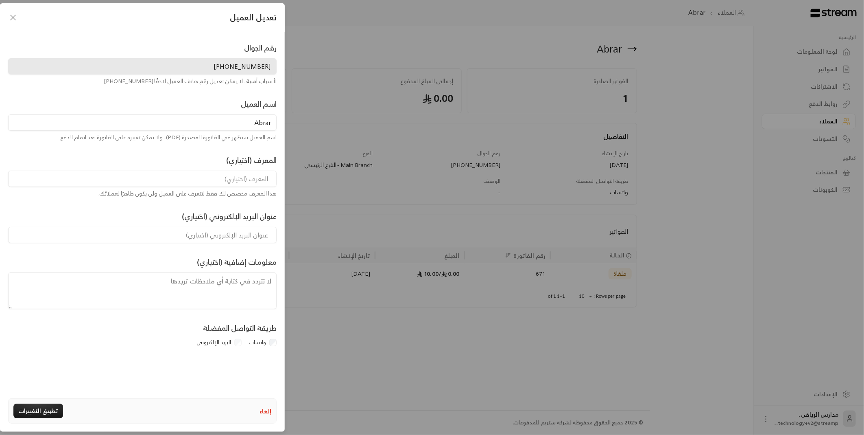
click at [249, 182] on input at bounding box center [142, 178] width 269 height 16
type input "Nora"
click at [41, 414] on button "تطبيق التغييرات" at bounding box center [38, 410] width 50 height 15
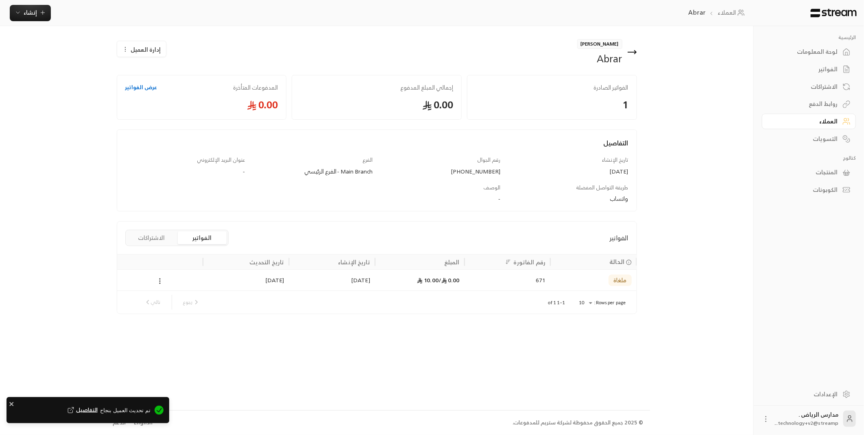
click at [620, 52] on div "Abrar" at bounding box center [599, 58] width 45 height 13
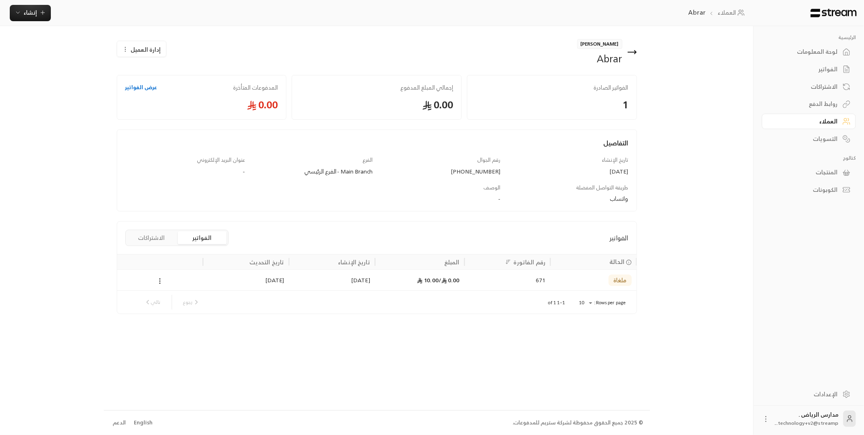
click at [145, 240] on button "الاشتراكات" at bounding box center [151, 237] width 49 height 13
click at [199, 242] on button "الفواتير" at bounding box center [202, 237] width 49 height 13
click at [159, 287] on div at bounding box center [160, 279] width 76 height 21
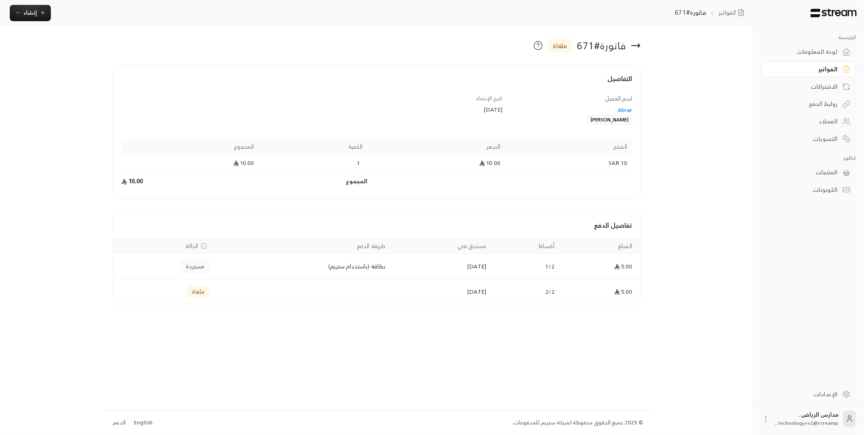
click at [811, 56] on div "لوحة المعلومات" at bounding box center [805, 52] width 66 height 8
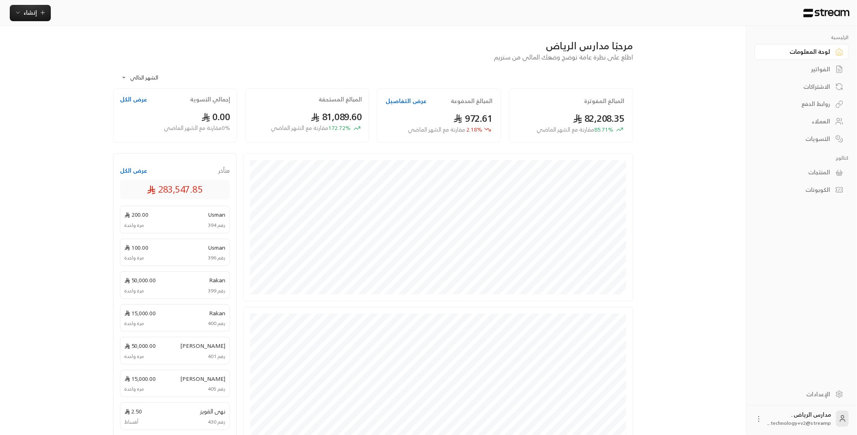
click at [825, 72] on div "الفواتير" at bounding box center [798, 69] width 66 height 8
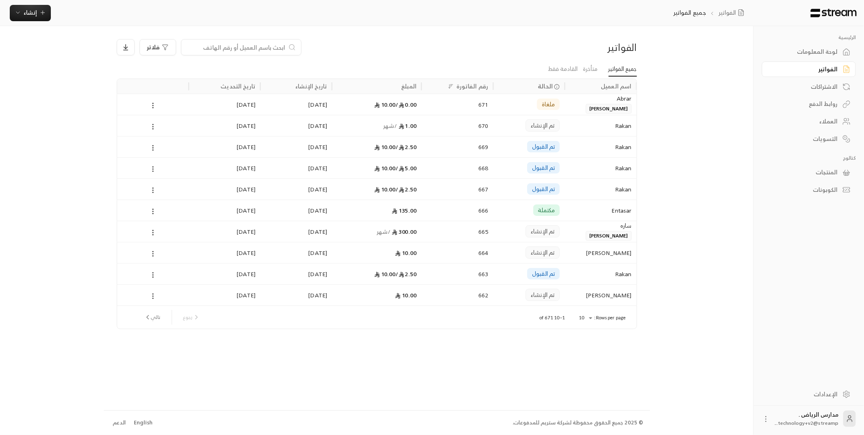
click at [579, 129] on div "Rakan" at bounding box center [601, 125] width 62 height 21
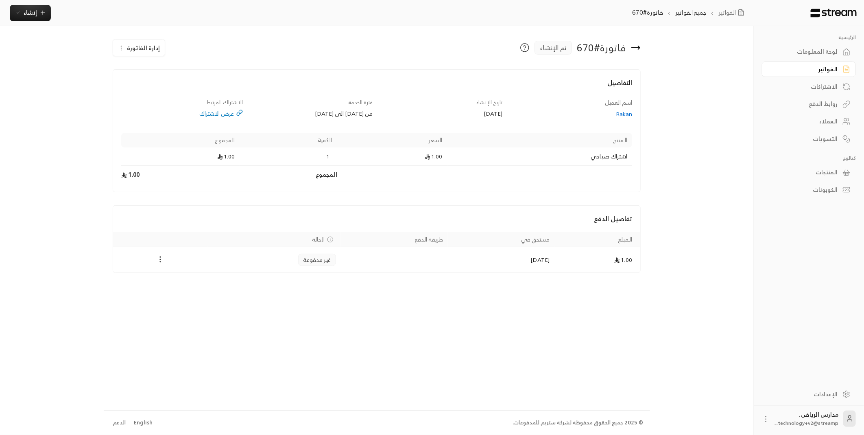
click at [160, 259] on circle "Payments" at bounding box center [160, 259] width 1 height 1
click at [208, 279] on li "تغيير الحالة الى مدفوعة" at bounding box center [189, 280] width 59 height 15
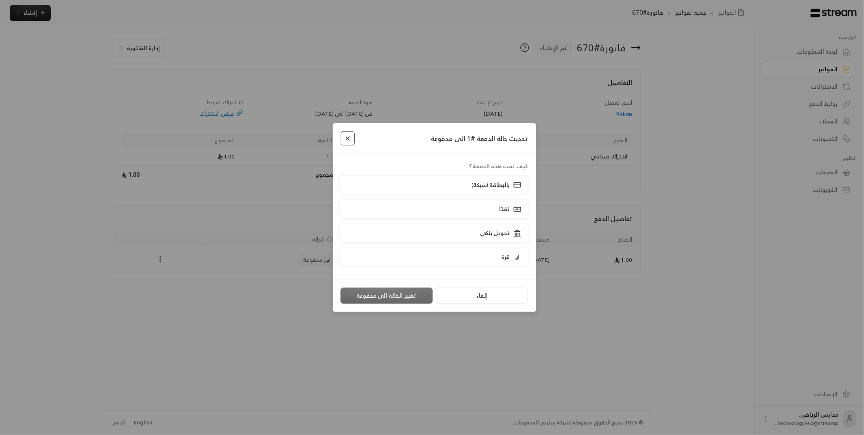
click at [344, 144] on button "Close" at bounding box center [348, 138] width 14 height 14
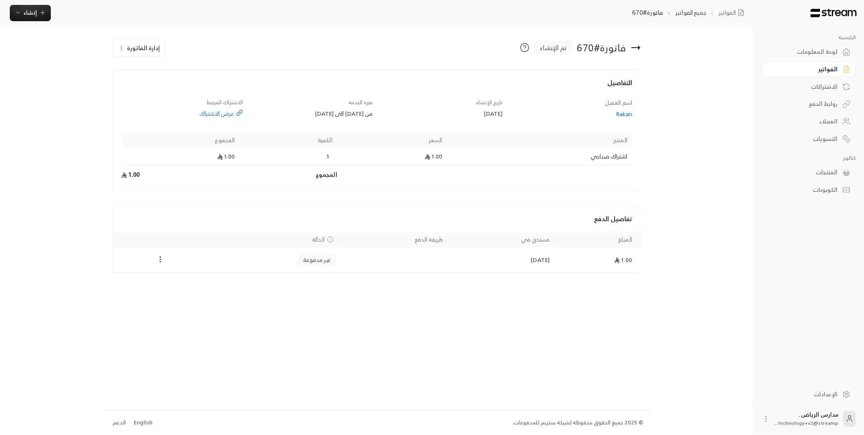
click at [808, 52] on div "لوحة المعلومات" at bounding box center [805, 52] width 66 height 8
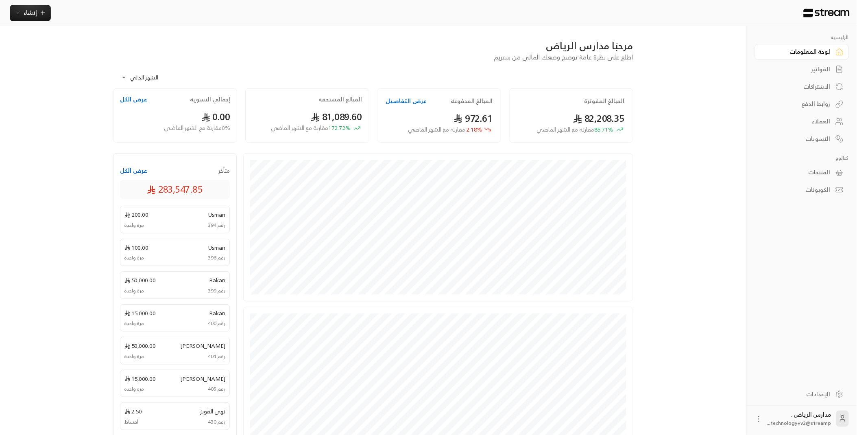
click at [410, 103] on button "عرض التفاصيل" at bounding box center [406, 101] width 41 height 8
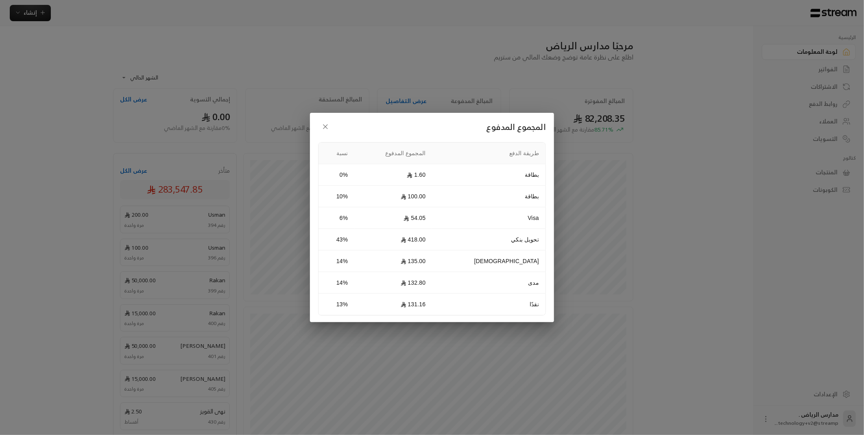
click at [328, 133] on h2 "المجموع المدفوع" at bounding box center [432, 126] width 228 height 15
click at [326, 126] on icon "button" at bounding box center [325, 127] width 4 height 4
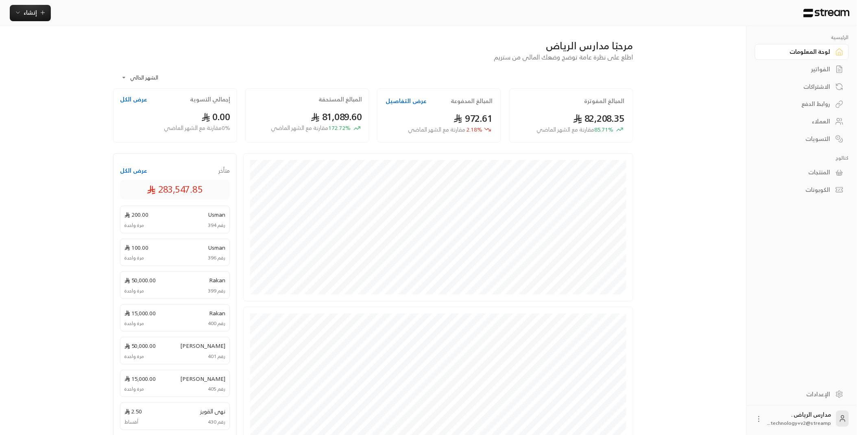
scroll to position [2, 0]
click at [826, 135] on div "التسويات" at bounding box center [798, 139] width 66 height 8
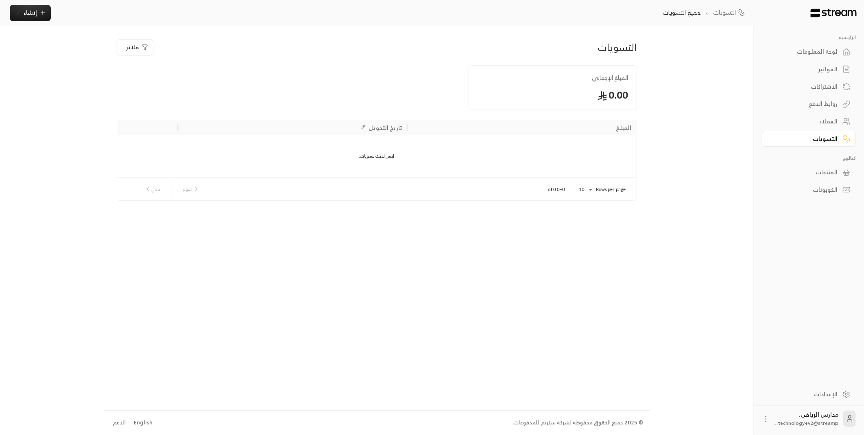
click at [814, 48] on div "لوحة المعلومات" at bounding box center [805, 52] width 66 height 8
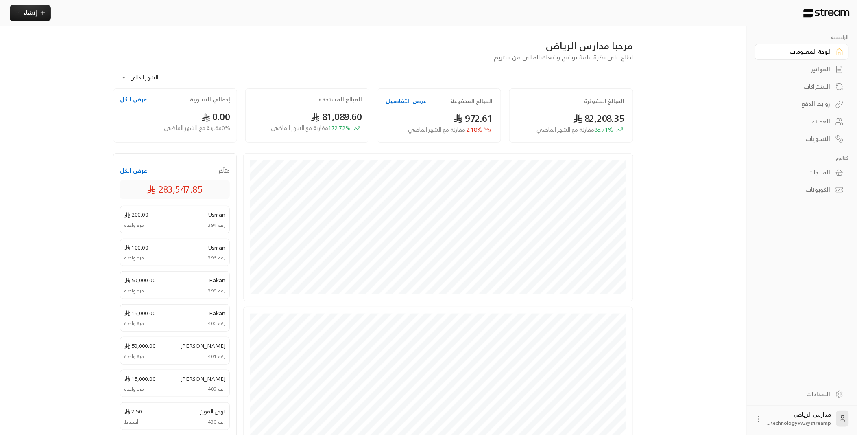
click at [11, 323] on div "**********" at bounding box center [428, 288] width 857 height 577
click at [34, 164] on div "**********" at bounding box center [428, 288] width 857 height 577
click at [54, 129] on div "**********" at bounding box center [428, 288] width 857 height 577
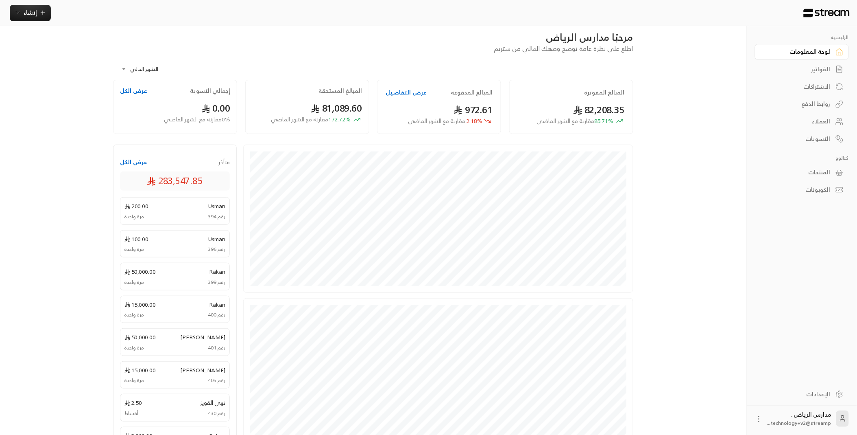
scroll to position [5, 0]
click at [814, 25] on div at bounding box center [802, 13] width 110 height 26
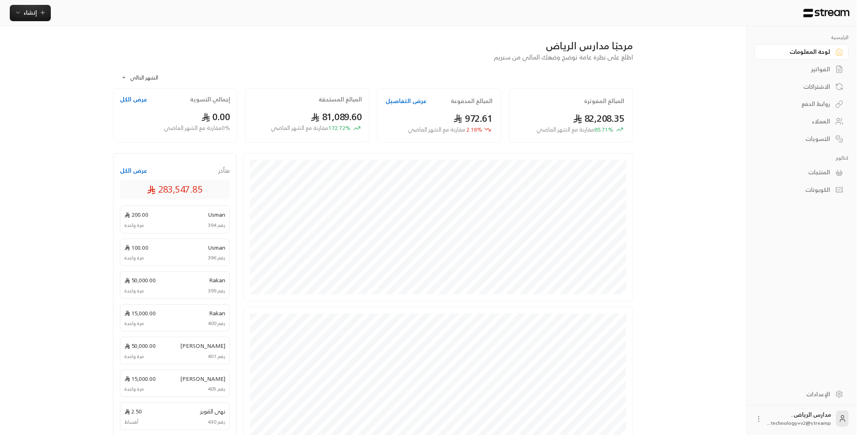
click at [828, 87] on div "الاشتراكات" at bounding box center [798, 87] width 66 height 8
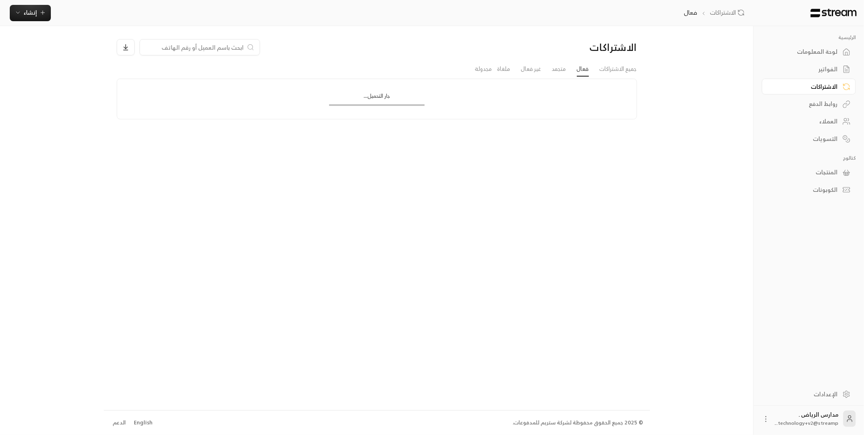
click at [505, 430] on div "© 2025 جميع الحقوق محفوظة لشركة ستريم للمدفوعات. English الدعم" at bounding box center [376, 422] width 533 height 24
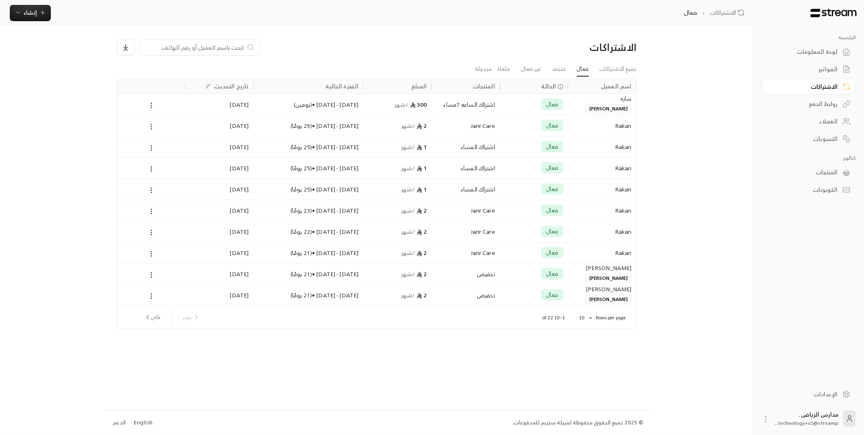
click at [825, 15] on img at bounding box center [834, 13] width 48 height 9
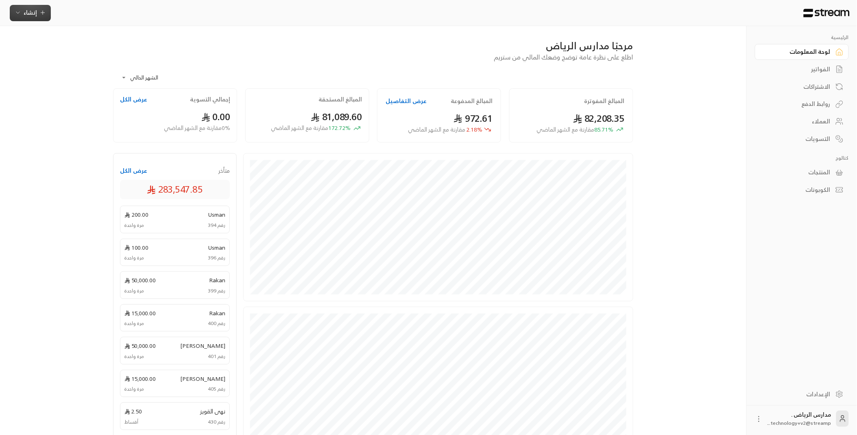
click at [26, 9] on span "إنشاء" at bounding box center [30, 12] width 13 height 10
click at [86, 44] on div "إنشاء فاتورة مرة واحدة بسهولة للمعاملات السريعة." at bounding box center [70, 51] width 103 height 16
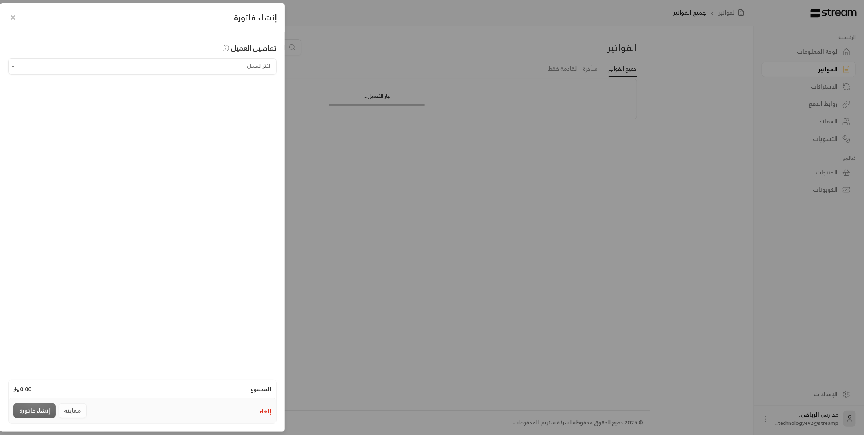
click at [80, 43] on div "تفاصيل العميل" at bounding box center [142, 47] width 269 height 11
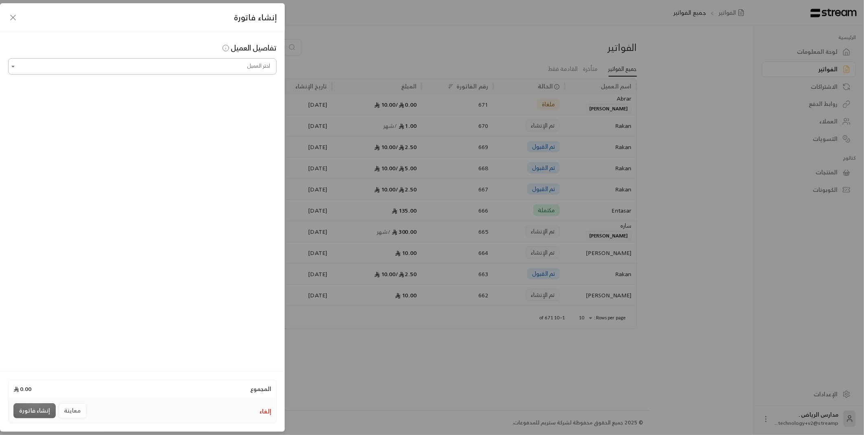
click at [148, 70] on input "اختر العميل" at bounding box center [142, 66] width 269 height 14
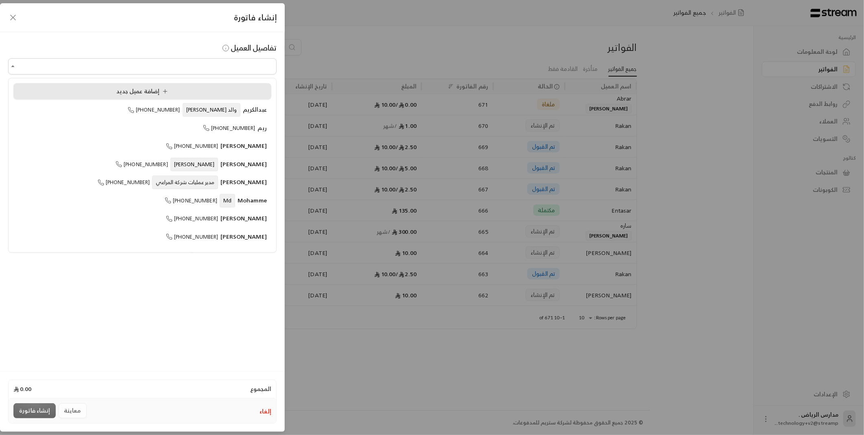
click at [151, 95] on span "إضافة عميل جديد" at bounding box center [143, 91] width 55 height 10
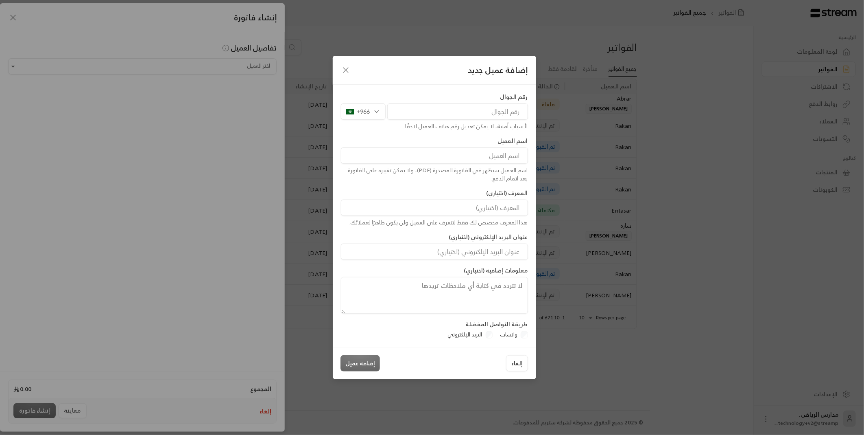
click at [153, 96] on div "إضافة عميل جديد رقم الجوال +966 لأسباب أمنية، لا يمكن تعديل رقم هاتف العميل لاح…" at bounding box center [432, 217] width 864 height 435
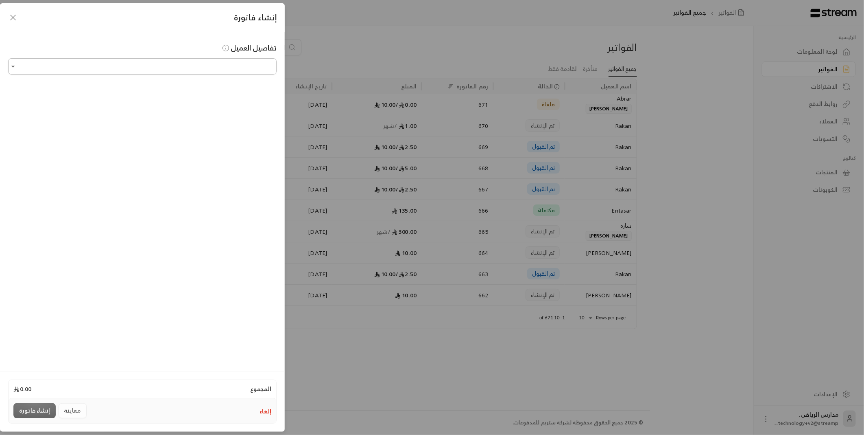
click at [23, 61] on input "اختر العميل" at bounding box center [142, 66] width 269 height 14
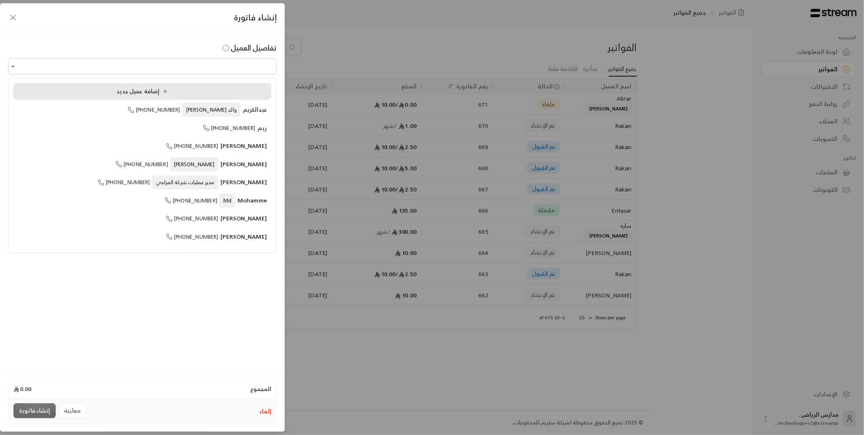
click at [163, 93] on span "إضافة عميل جديد" at bounding box center [143, 91] width 55 height 10
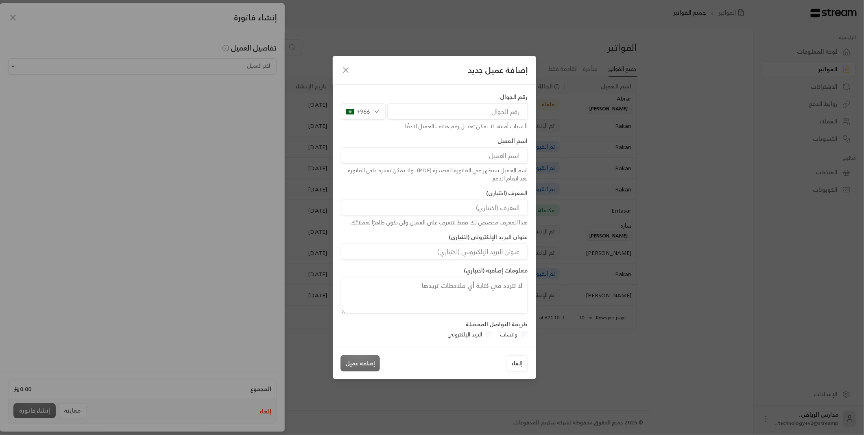
click at [342, 70] on icon "button" at bounding box center [346, 70] width 10 height 10
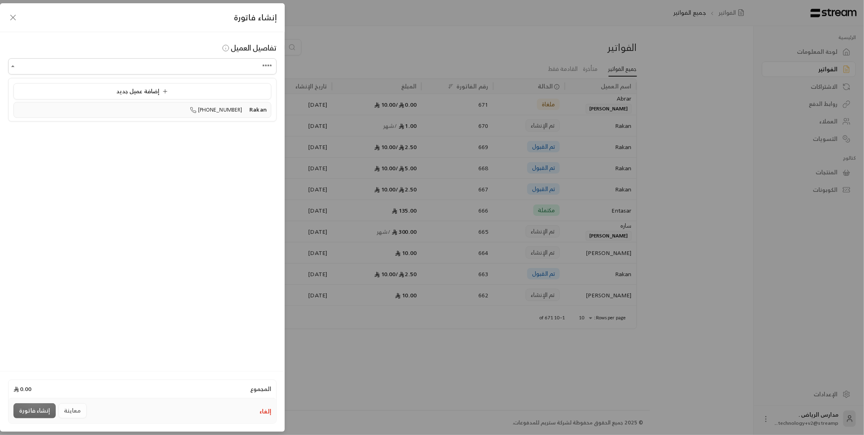
click at [239, 112] on span "+966539211615" at bounding box center [216, 109] width 52 height 9
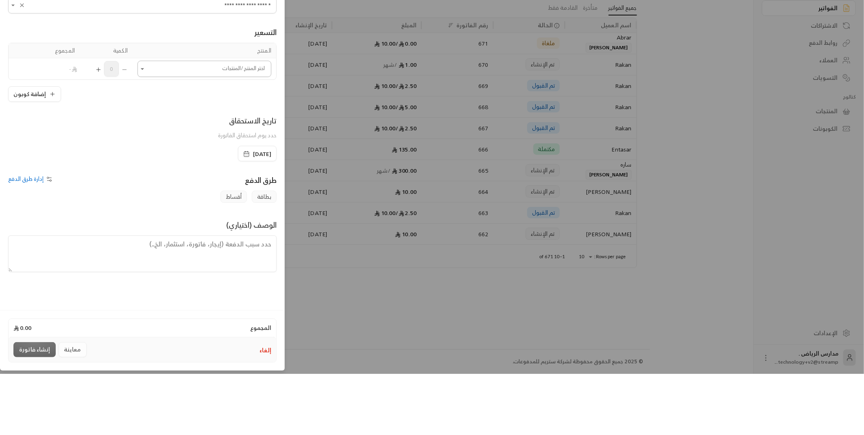
type input "**********"
click at [186, 131] on input "اختر العميل" at bounding box center [205, 130] width 134 height 14
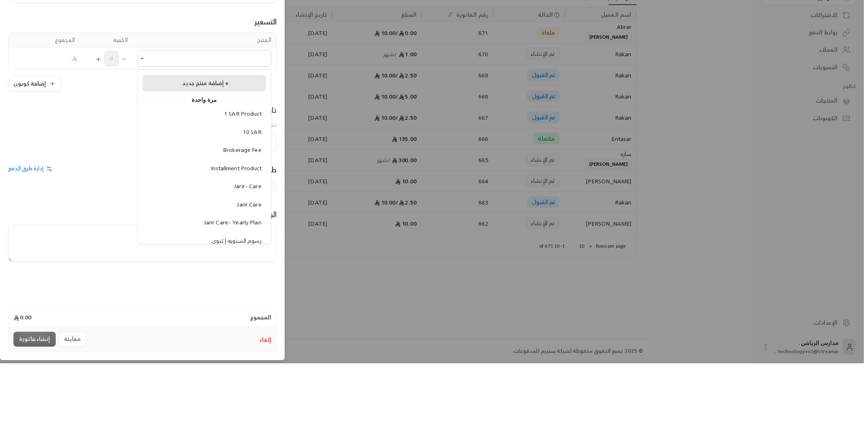
click at [204, 157] on span "إضافة منتج جديد +" at bounding box center [205, 154] width 46 height 10
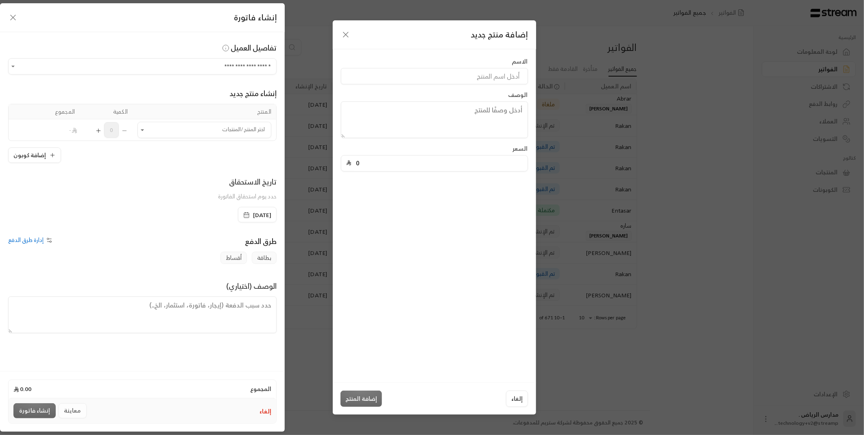
click at [334, 33] on div "إضافة منتج جديد" at bounding box center [434, 34] width 203 height 29
click at [341, 36] on icon "button" at bounding box center [346, 35] width 10 height 10
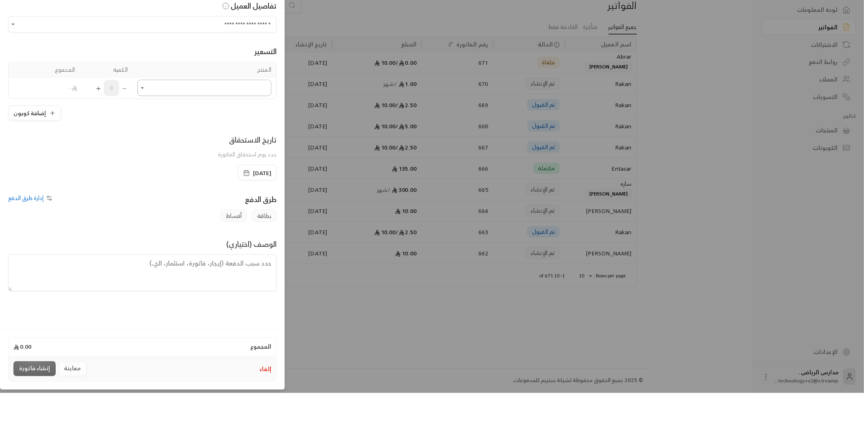
click at [194, 133] on input "اختر العميل" at bounding box center [205, 130] width 134 height 14
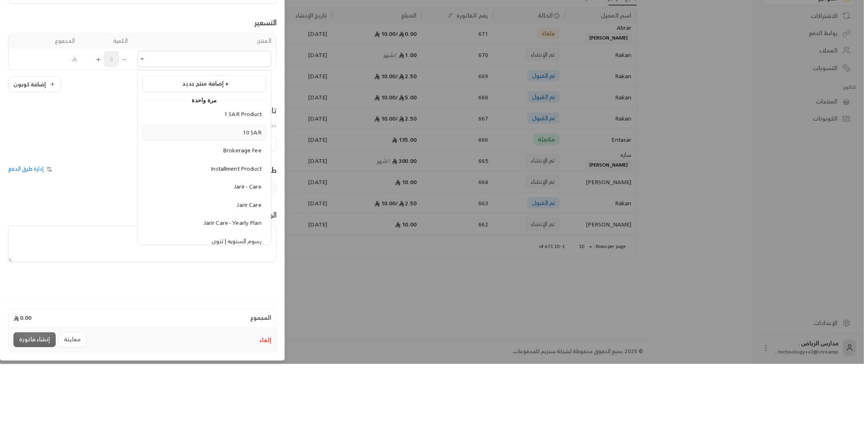
click at [249, 205] on span "10 SAR" at bounding box center [252, 203] width 19 height 10
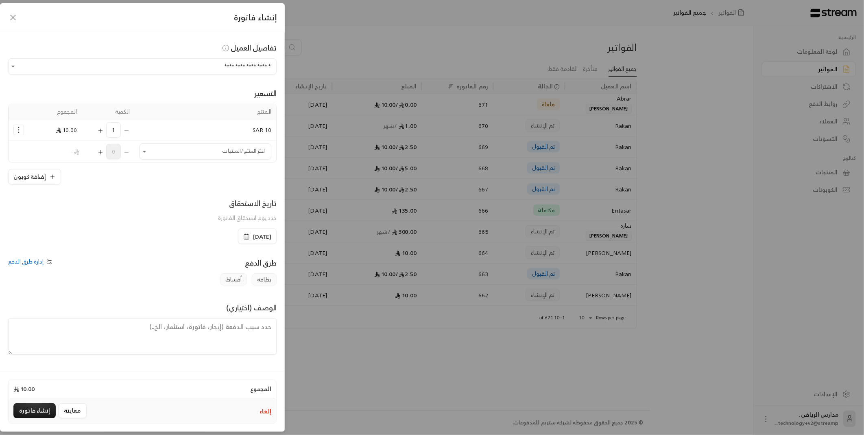
click at [253, 239] on span "20/08/2025" at bounding box center [262, 236] width 18 height 8
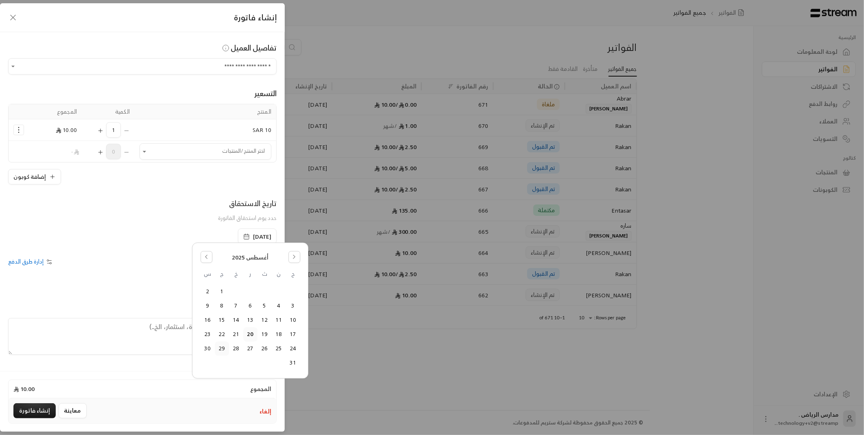
click at [228, 353] on button "29" at bounding box center [221, 348] width 13 height 13
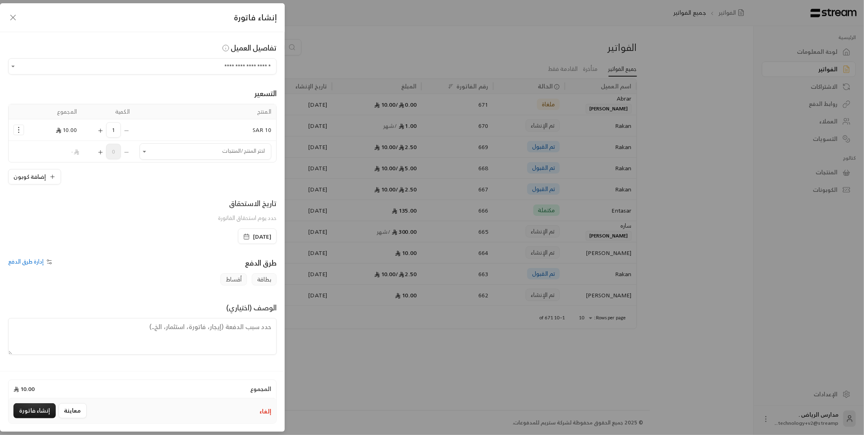
click at [124, 331] on textarea at bounding box center [142, 336] width 269 height 37
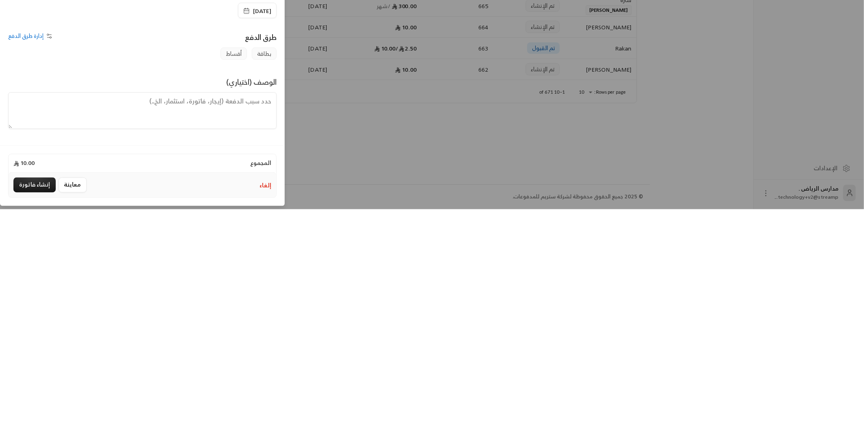
click at [155, 284] on div "بطاقة أقساط" at bounding box center [142, 279] width 277 height 12
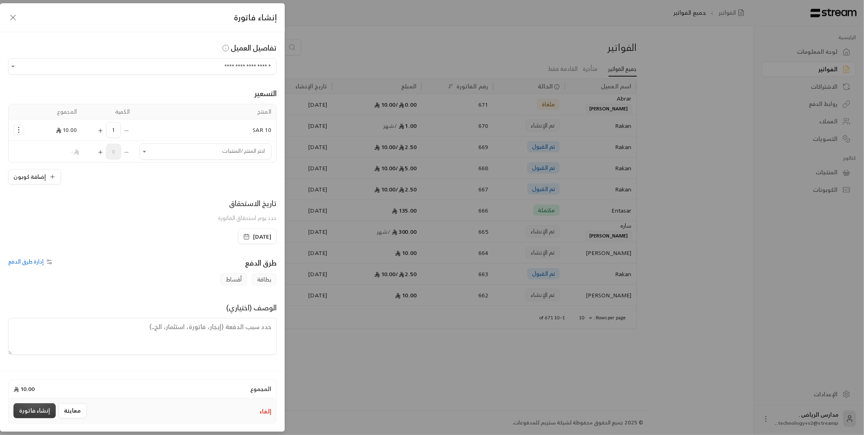
click at [13, 413] on button "إنشاء فاتورة" at bounding box center [34, 410] width 42 height 15
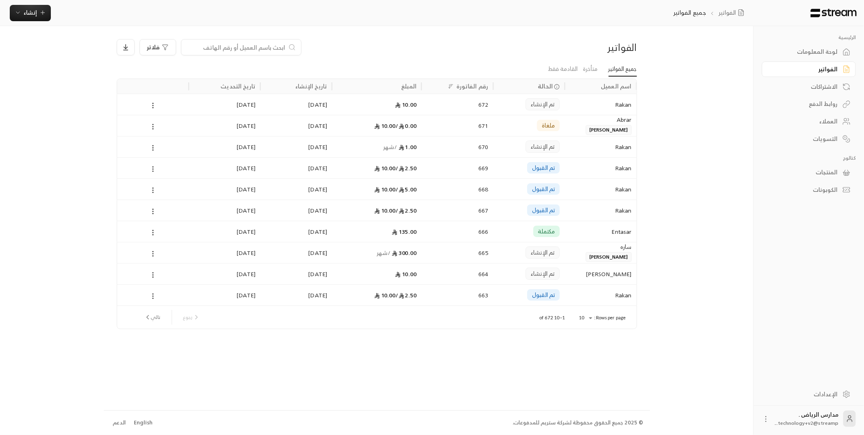
click at [376, 107] on div "10.00" at bounding box center [377, 104] width 80 height 21
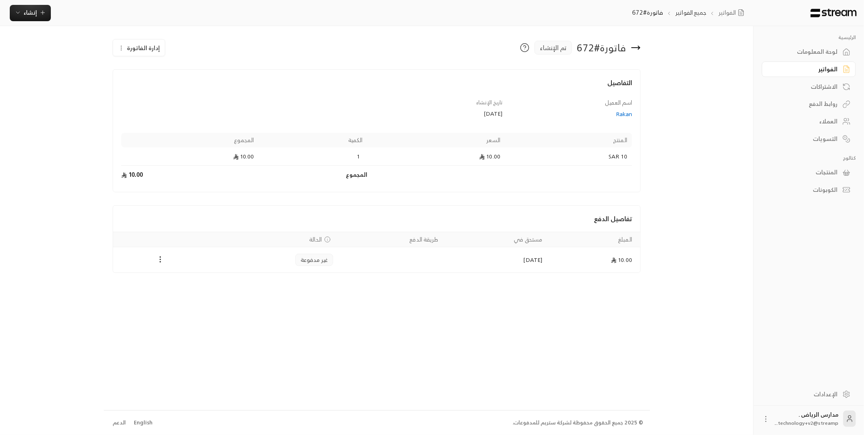
click at [835, 399] on link "الإعدادات" at bounding box center [809, 394] width 94 height 16
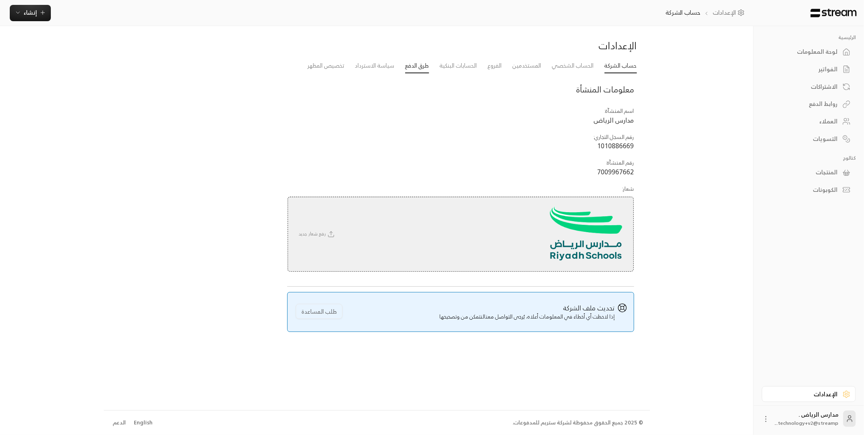
click at [409, 72] on link "طرق الدفع" at bounding box center [417, 66] width 24 height 15
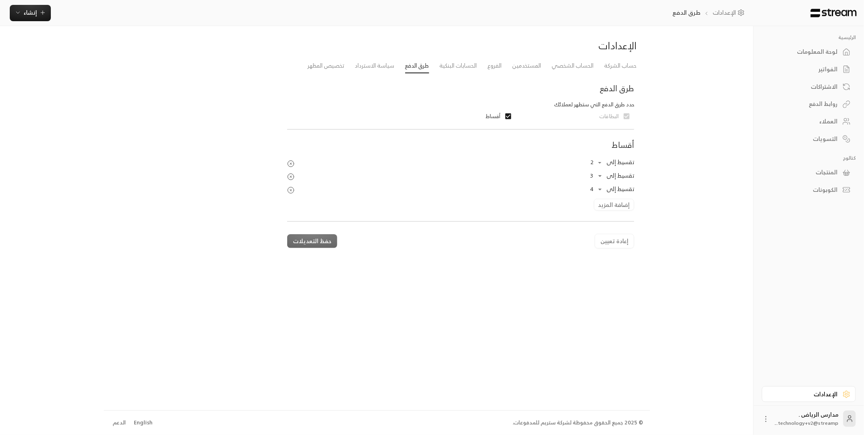
click at [291, 189] on icon "Products Preview" at bounding box center [291, 190] width 2 height 2
click at [616, 192] on button "إضافة المزيد" at bounding box center [614, 191] width 41 height 12
click at [585, 188] on body "الرئيسية لوحة المعلومات الفواتير الاشتراكات روابط الدفع العملاء التسويات كتالوج…" at bounding box center [432, 217] width 864 height 435
click at [300, 330] on div at bounding box center [432, 217] width 864 height 435
click at [17, 12] on icon "button" at bounding box center [18, 12] width 7 height 7
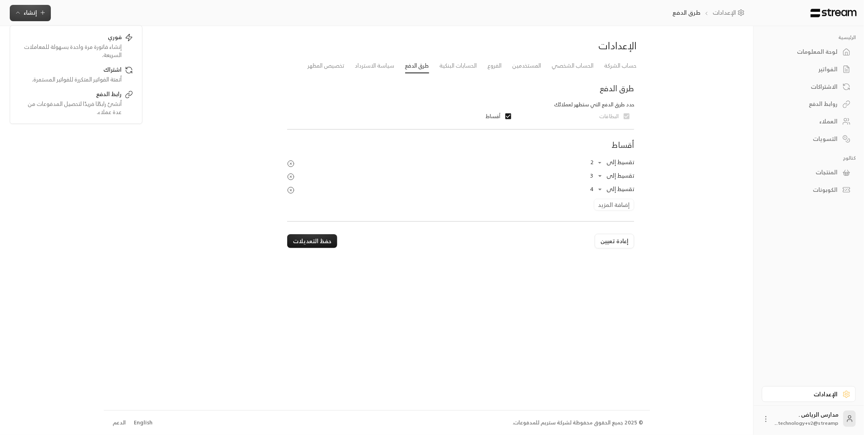
click at [837, 68] on div "الفواتير" at bounding box center [805, 69] width 66 height 8
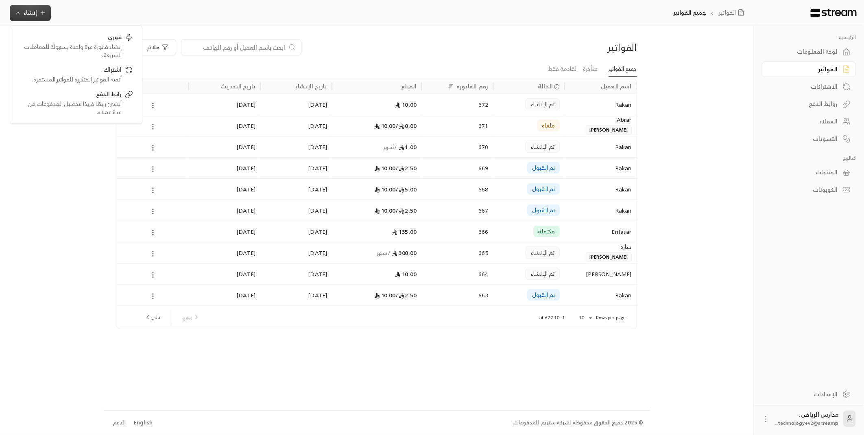
click at [461, 107] on div "672" at bounding box center [457, 104] width 62 height 21
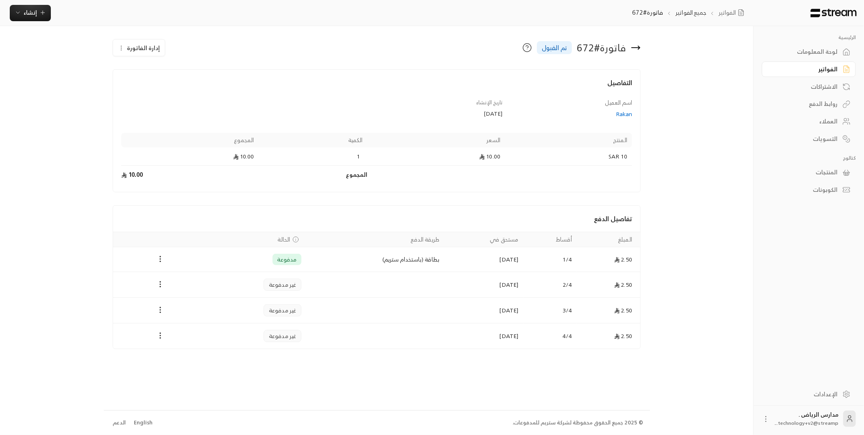
click at [834, 66] on div "الفواتير" at bounding box center [805, 69] width 66 height 8
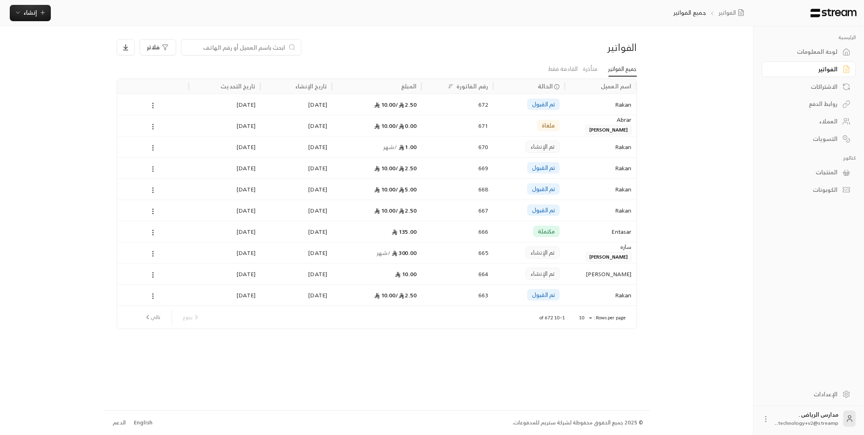
click at [387, 112] on div "2.50 / 10.00" at bounding box center [377, 104] width 80 height 21
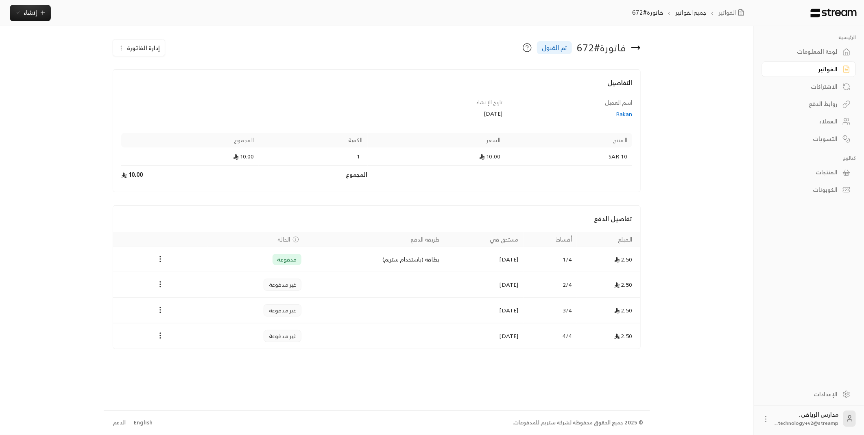
click at [160, 282] on circle "Payments" at bounding box center [160, 281] width 1 height 1
click at [196, 304] on li "تغيير الحالة الى مدفوعة" at bounding box center [189, 305] width 59 height 15
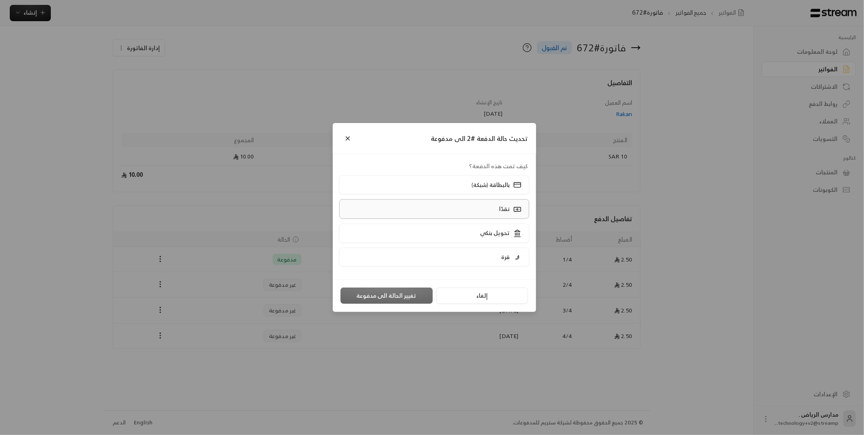
click at [505, 200] on label "نقدًا" at bounding box center [434, 208] width 190 height 19
click at [513, 208] on div at bounding box center [518, 208] width 10 height 9
click at [386, 295] on button "تغيير الحالة الى مدفوعة" at bounding box center [387, 295] width 92 height 16
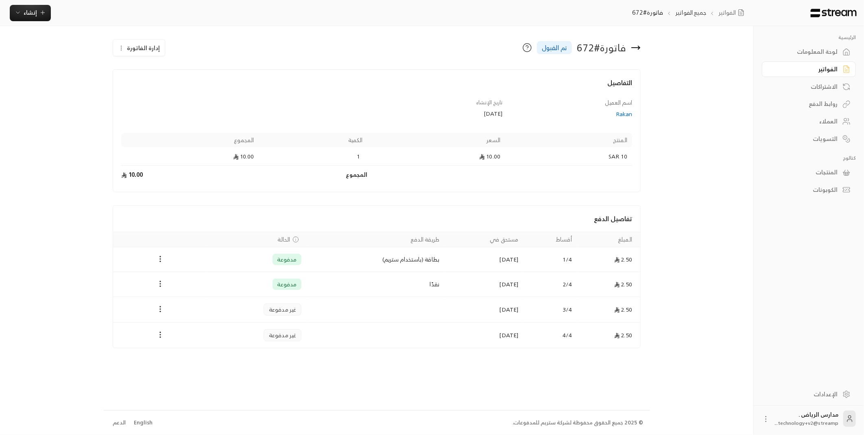
click at [831, 173] on div "المنتجات" at bounding box center [805, 172] width 66 height 8
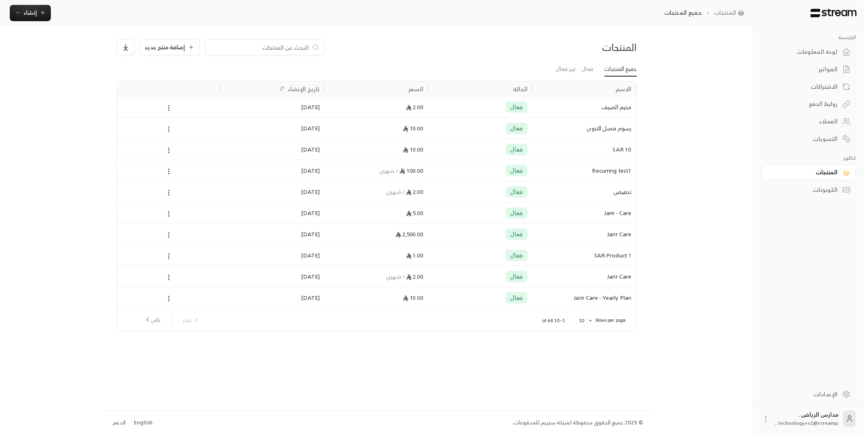
click at [830, 190] on div "الكوبونات" at bounding box center [805, 190] width 66 height 8
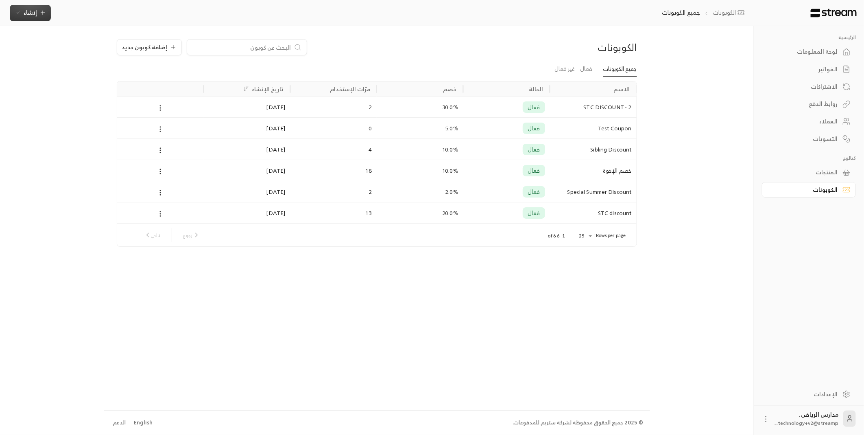
click at [24, 17] on span "إنشاء" at bounding box center [30, 12] width 13 height 10
click at [111, 37] on div "فوري" at bounding box center [70, 38] width 103 height 10
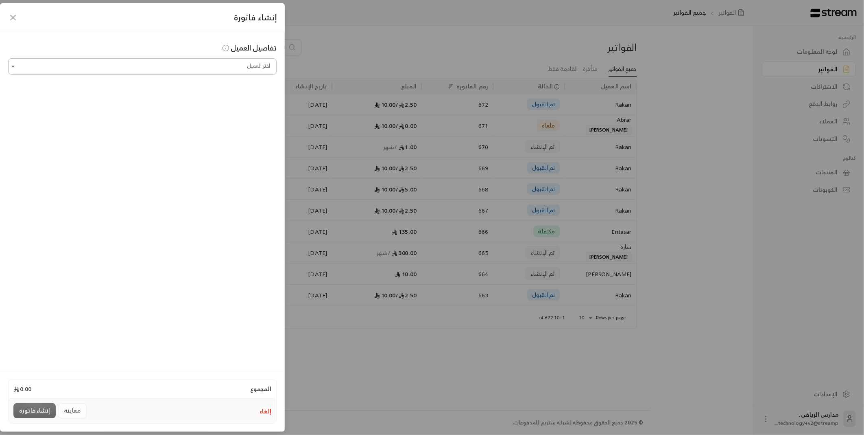
click at [218, 69] on input "اختر العميل" at bounding box center [142, 66] width 269 height 14
click at [252, 110] on span "Rakan" at bounding box center [257, 109] width 17 height 10
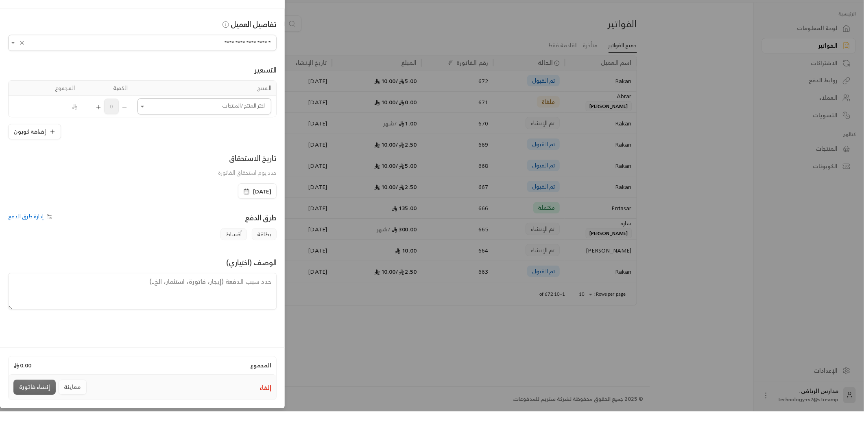
type input "**********"
click at [203, 134] on input "اختر العميل" at bounding box center [205, 130] width 134 height 14
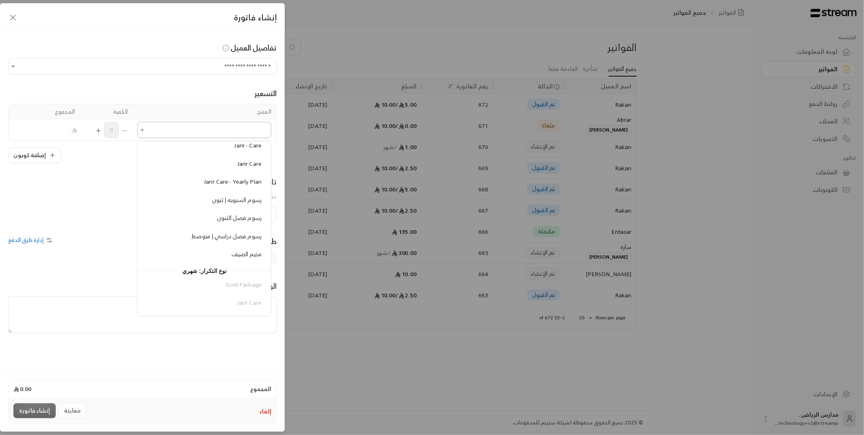
scroll to position [114, 0]
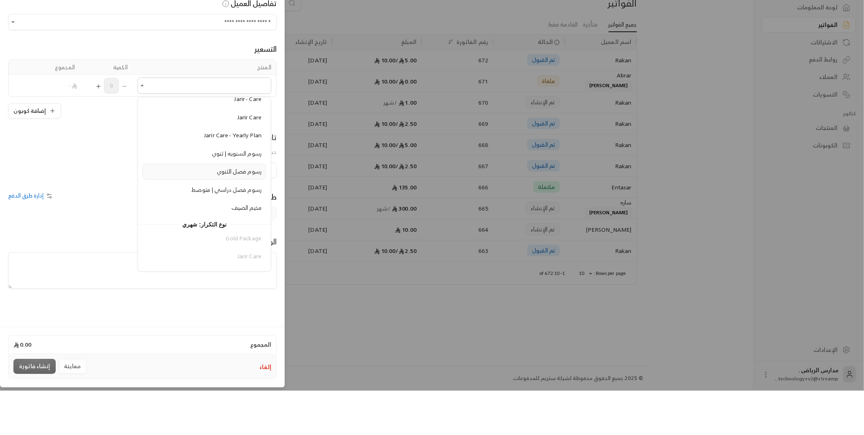
click at [246, 216] on span "رسوم فصل الثنوي" at bounding box center [239, 215] width 45 height 10
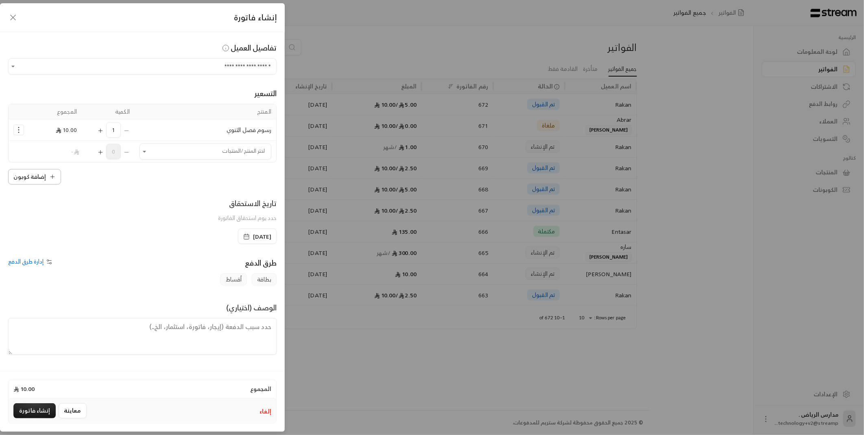
click at [22, 181] on button "إضافة كوبون" at bounding box center [34, 176] width 53 height 15
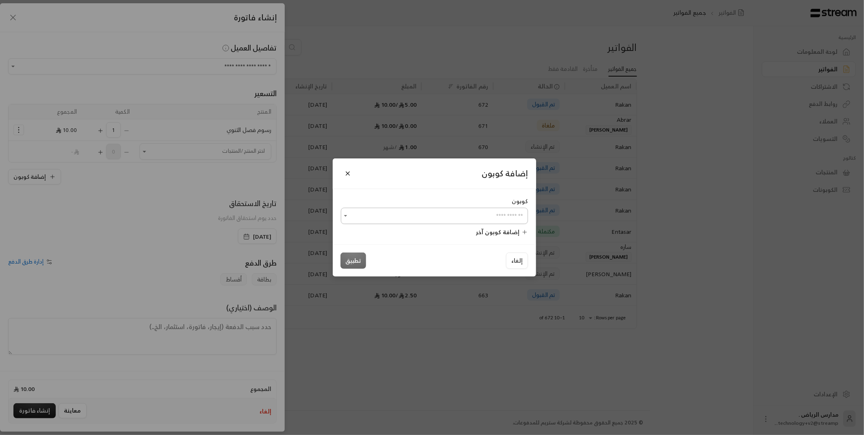
click at [450, 217] on input "اختر العميل" at bounding box center [434, 216] width 187 height 14
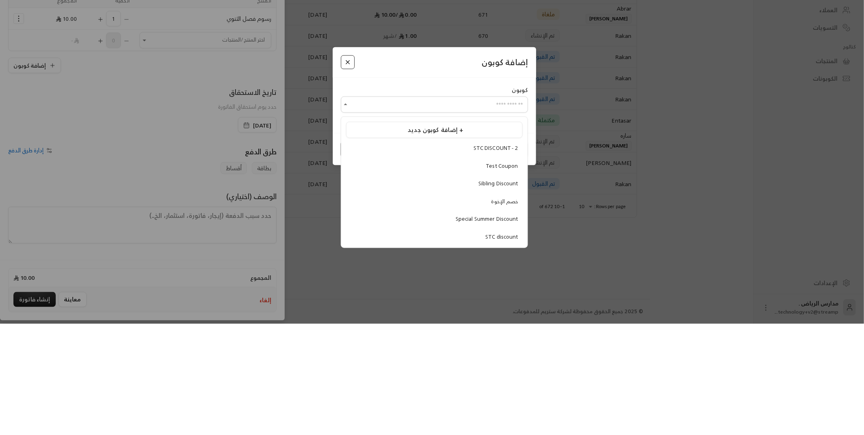
click at [349, 178] on button "Close" at bounding box center [348, 173] width 14 height 14
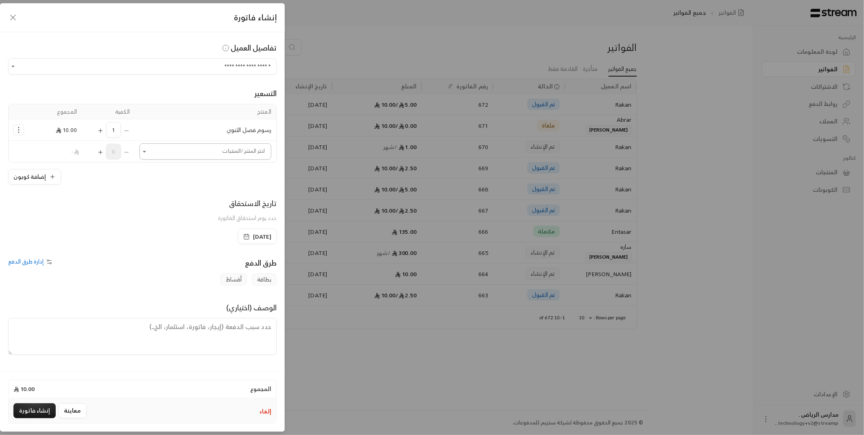
click at [197, 155] on input "اختر العميل" at bounding box center [206, 151] width 132 height 14
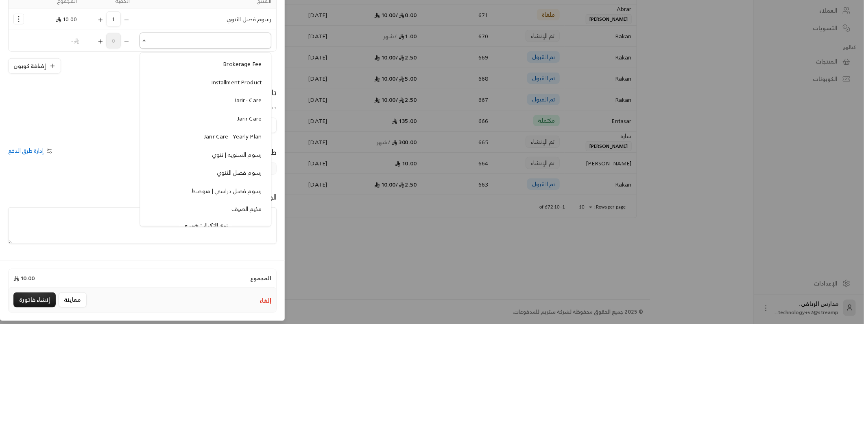
scroll to position [75, 0]
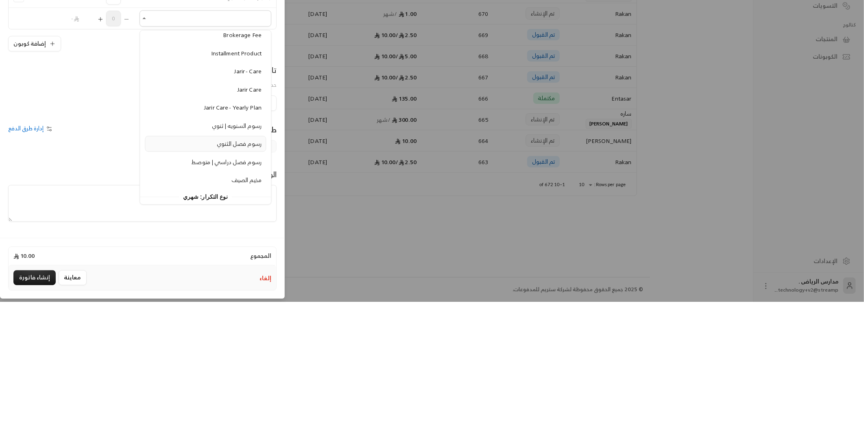
click at [241, 278] on span "رسوم فصل الثنوي" at bounding box center [239, 276] width 45 height 10
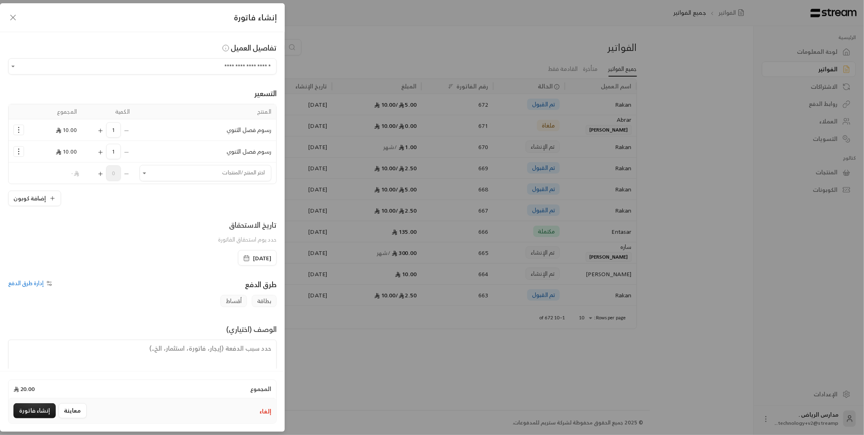
click at [19, 149] on circle "Selected Products" at bounding box center [18, 149] width 1 height 1
click at [26, 171] on link "إضافة كوبون" at bounding box center [44, 172] width 50 height 14
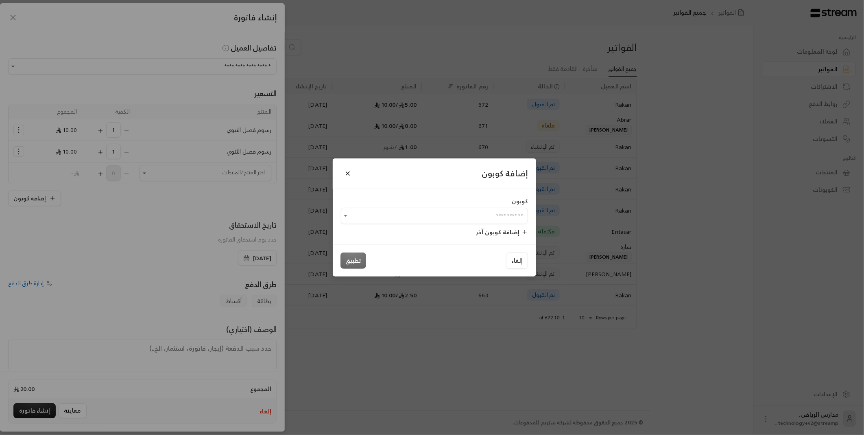
click at [445, 228] on div "إضافة كوبون آخر" at bounding box center [434, 231] width 187 height 9
click at [382, 216] on input "اختر العميل" at bounding box center [434, 216] width 187 height 14
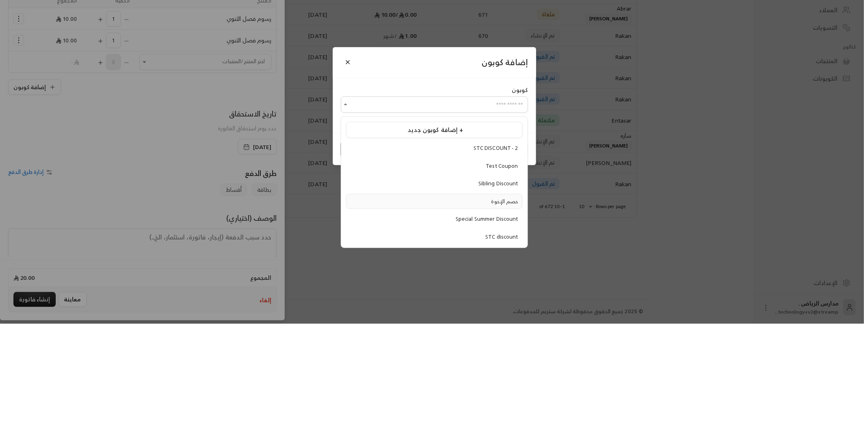
click at [511, 313] on span "خصم الإخوة" at bounding box center [505, 312] width 27 height 9
type input "**********"
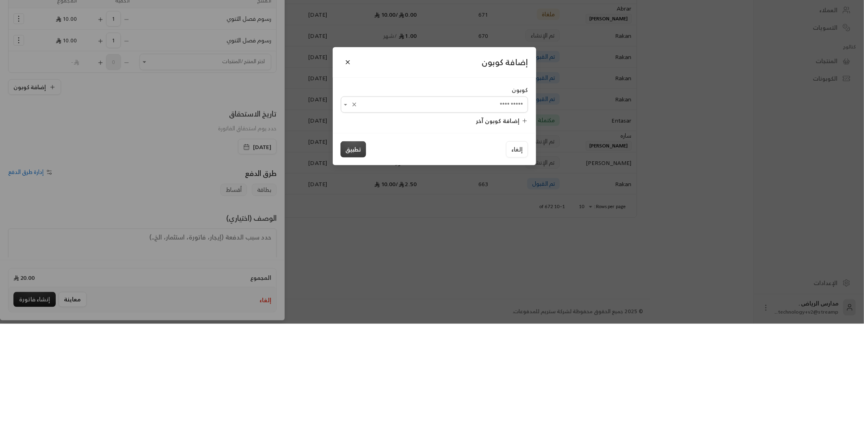
click at [343, 261] on button "تطبيق" at bounding box center [354, 260] width 26 height 16
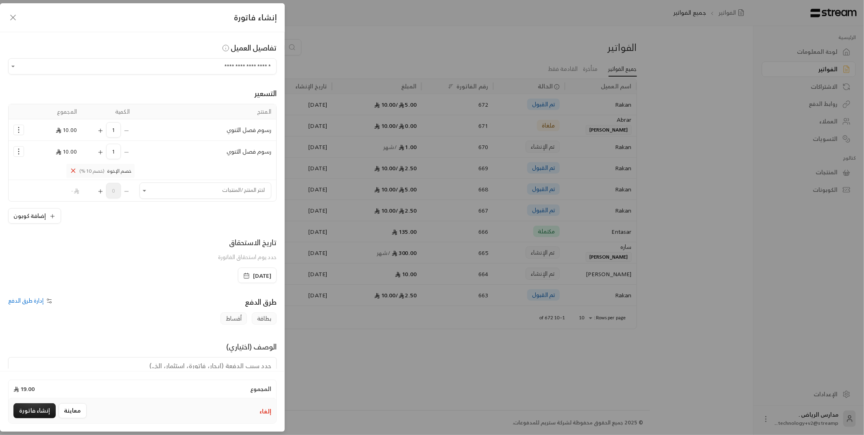
click at [14, 254] on div "تاريخ الاستحقاق حدد يوم استحقاق الفاتورة" at bounding box center [142, 251] width 277 height 31
click at [32, 218] on button "إضافة كوبون" at bounding box center [34, 215] width 53 height 15
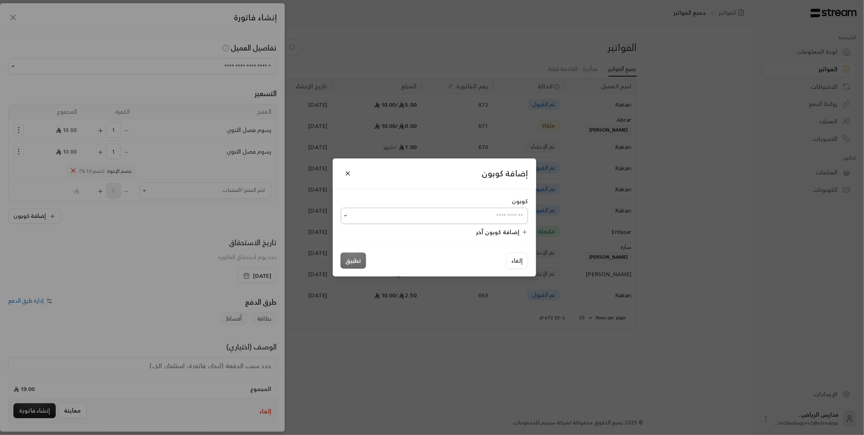
click at [437, 213] on input "اختر العميل" at bounding box center [434, 216] width 187 height 14
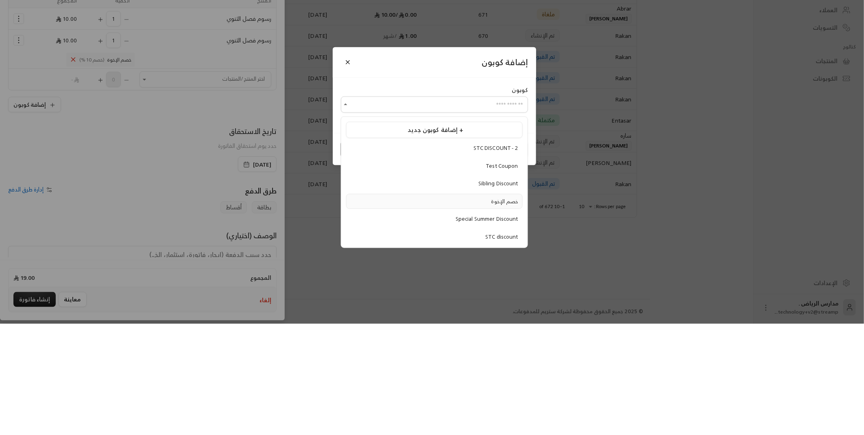
click at [497, 311] on span "خصم الإخوة" at bounding box center [505, 312] width 27 height 9
type input "**********"
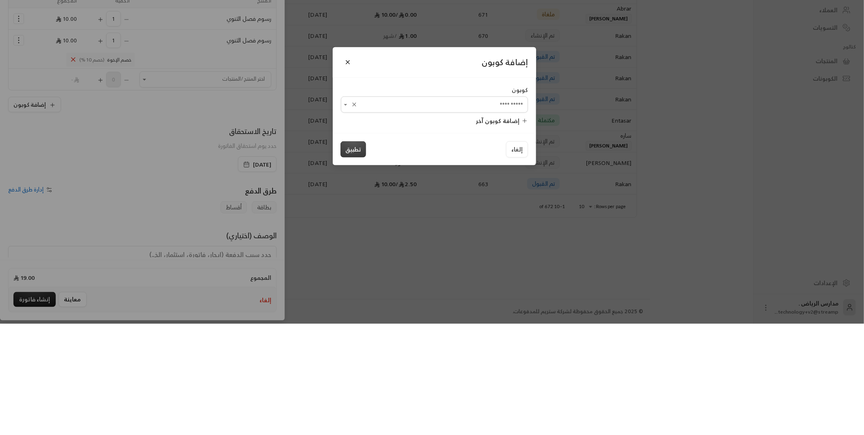
click at [347, 262] on button "تطبيق" at bounding box center [354, 260] width 26 height 16
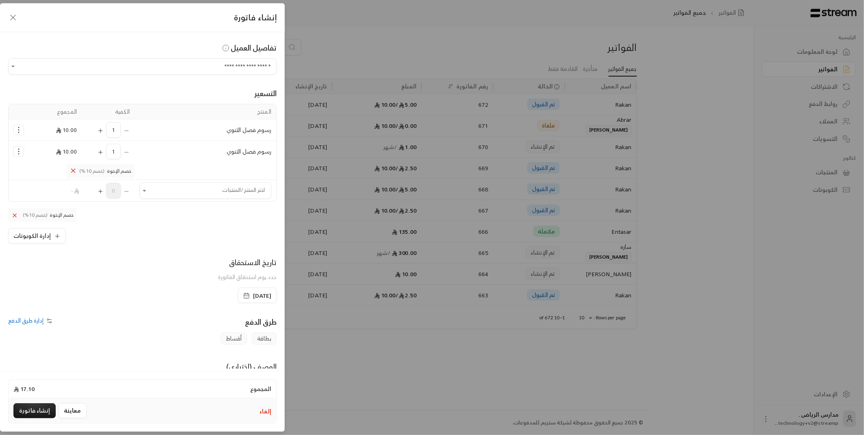
click at [92, 173] on span "(خصم 10%)" at bounding box center [91, 171] width 25 height 7
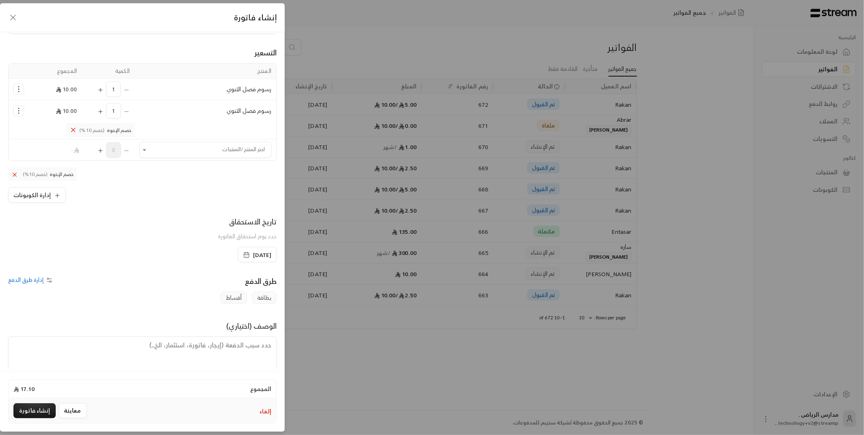
scroll to position [54, 0]
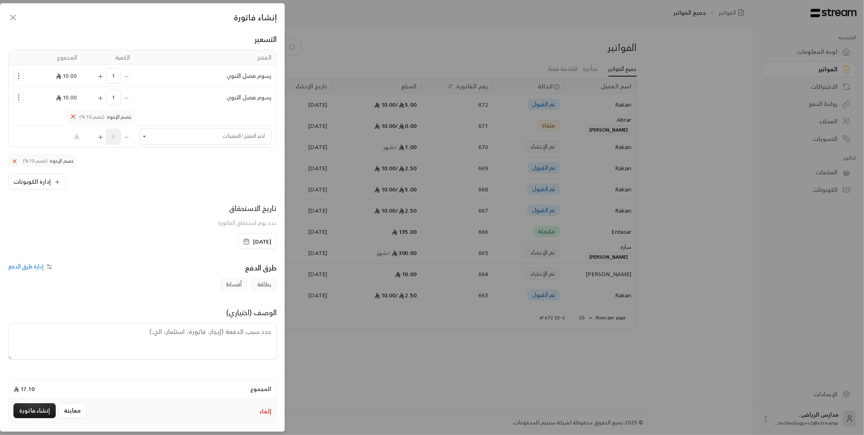
click at [37, 268] on span "إدارة طرق الدفع" at bounding box center [25, 266] width 35 height 10
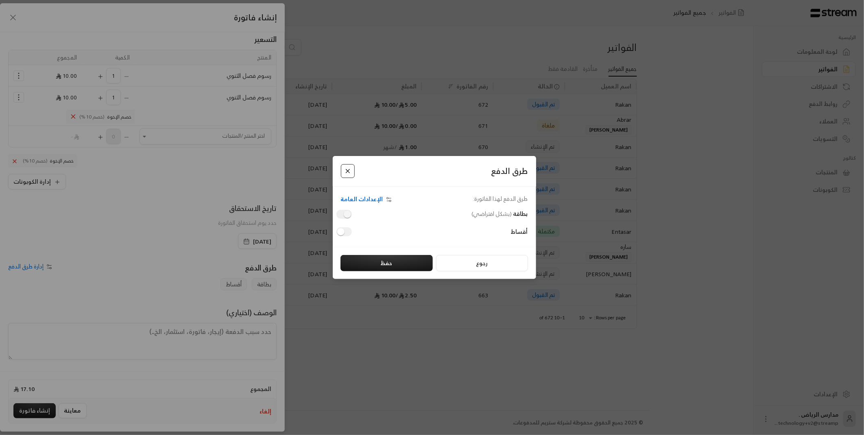
click at [344, 174] on button "Close" at bounding box center [348, 171] width 14 height 14
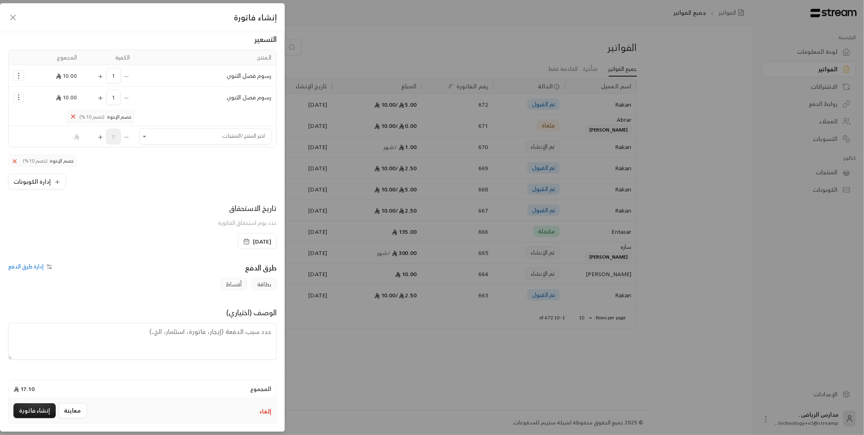
click at [10, 18] on icon "button" at bounding box center [13, 18] width 10 height 10
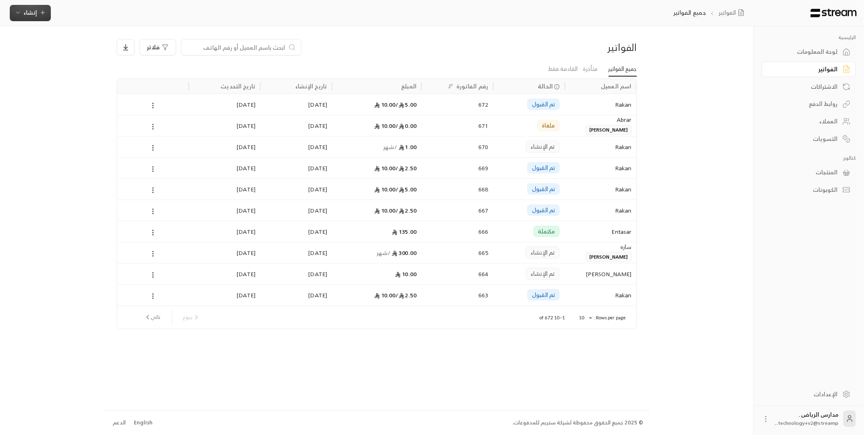
click at [42, 16] on span "إنشاء" at bounding box center [30, 12] width 31 height 10
click at [80, 104] on div "أنشئ رابطًا فريدًا لتحصيل المدفوعات من عدة عملاء." at bounding box center [70, 108] width 103 height 16
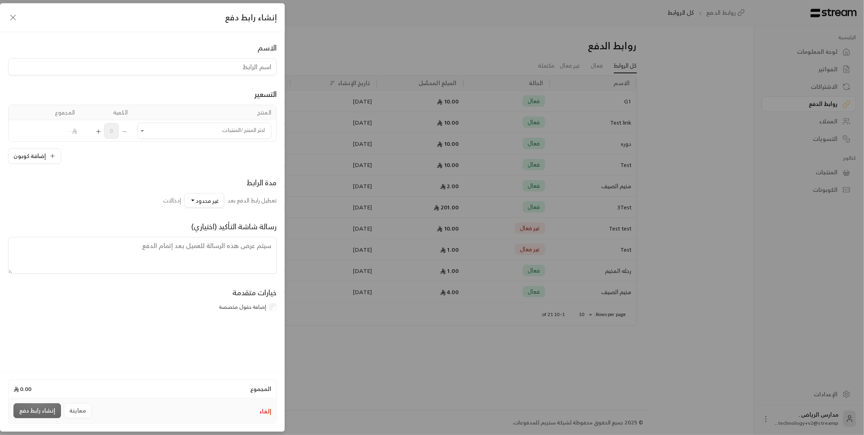
click at [182, 66] on input at bounding box center [142, 66] width 269 height 17
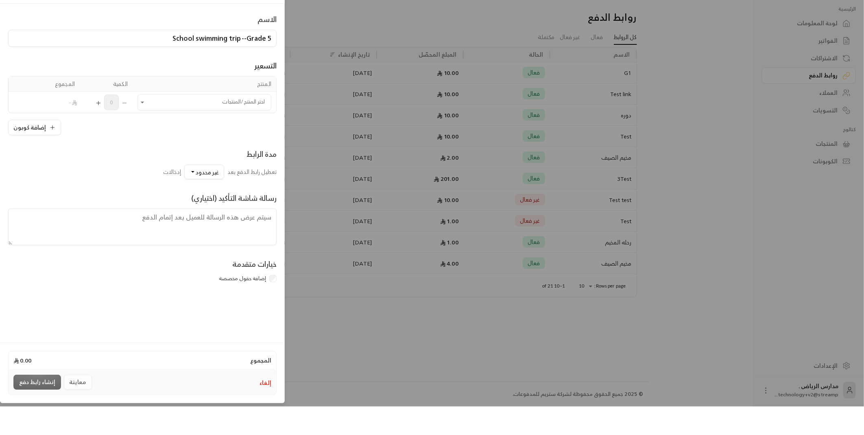
type input "School swimming trip --Grade 5"
click at [159, 177] on div "مدة الرابط تعطيل رابط الدفع بعد غير محدود إدخالات" at bounding box center [142, 192] width 277 height 31
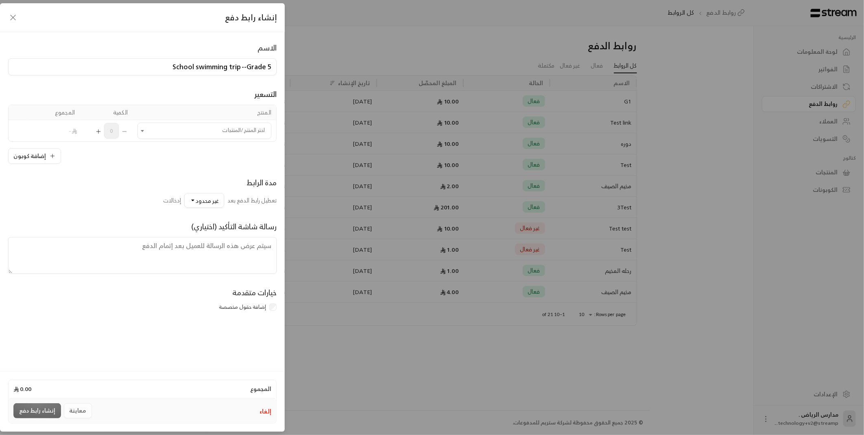
click at [201, 106] on th "المنتج" at bounding box center [205, 112] width 144 height 15
click at [221, 133] on input "اختر المنتج/المنتجات" at bounding box center [205, 131] width 134 height 14
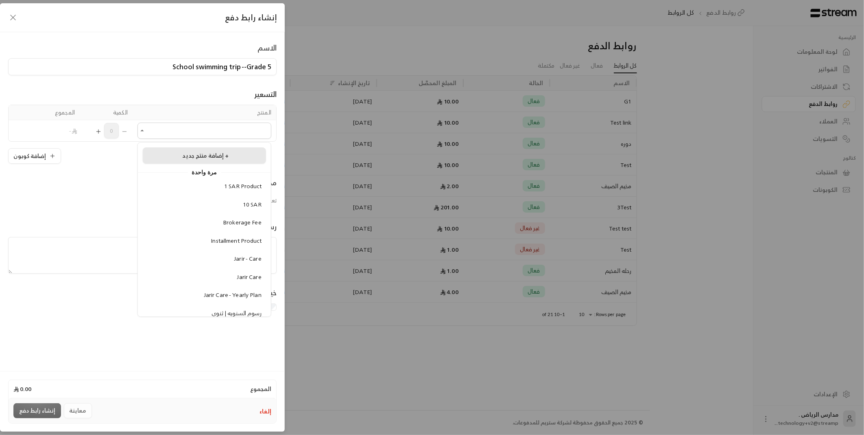
click at [227, 157] on span "إضافة منتج جديد +" at bounding box center [205, 155] width 46 height 10
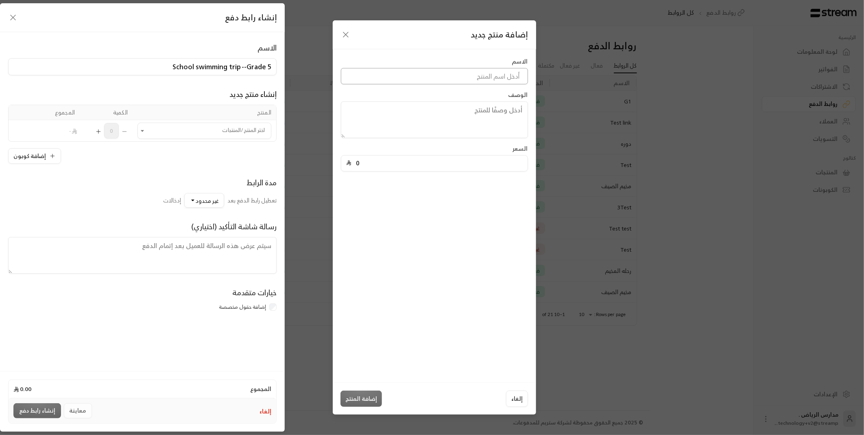
click at [455, 79] on input at bounding box center [434, 76] width 187 height 16
type input "swimming Trip"
click at [487, 166] on input "0" at bounding box center [437, 162] width 171 height 15
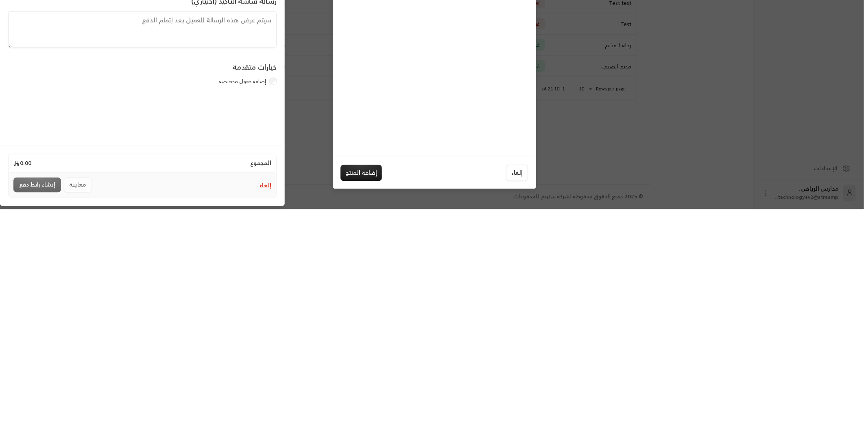
type input "250"
click at [365, 404] on button "إضافة المنتج" at bounding box center [362, 398] width 42 height 16
type input "0"
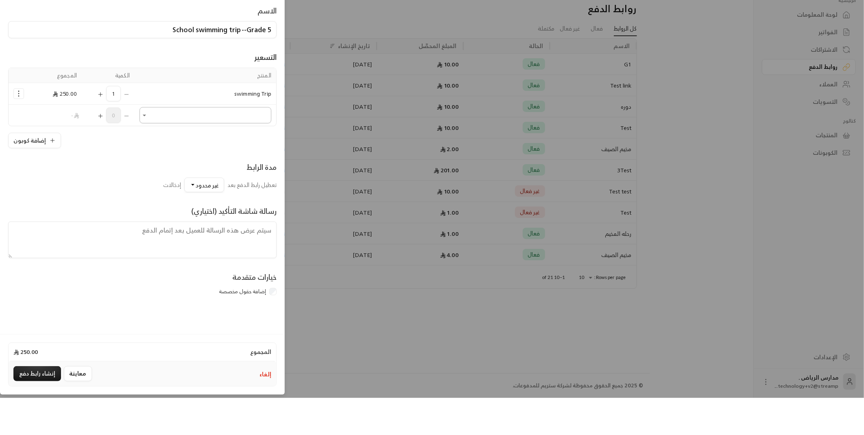
click at [179, 157] on input "اختر المنتج/المنتجات" at bounding box center [206, 152] width 132 height 14
click at [106, 210] on div "مدة الرابط تعطيل رابط الدفع بعد غير محدود إدخالات" at bounding box center [142, 213] width 277 height 31
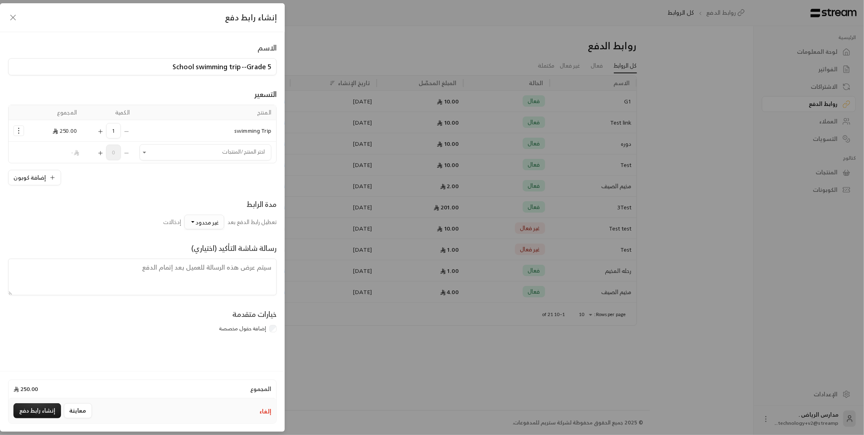
click at [197, 223] on span "غير محدود" at bounding box center [207, 222] width 23 height 10
click at [82, 243] on div "رسالة شاشة التأكيد (اختياري)" at bounding box center [142, 268] width 277 height 53
click at [197, 277] on textarea at bounding box center [142, 276] width 269 height 37
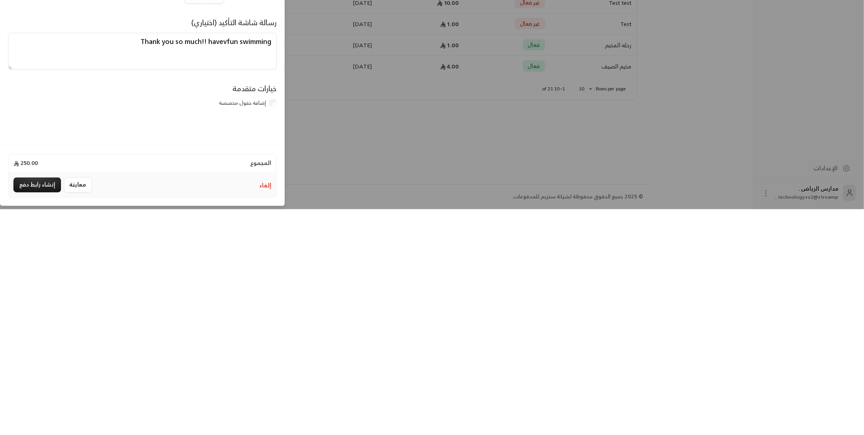
type textarea "Thank you so much!! havevfun swimming"
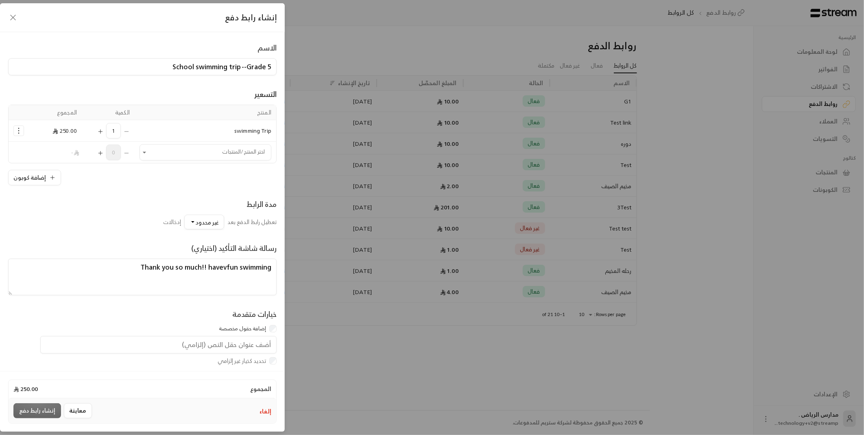
scroll to position [33, 0]
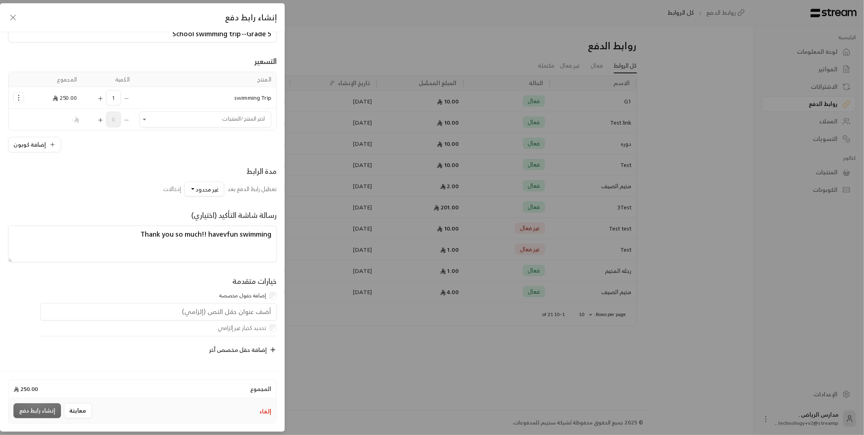
click at [225, 310] on input "text" at bounding box center [158, 312] width 236 height 18
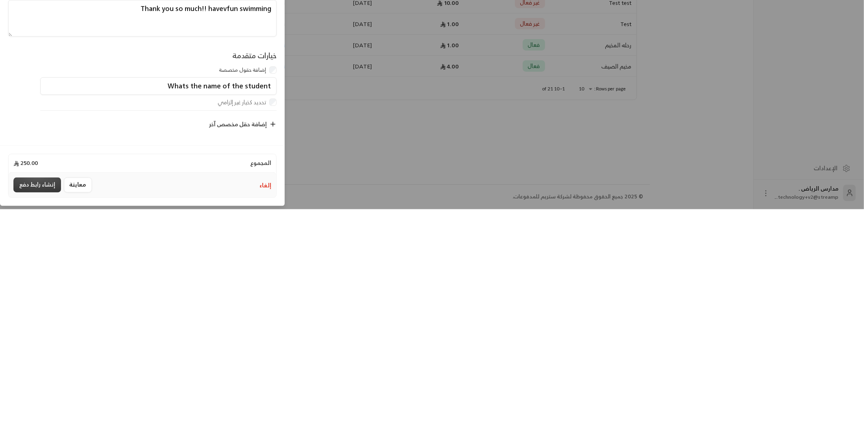
type input "Whats the name of the student"
click at [35, 410] on button "إنشاء رابط دفع" at bounding box center [37, 410] width 48 height 15
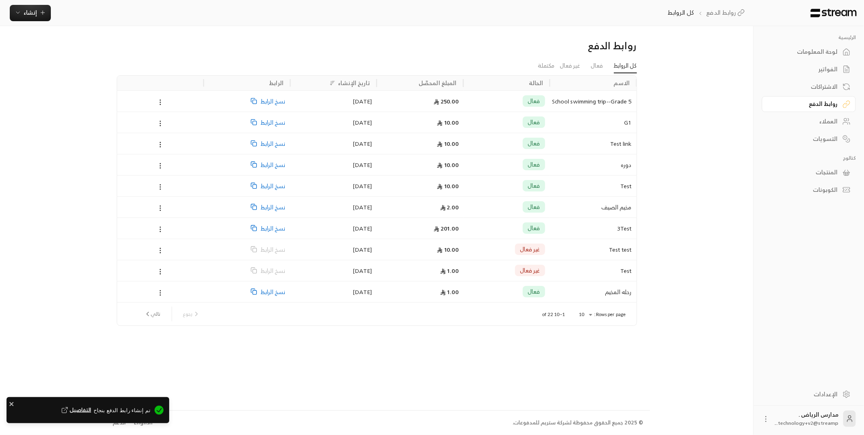
click at [483, 109] on div "فعال" at bounding box center [506, 101] width 77 height 21
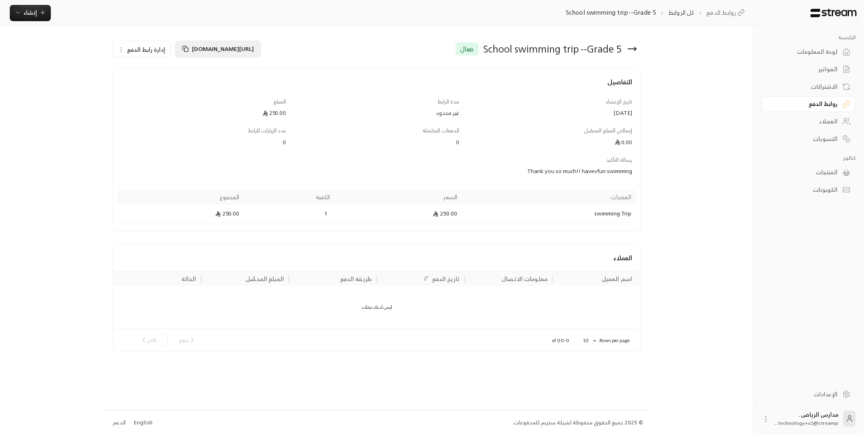
click at [229, 52] on span "https://streampay.sa/s/2omcs" at bounding box center [223, 49] width 62 height 10
click at [823, 107] on div "روابط الدفع" at bounding box center [805, 104] width 66 height 8
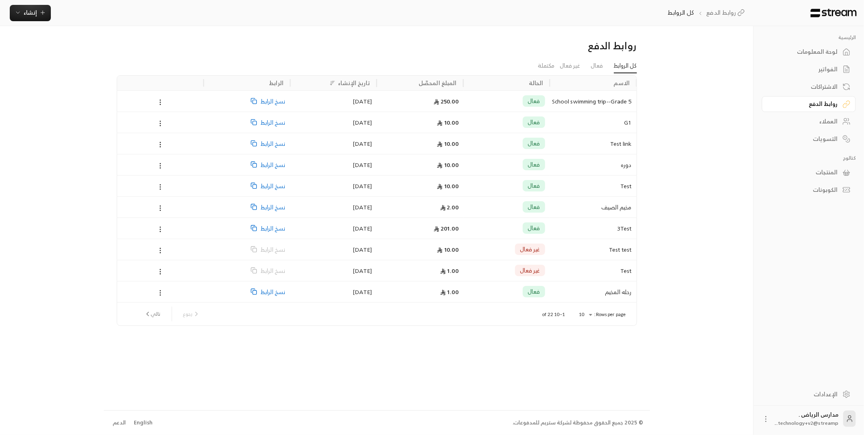
click at [499, 101] on div "فعال" at bounding box center [506, 101] width 77 height 21
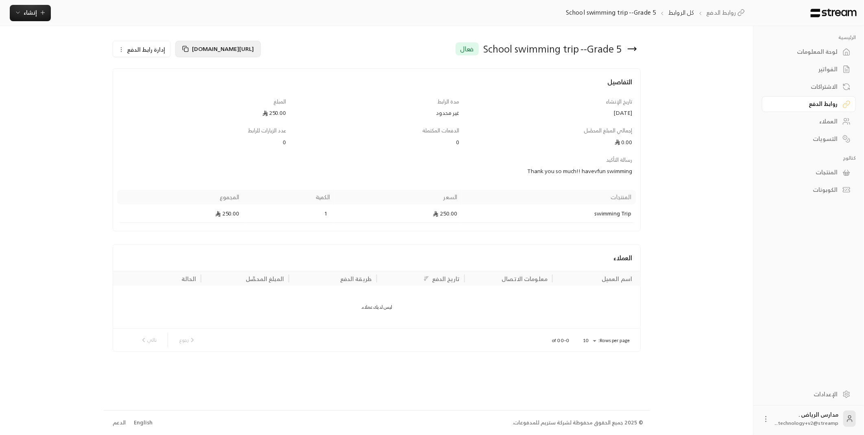
click at [229, 47] on span "https://streampay.sa/s/2omcs" at bounding box center [223, 49] width 62 height 10
click at [34, 9] on span "إنشاء" at bounding box center [30, 12] width 13 height 10
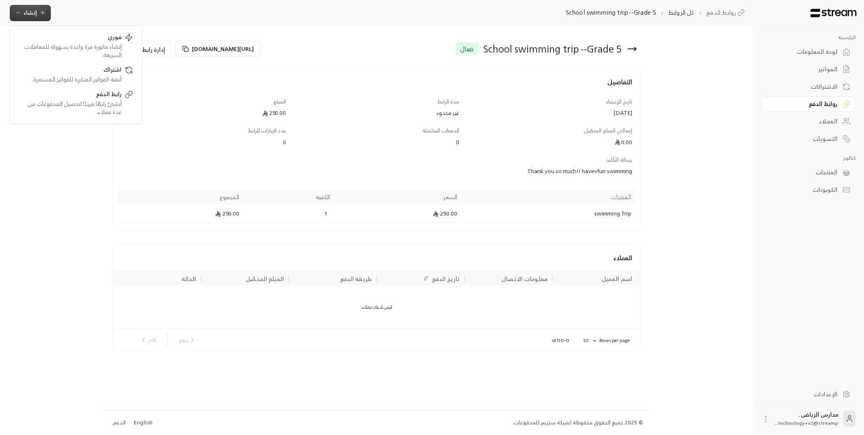
click at [822, 48] on div "لوحة المعلومات" at bounding box center [805, 52] width 66 height 8
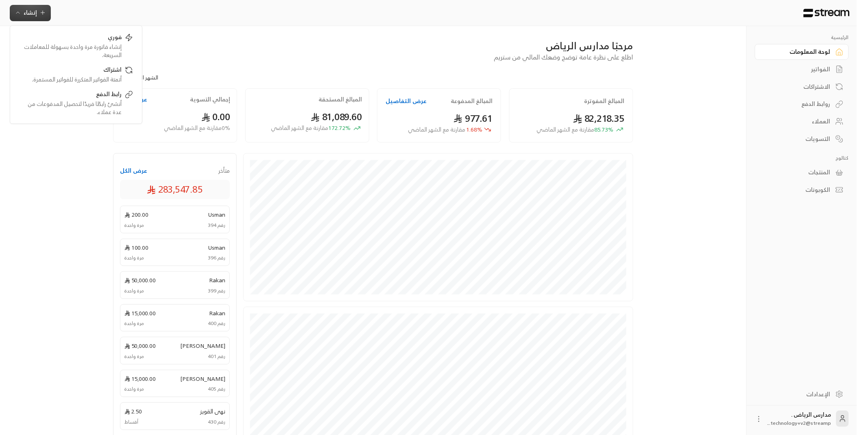
click at [749, 389] on div "الإعدادات" at bounding box center [802, 394] width 110 height 21
click at [747, 391] on div "الإعدادات" at bounding box center [802, 394] width 110 height 21
click at [765, 391] on div "الإعدادات" at bounding box center [798, 394] width 66 height 8
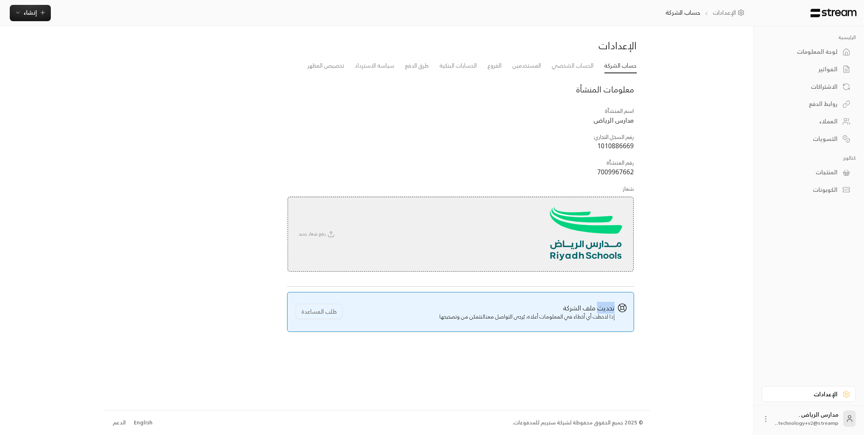
click at [623, 393] on div "الإعدادات حساب الشركة الحساب الشخصي المستخدمين الفروع الحسابات البنكية طرق الدف…" at bounding box center [377, 217] width 546 height 383
